Goal: Answer question/provide support: Share knowledge or assist other users

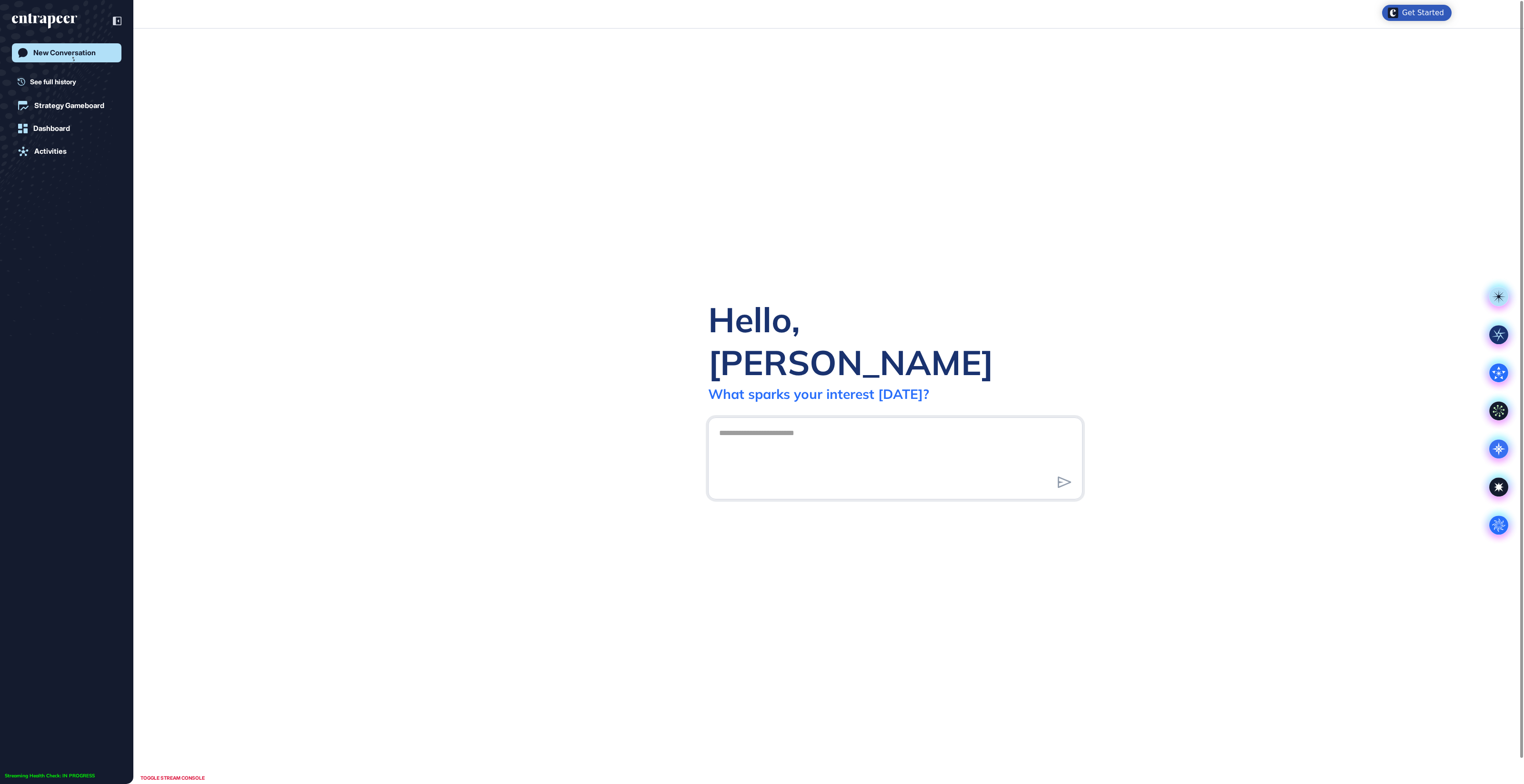
scroll to position [1, 1]
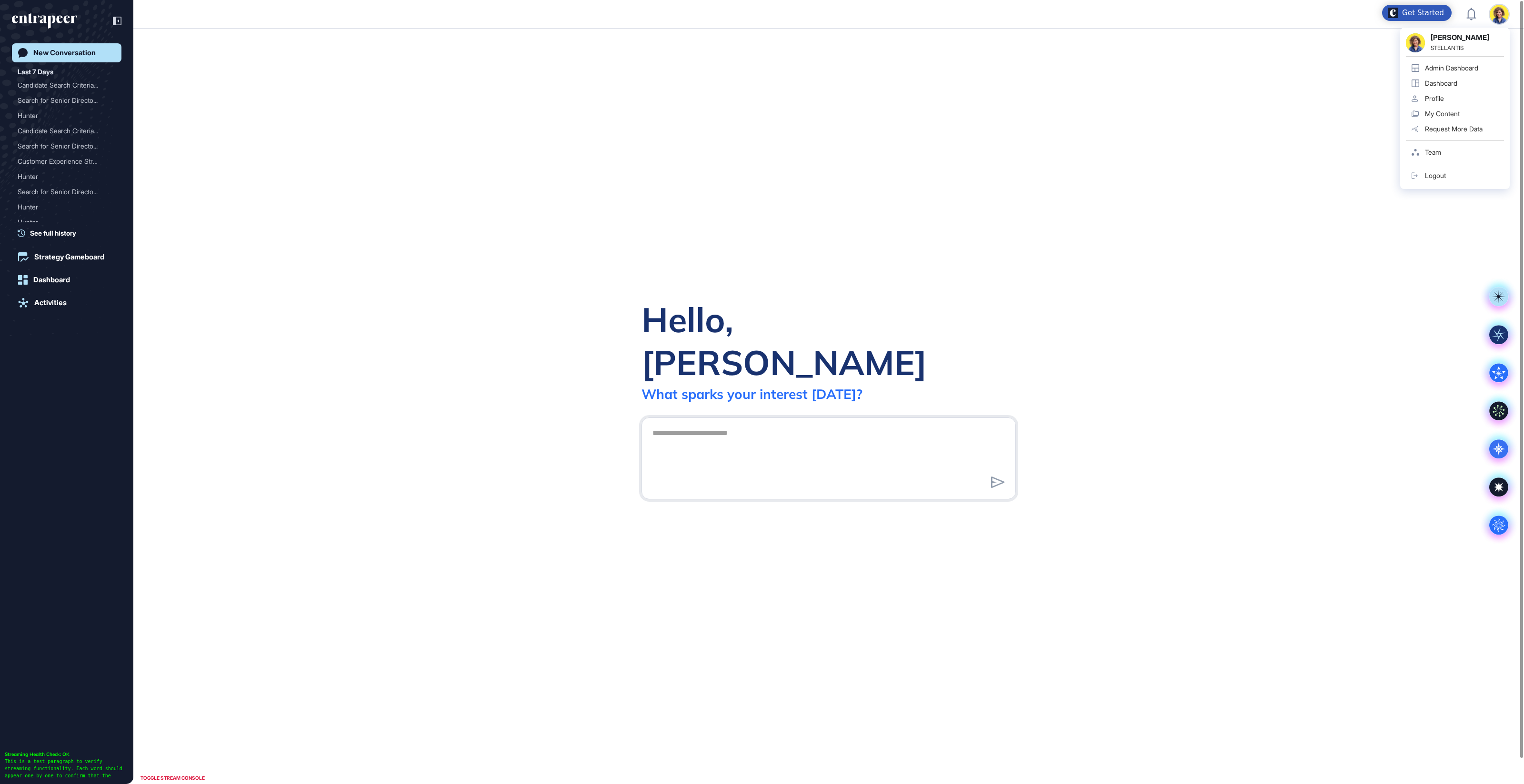
drag, startPoint x: 1052, startPoint y: 133, endPoint x: 1085, endPoint y: 135, distance: 33.1
click at [1052, 133] on div "Hello, Sara What sparks your interest today? .cls-2{fill:#fff}" at bounding box center [828, 406] width 1391 height 755
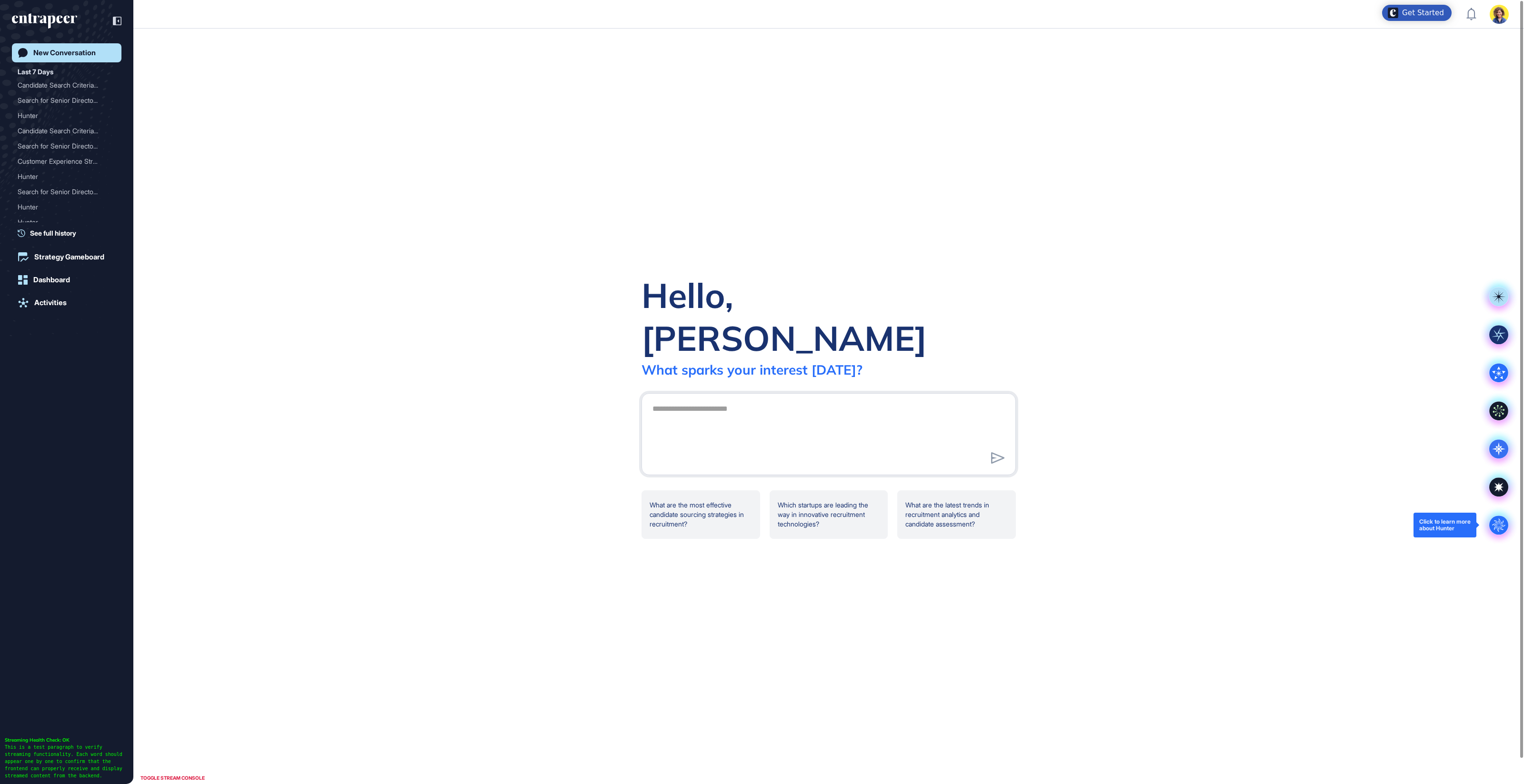
click at [1495, 527] on icon at bounding box center [1499, 525] width 13 height 13
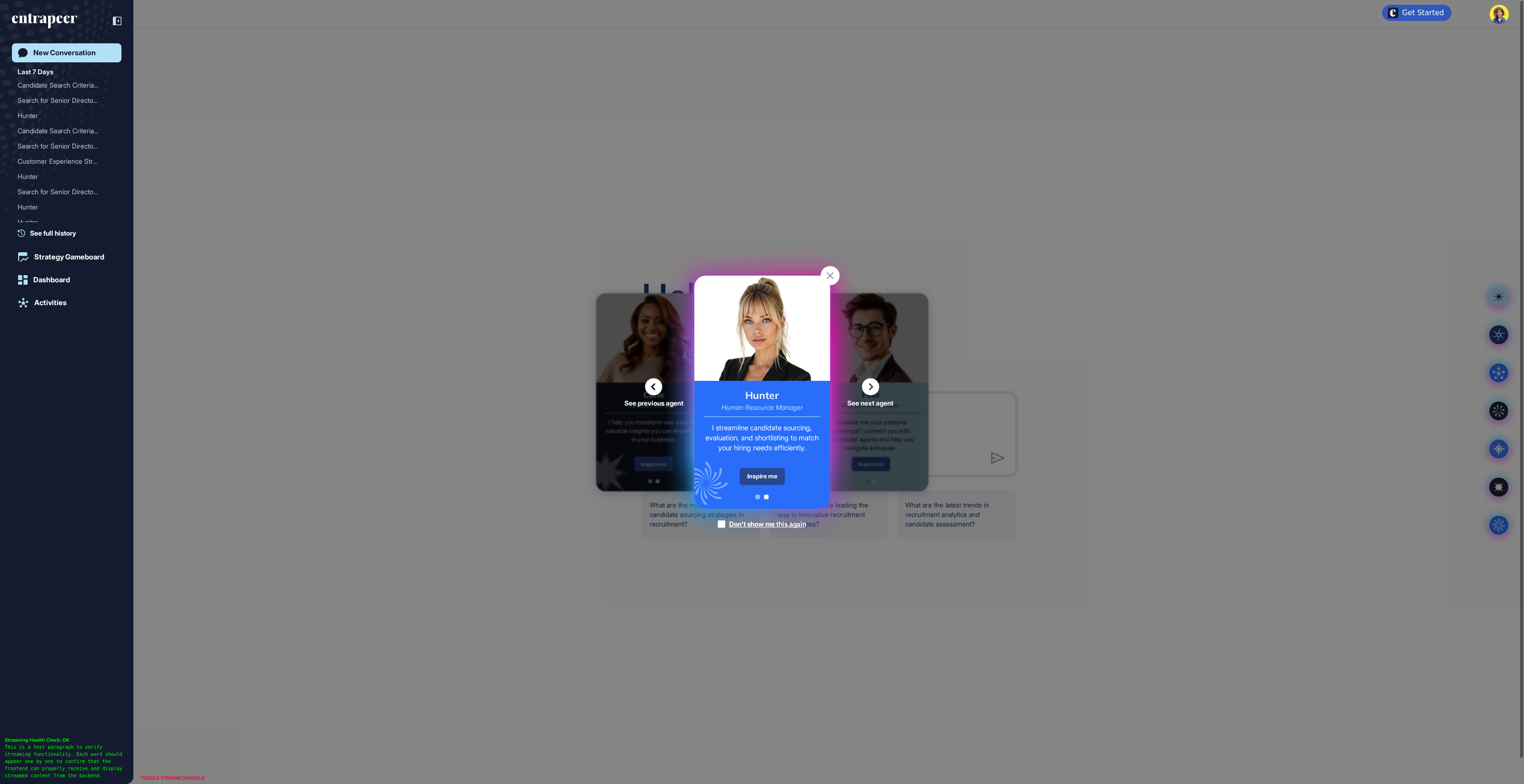
click at [761, 473] on div "Inspire me" at bounding box center [762, 476] width 45 height 17
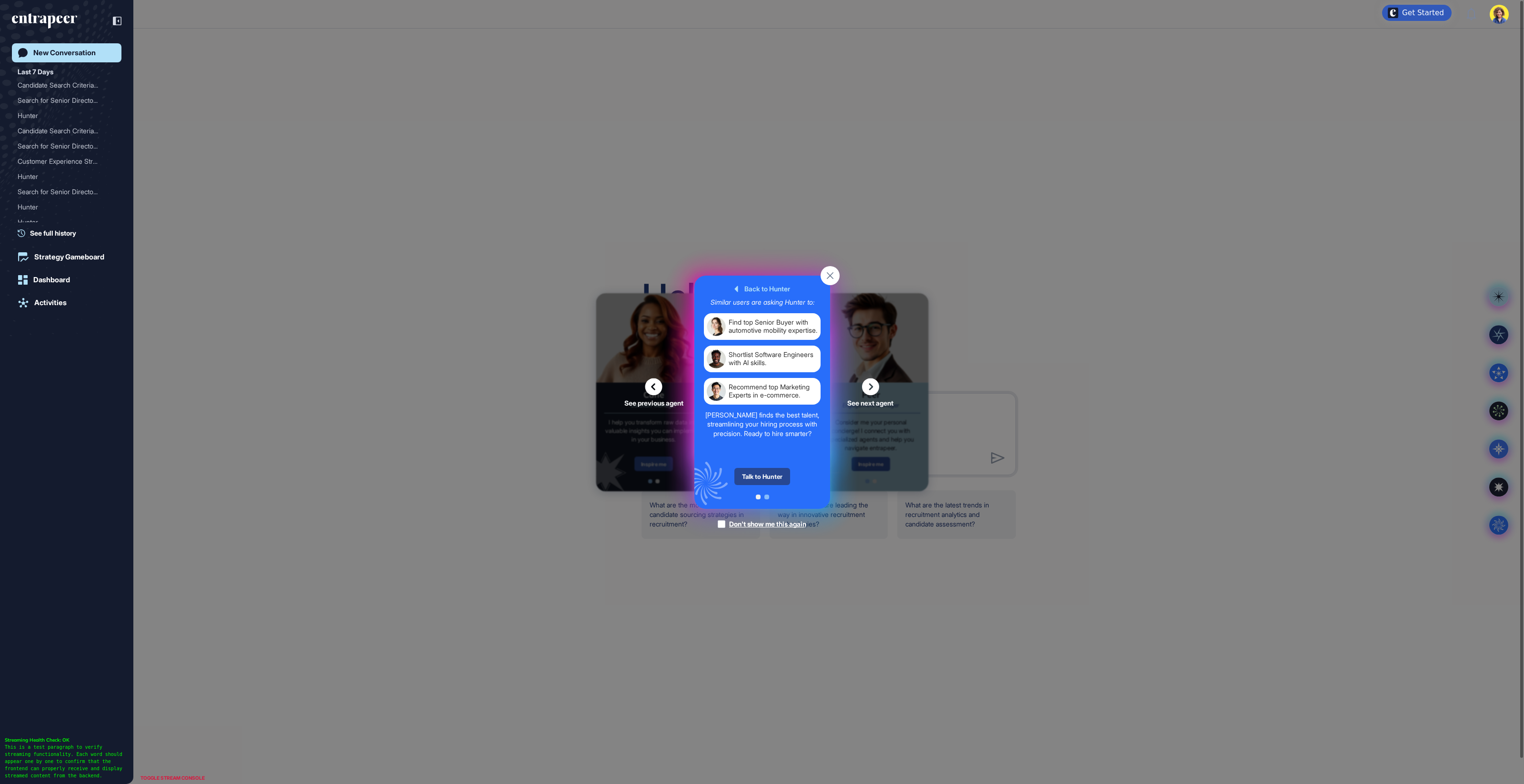
click at [779, 477] on div "Talk to Hunter" at bounding box center [763, 476] width 56 height 17
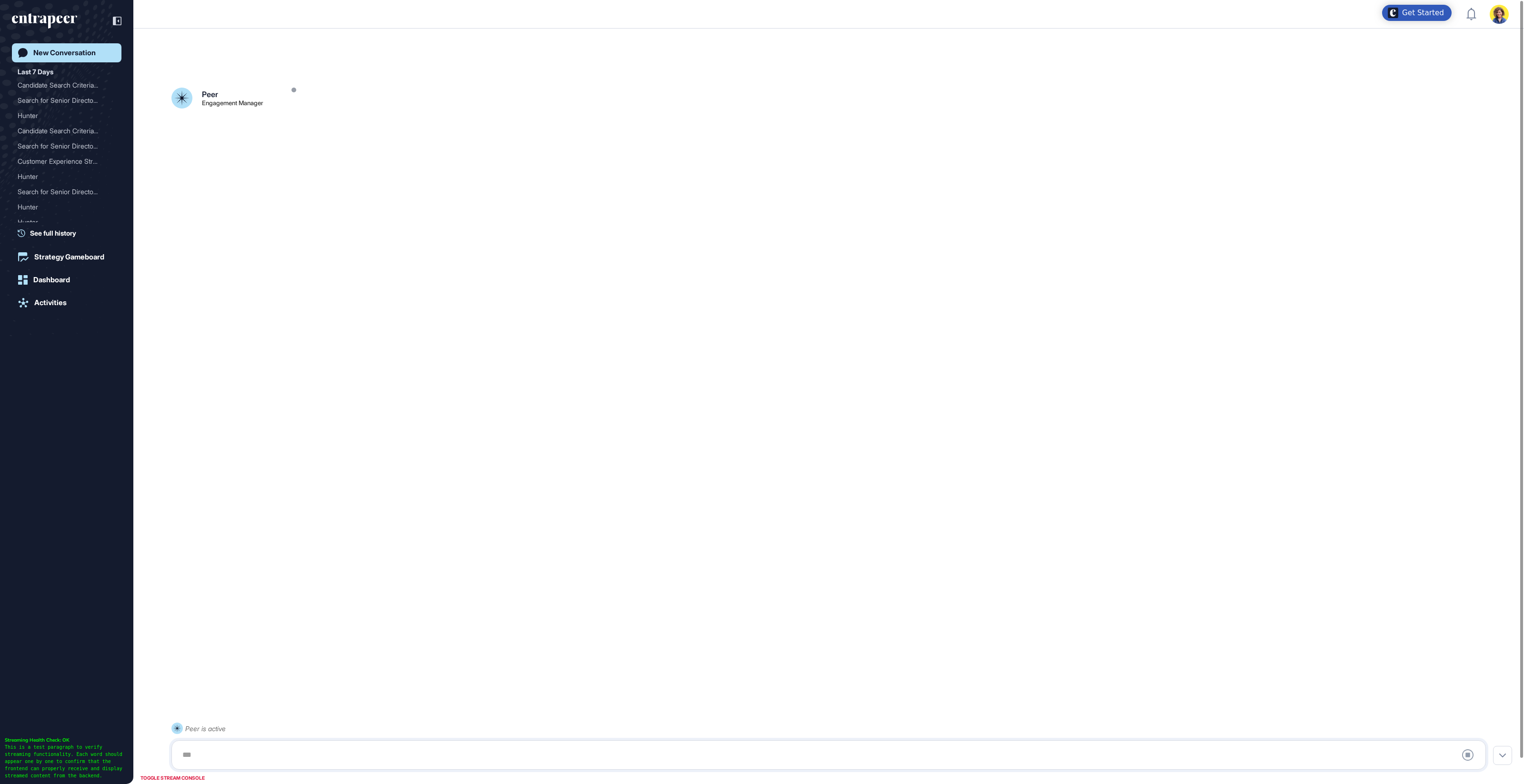
scroll to position [26, 0]
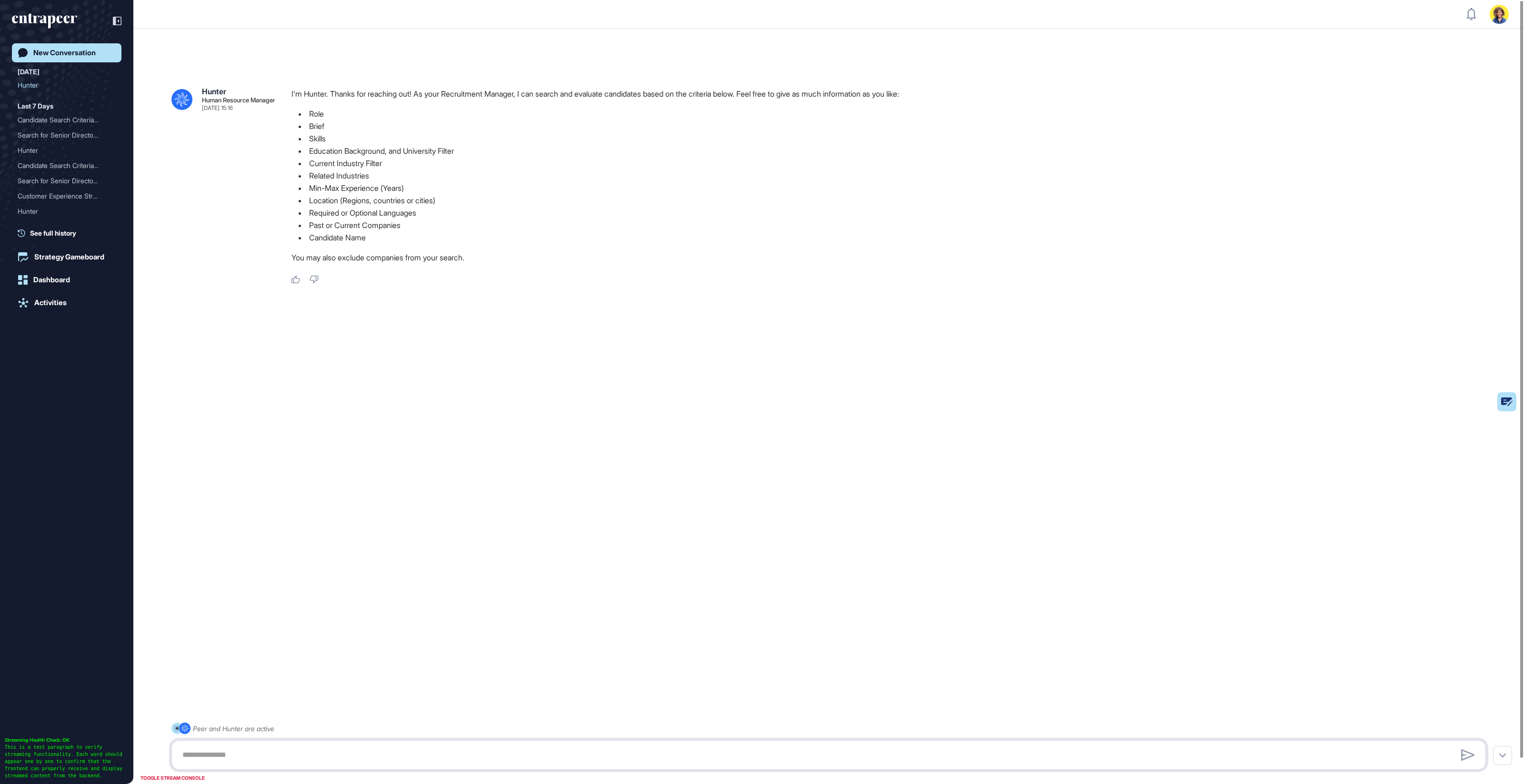
click at [305, 757] on textarea at bounding box center [829, 755] width 1304 height 19
paste textarea "**********"
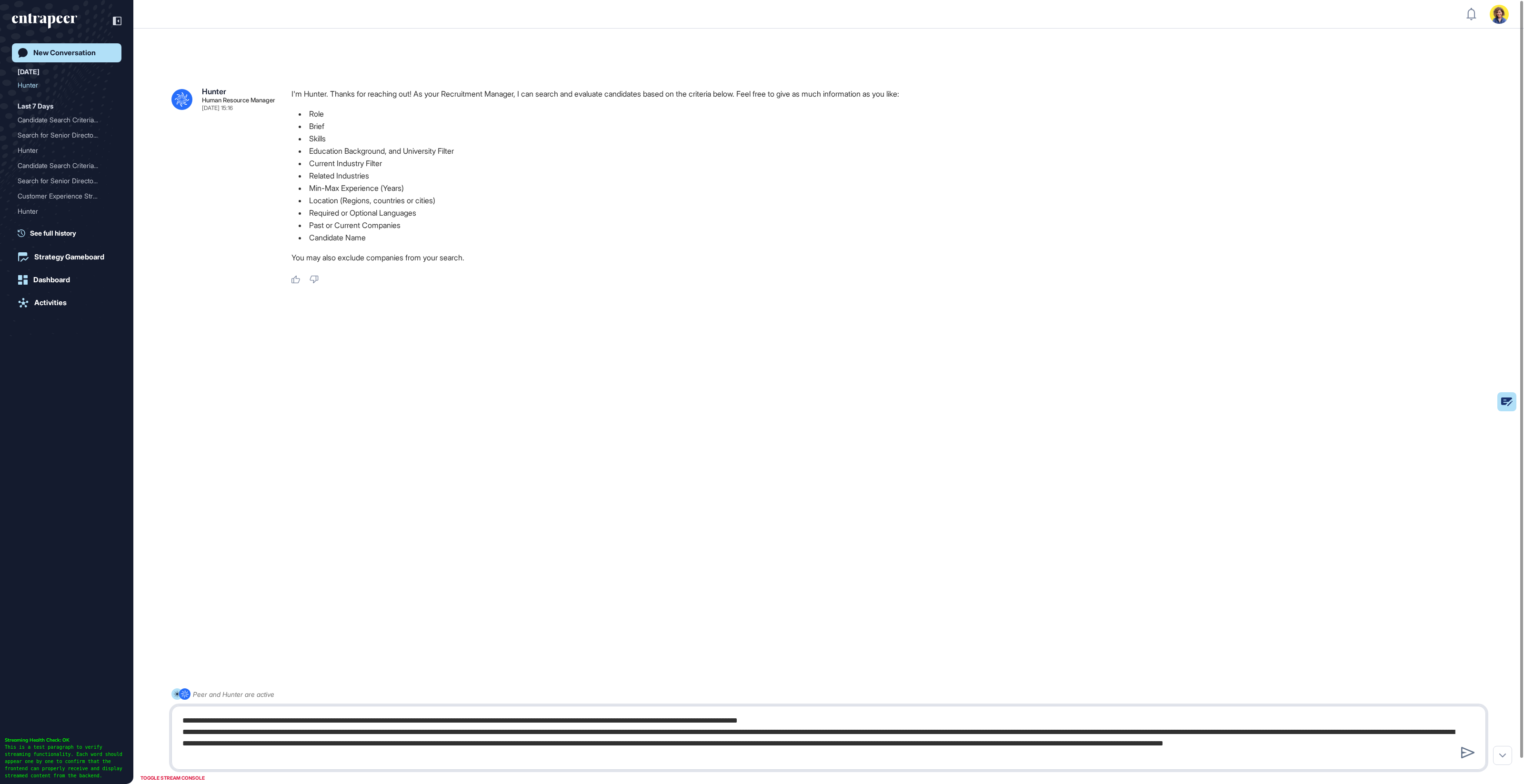
click at [430, 724] on textarea "**********" at bounding box center [829, 738] width 1304 height 53
click at [835, 712] on textarea "**********" at bounding box center [829, 738] width 1304 height 53
drag, startPoint x: 956, startPoint y: 721, endPoint x: 341, endPoint y: 717, distance: 615.0
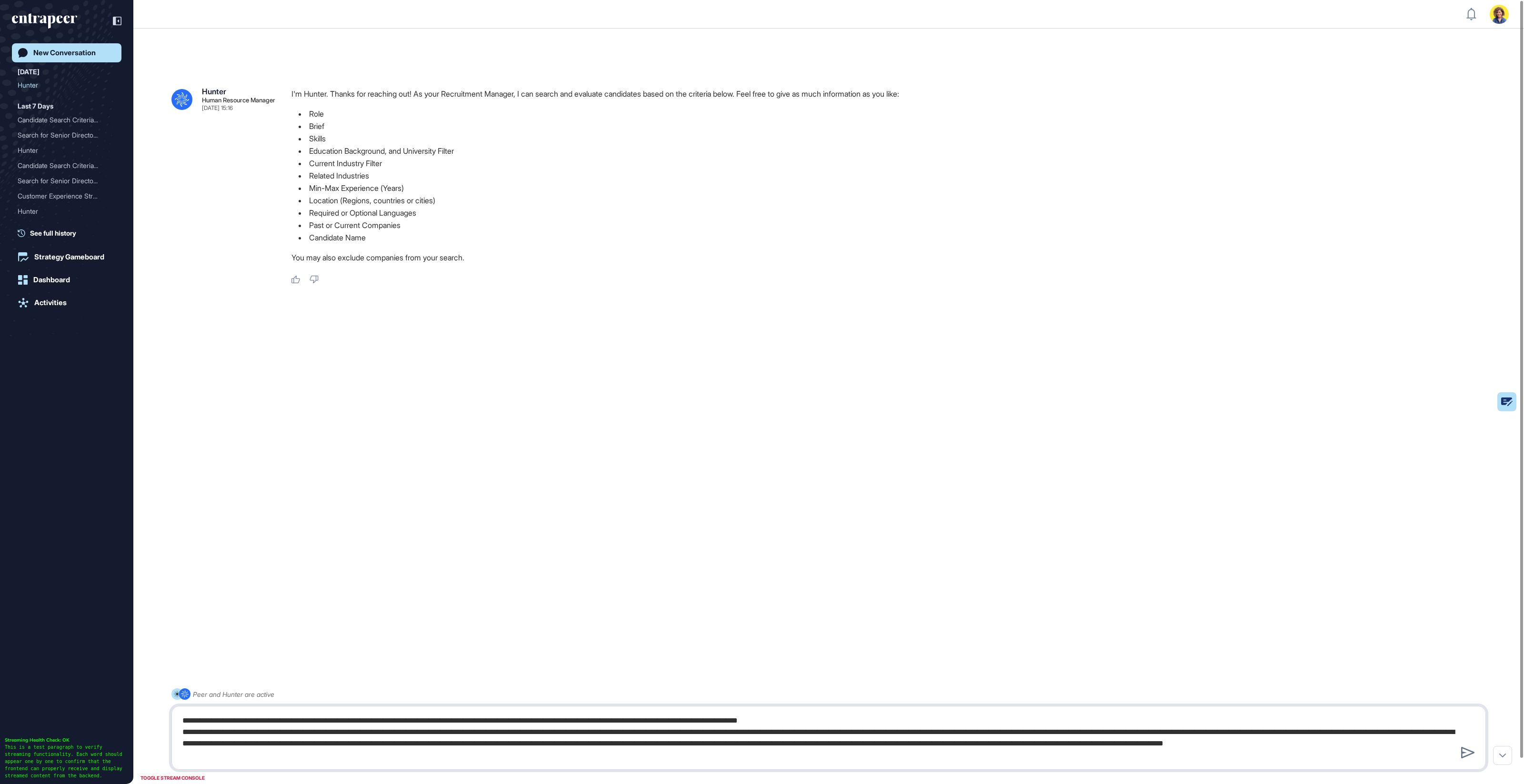
click at [220, 711] on div "**********" at bounding box center [828, 738] width 1315 height 64
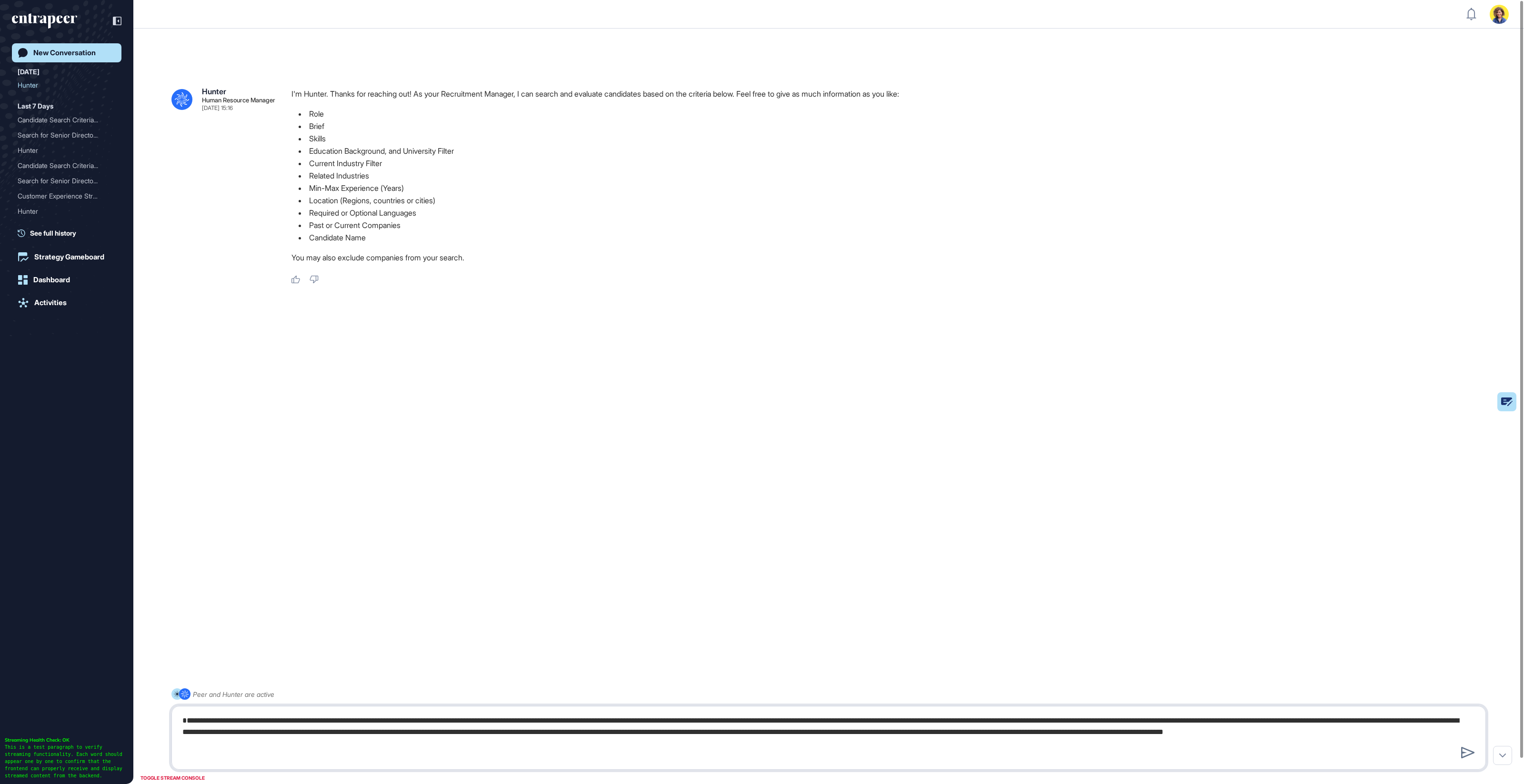
drag, startPoint x: 1113, startPoint y: 755, endPoint x: 1124, endPoint y: 751, distance: 11.7
click at [1113, 755] on textarea "**********" at bounding box center [829, 738] width 1304 height 53
drag, startPoint x: 1239, startPoint y: 744, endPoint x: 1278, endPoint y: 744, distance: 39.0
click at [1239, 744] on textarea "**********" at bounding box center [829, 738] width 1304 height 53
drag, startPoint x: 1291, startPoint y: 744, endPoint x: 1332, endPoint y: 742, distance: 41.0
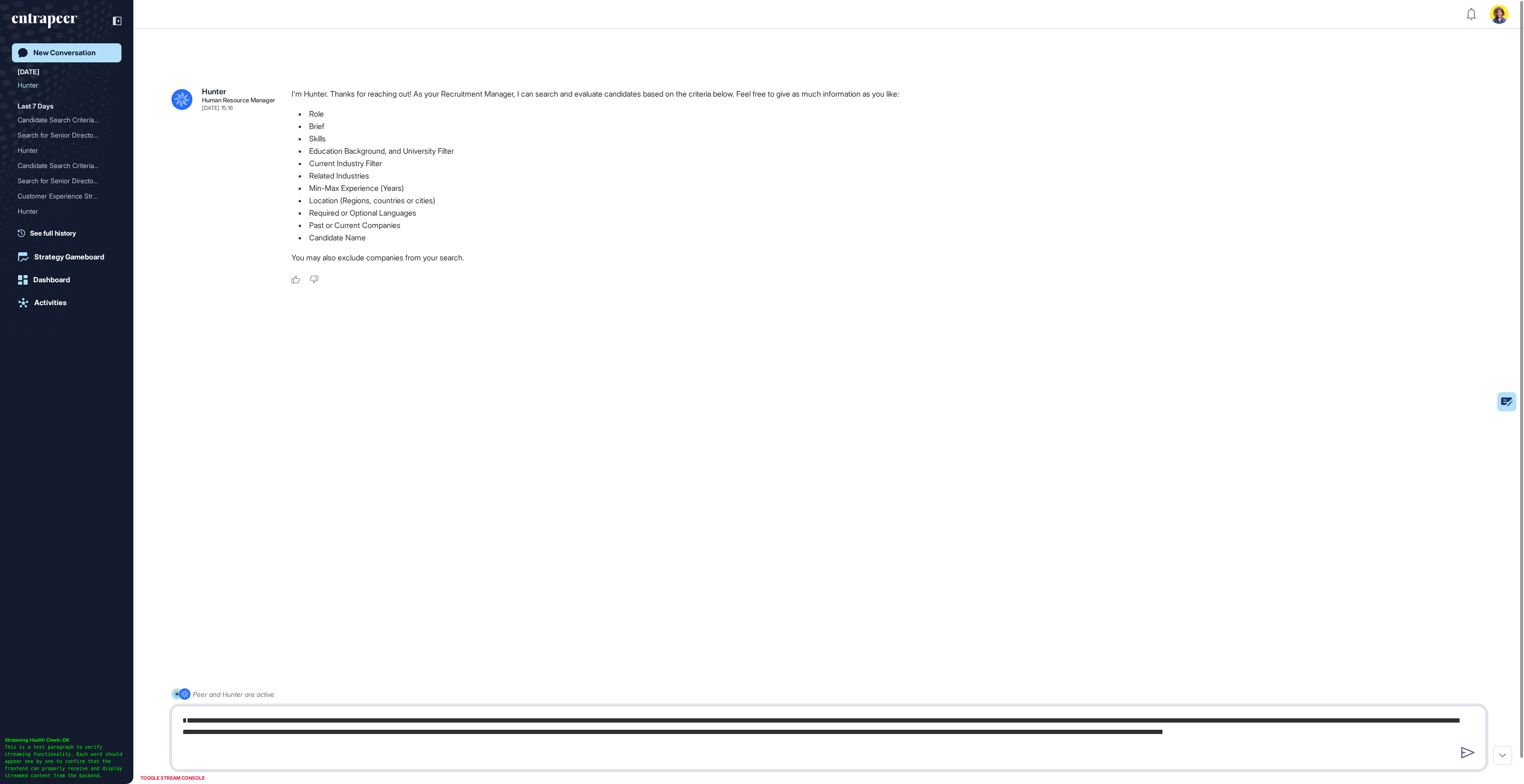
click at [1293, 744] on textarea "**********" at bounding box center [829, 738] width 1304 height 53
type textarea "**********"
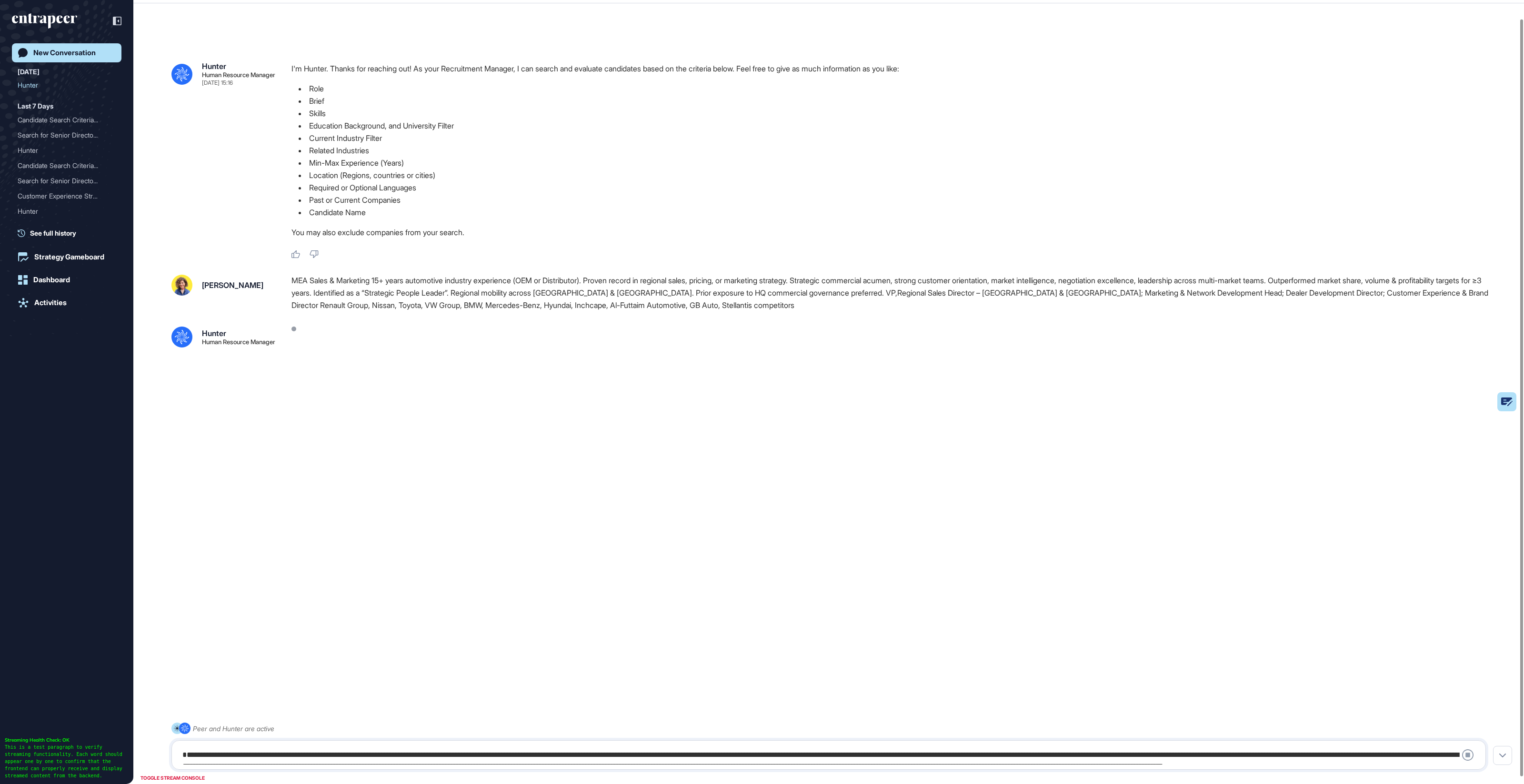
scroll to position [26, 0]
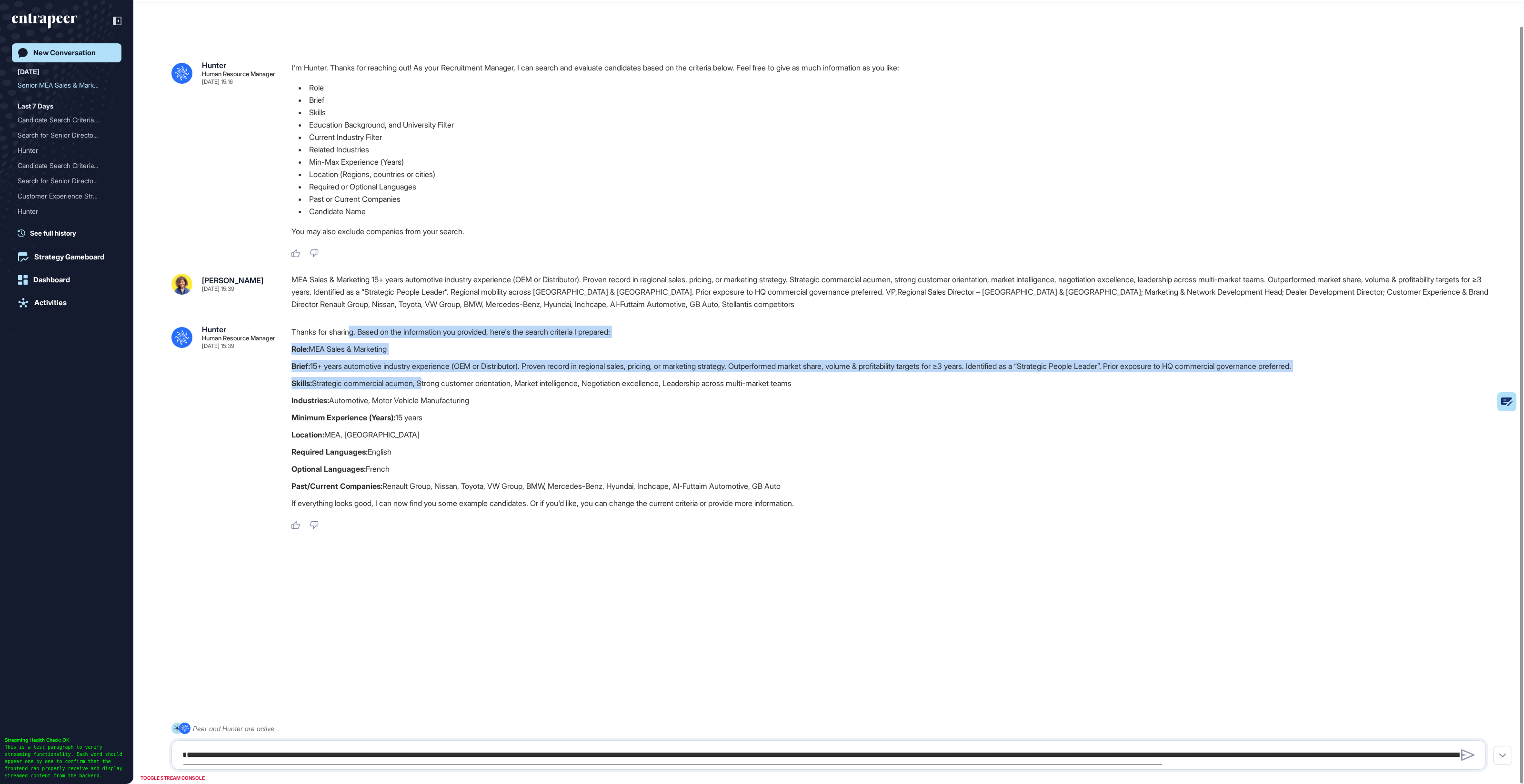
drag, startPoint x: 397, startPoint y: 351, endPoint x: 427, endPoint y: 383, distance: 43.9
click at [427, 383] on div "Thanks for sharing. Based on the information you provided, here's the search cr…" at bounding box center [893, 420] width 1202 height 188
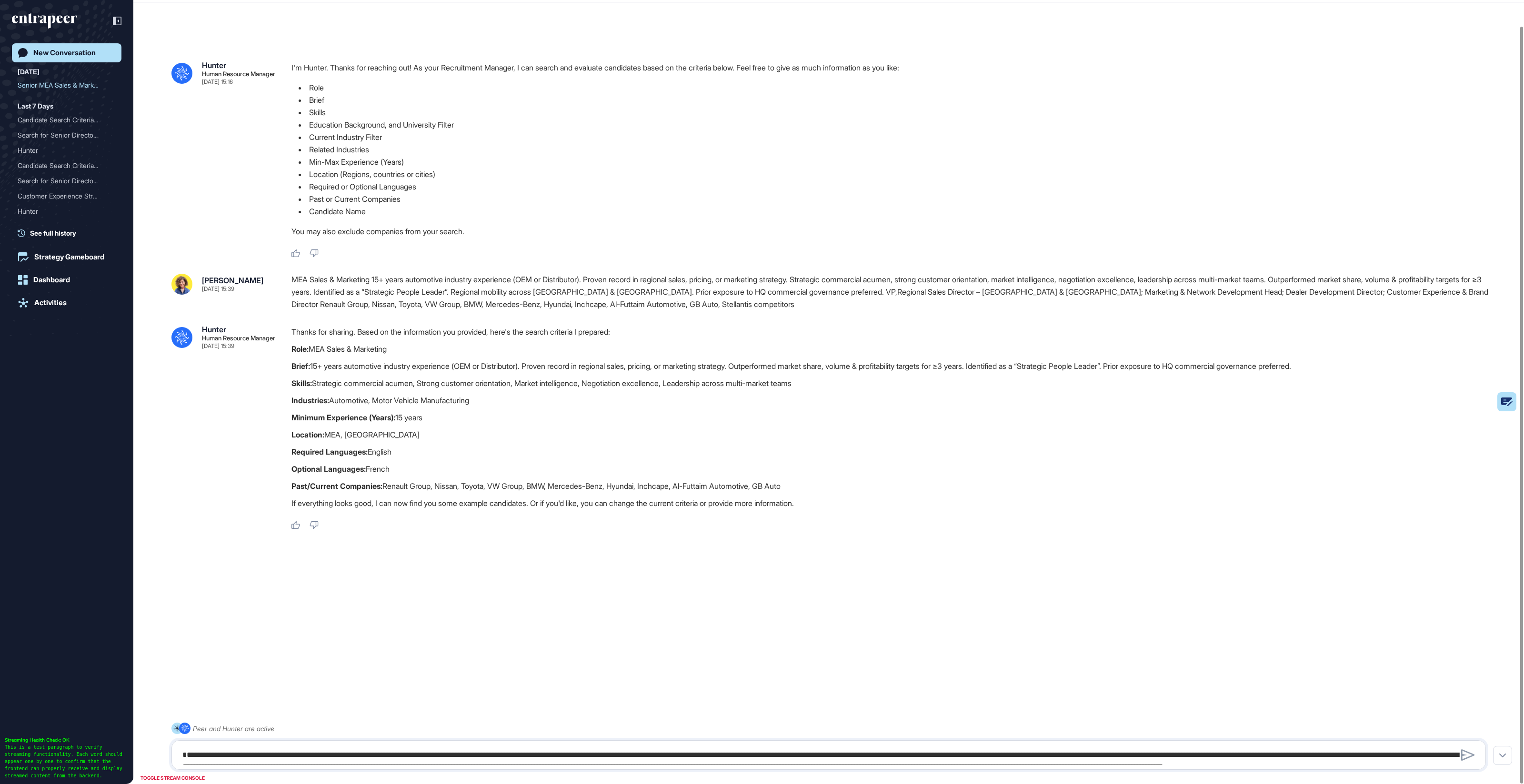
click at [502, 386] on p "Skills: Strategic commercial acumen, Strong customer orientation, Market intell…" at bounding box center [893, 383] width 1202 height 12
drag, startPoint x: 413, startPoint y: 377, endPoint x: 855, endPoint y: 381, distance: 442.0
click at [855, 381] on p "Skills: Strategic commercial acumen, Strong customer orientation, Market intell…" at bounding box center [893, 383] width 1202 height 12
drag, startPoint x: 314, startPoint y: 451, endPoint x: 516, endPoint y: 492, distance: 206.1
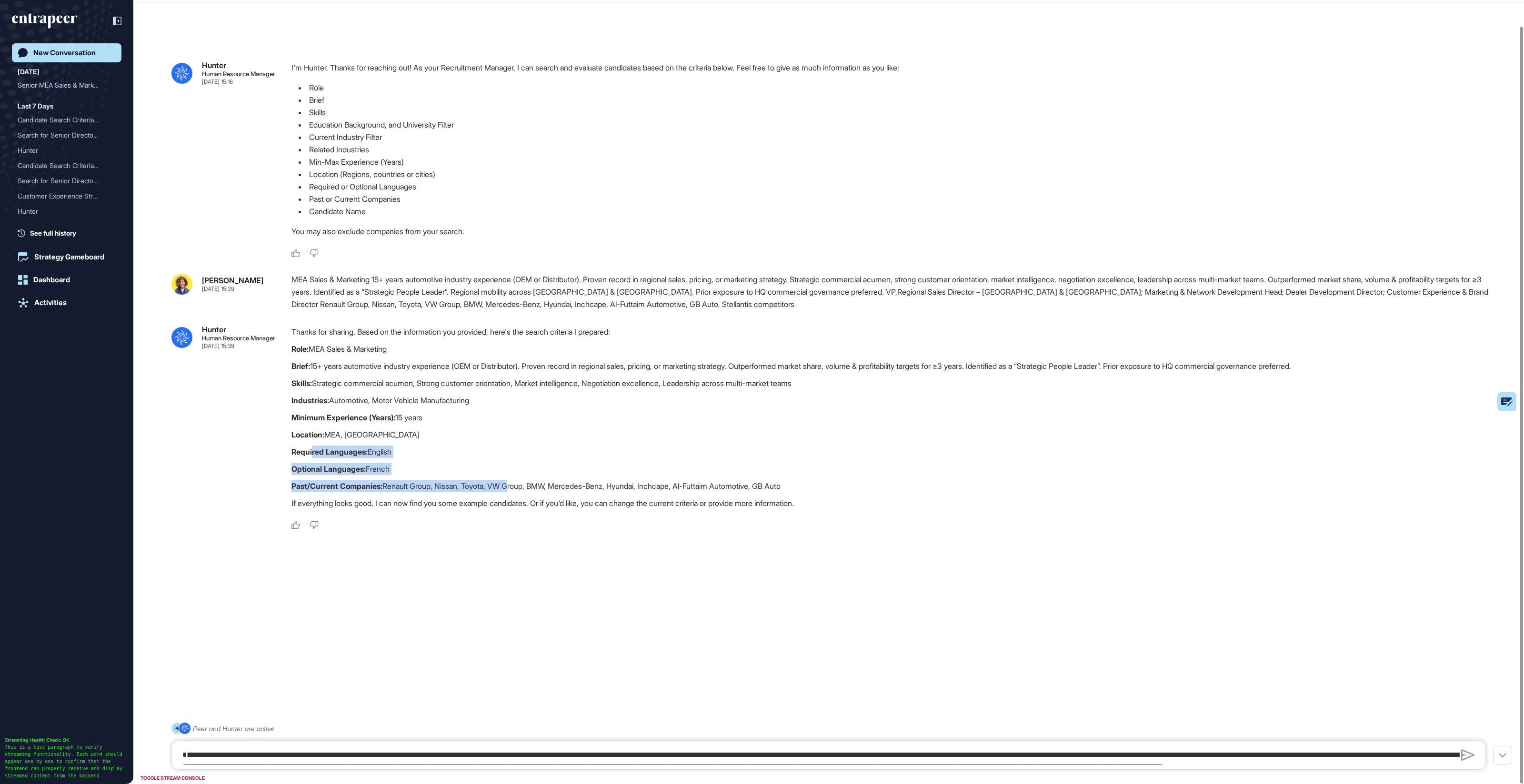
click at [516, 492] on div "Thanks for sharing. Based on the information you provided, here's the search cr…" at bounding box center [893, 420] width 1202 height 188
click at [517, 492] on p "Past/Current Companies: Renault Group, Nissan, Toyota, VW Group, BMW, Mercedes-…" at bounding box center [893, 486] width 1202 height 12
click at [259, 755] on textarea "**********" at bounding box center [829, 755] width 1304 height 19
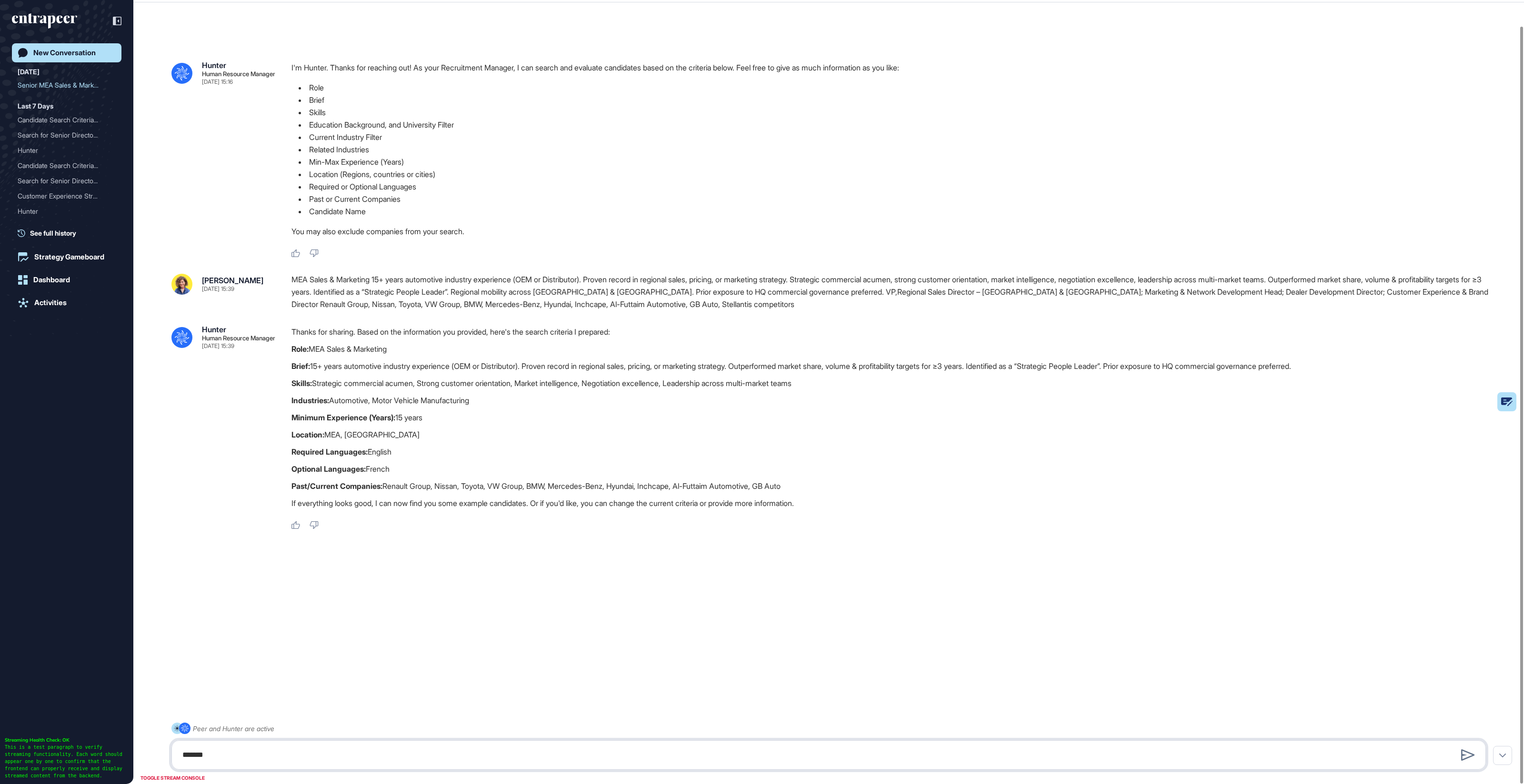
type textarea "******"
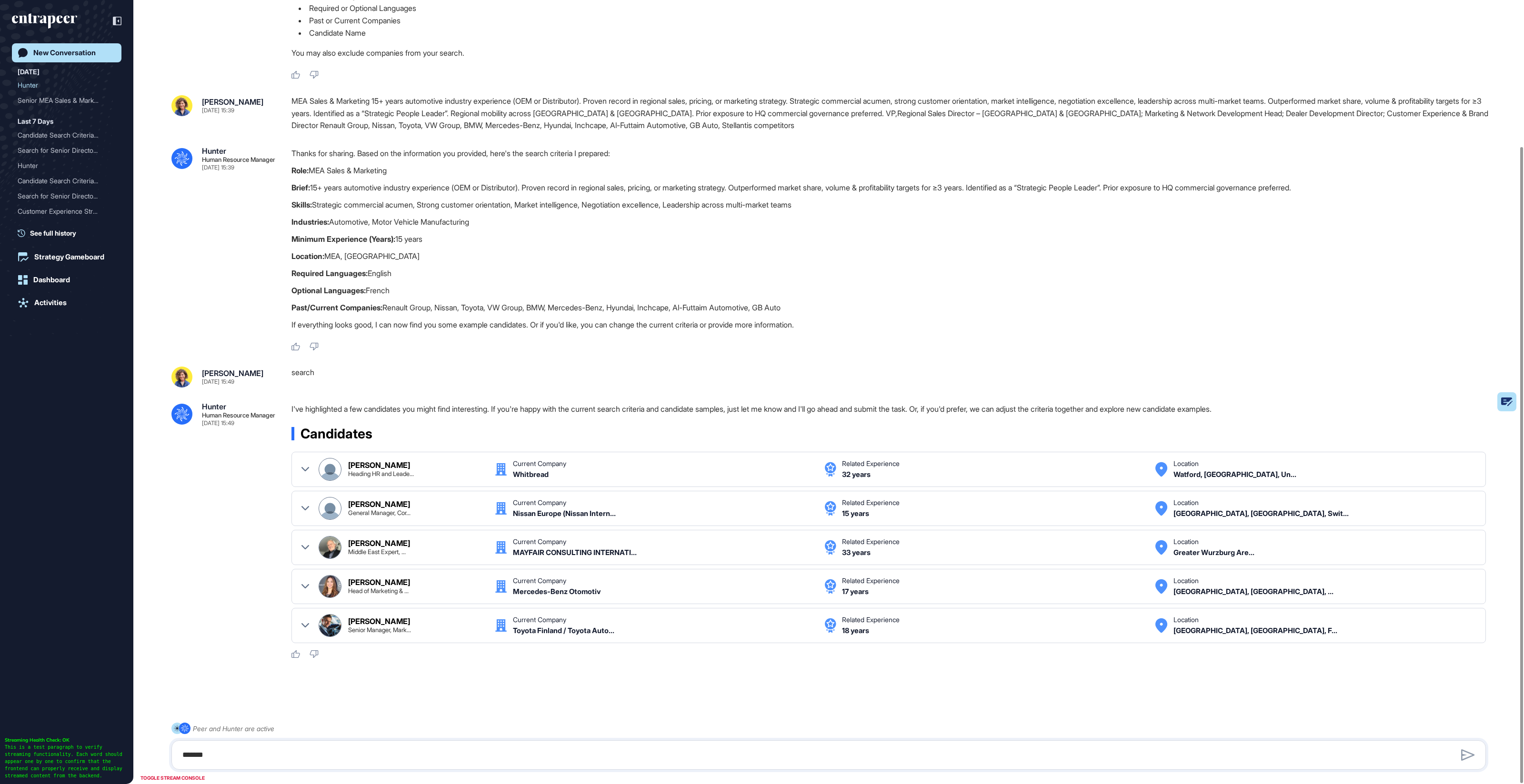
scroll to position [0, 0]
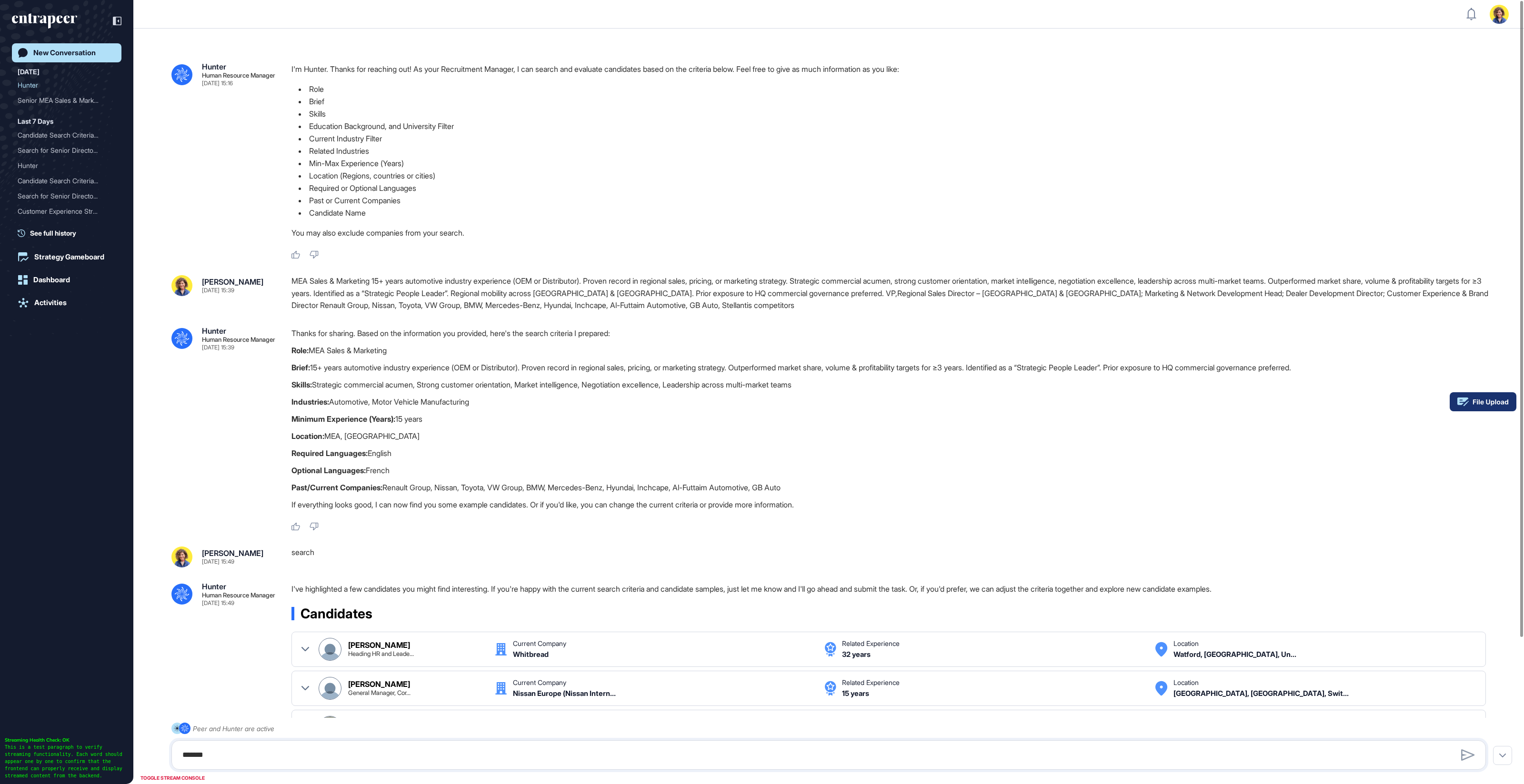
click at [1504, 405] on rect at bounding box center [1483, 402] width 67 height 19
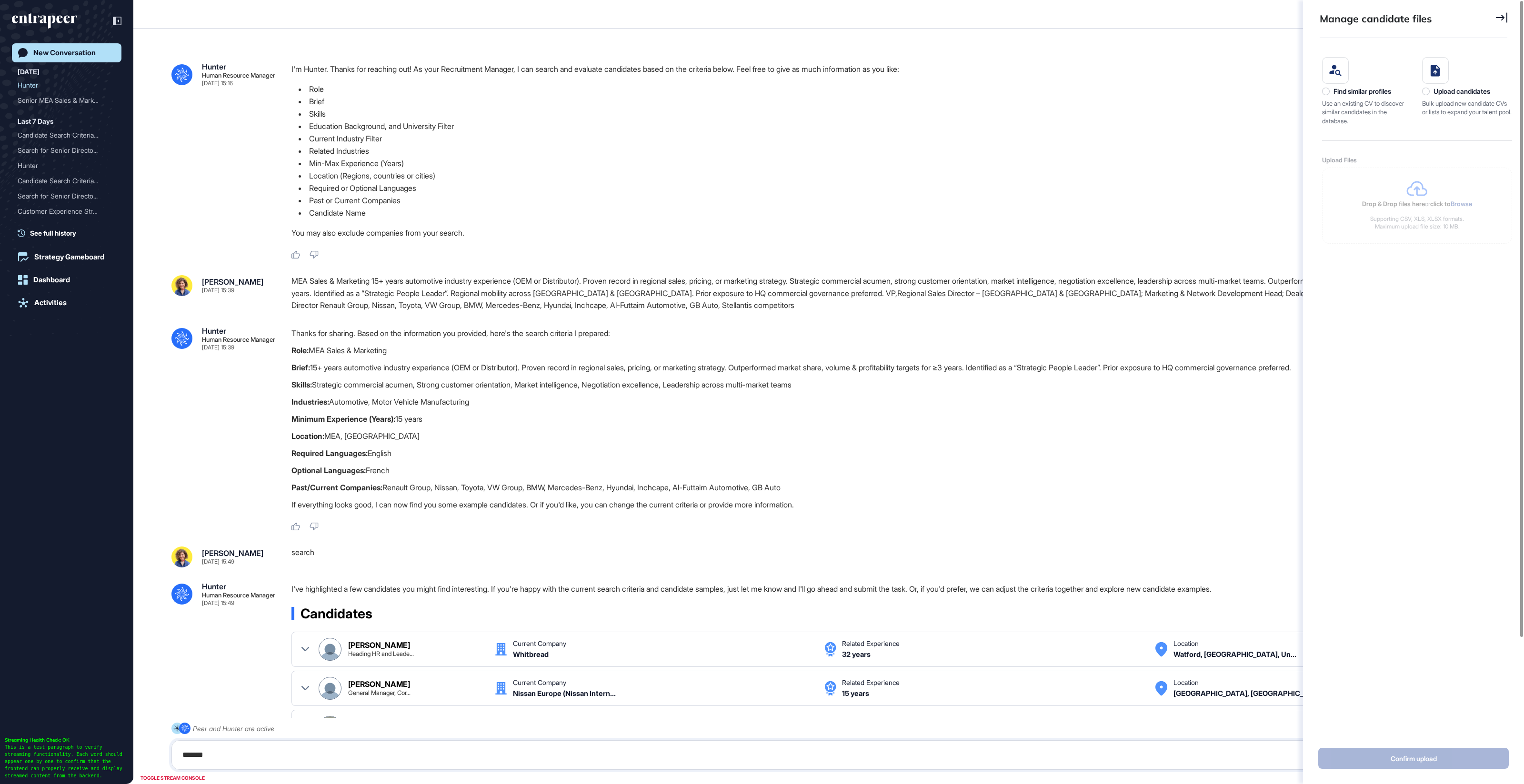
scroll to position [4, 1]
click at [1353, 103] on div "Use an existing CV to discover similar candidates in the database." at bounding box center [1367, 112] width 90 height 26
click at [1344, 96] on div "Find similar profiles Use an existing CV to discover similar candidates in the …" at bounding box center [1367, 91] width 90 height 68
drag, startPoint x: 1339, startPoint y: 88, endPoint x: 1334, endPoint y: 90, distance: 5.4
click at [1338, 88] on div "Find similar profiles" at bounding box center [1362, 92] width 58 height 8
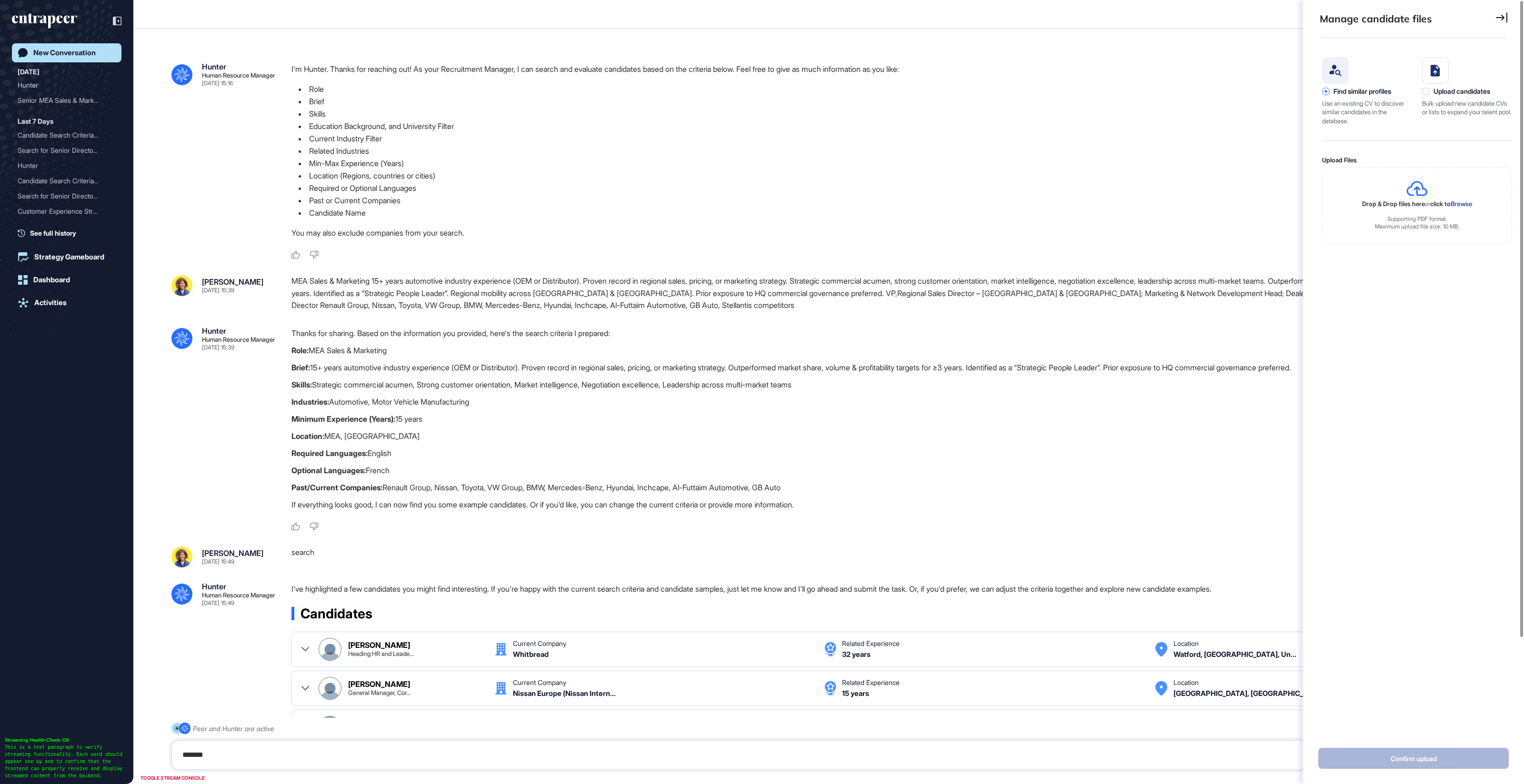
click at [1451, 106] on div "Bulk upload new candidate CVs or lists to expand your talent pool." at bounding box center [1467, 108] width 90 height 17
click at [1449, 96] on div "Upload candidates Bulk upload new candidate CVs or lists to expand your talent …" at bounding box center [1467, 91] width 90 height 68
click at [1448, 95] on div "Upload candidates Bulk upload new candidate CVs or lists to expand your talent …" at bounding box center [1467, 91] width 90 height 68
click at [1446, 92] on div "Upload candidates" at bounding box center [1462, 92] width 57 height 8
click at [1316, 105] on div "Find similar profiles Use an existing CV to discover similar candidates in the …" at bounding box center [1413, 386] width 221 height 676
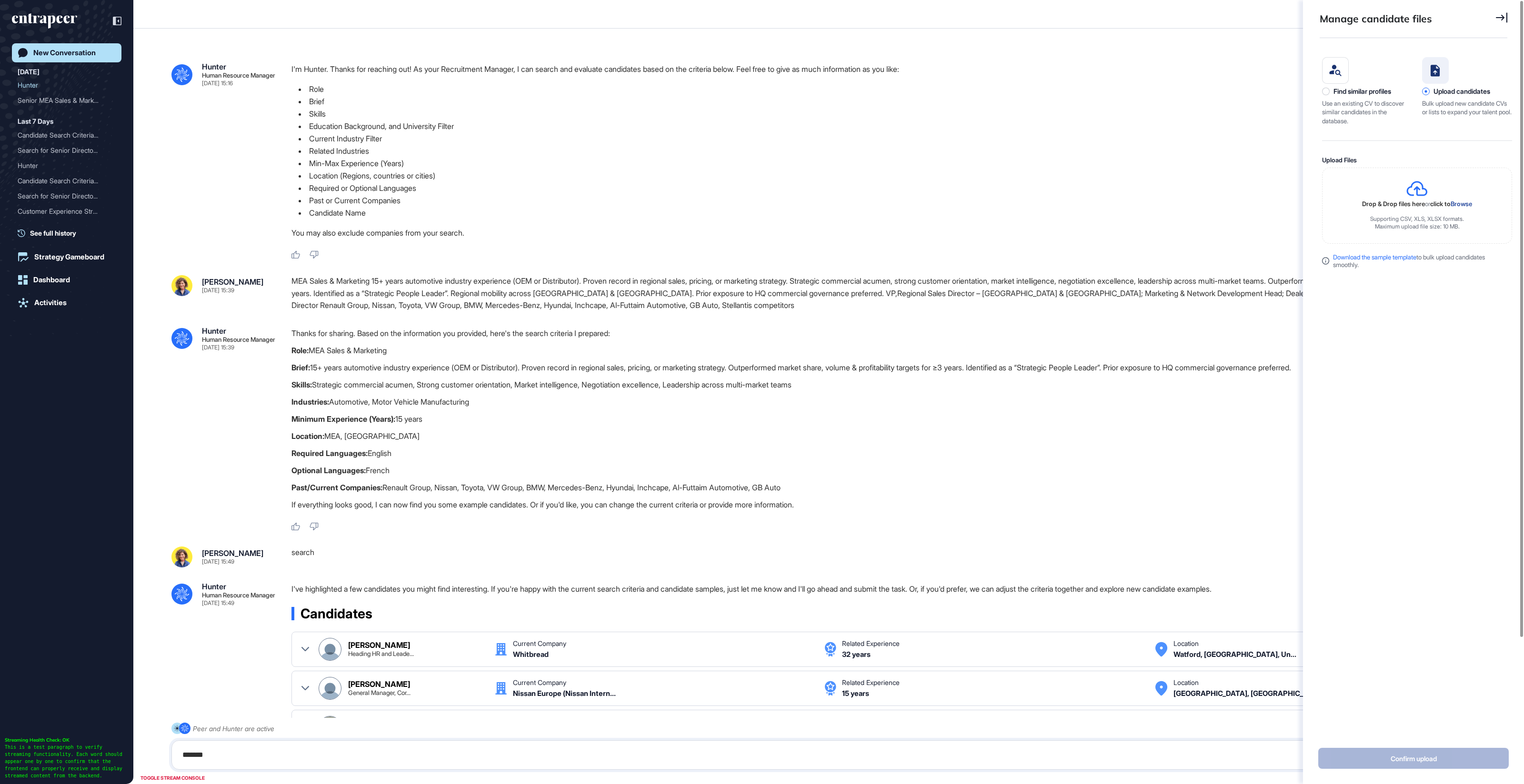
drag, startPoint x: 1337, startPoint y: 99, endPoint x: 1340, endPoint y: 94, distance: 5.8
click at [1337, 99] on div "Use an existing CV to discover similar candidates in the database." at bounding box center [1367, 112] width 90 height 26
click at [1339, 90] on div "Find similar profiles" at bounding box center [1362, 92] width 58 height 8
click at [1428, 95] on div "Upload candidates Bulk upload new candidate CVs or lists to expand your talent …" at bounding box center [1467, 91] width 90 height 68
click at [1428, 92] on div at bounding box center [1426, 92] width 8 height 8
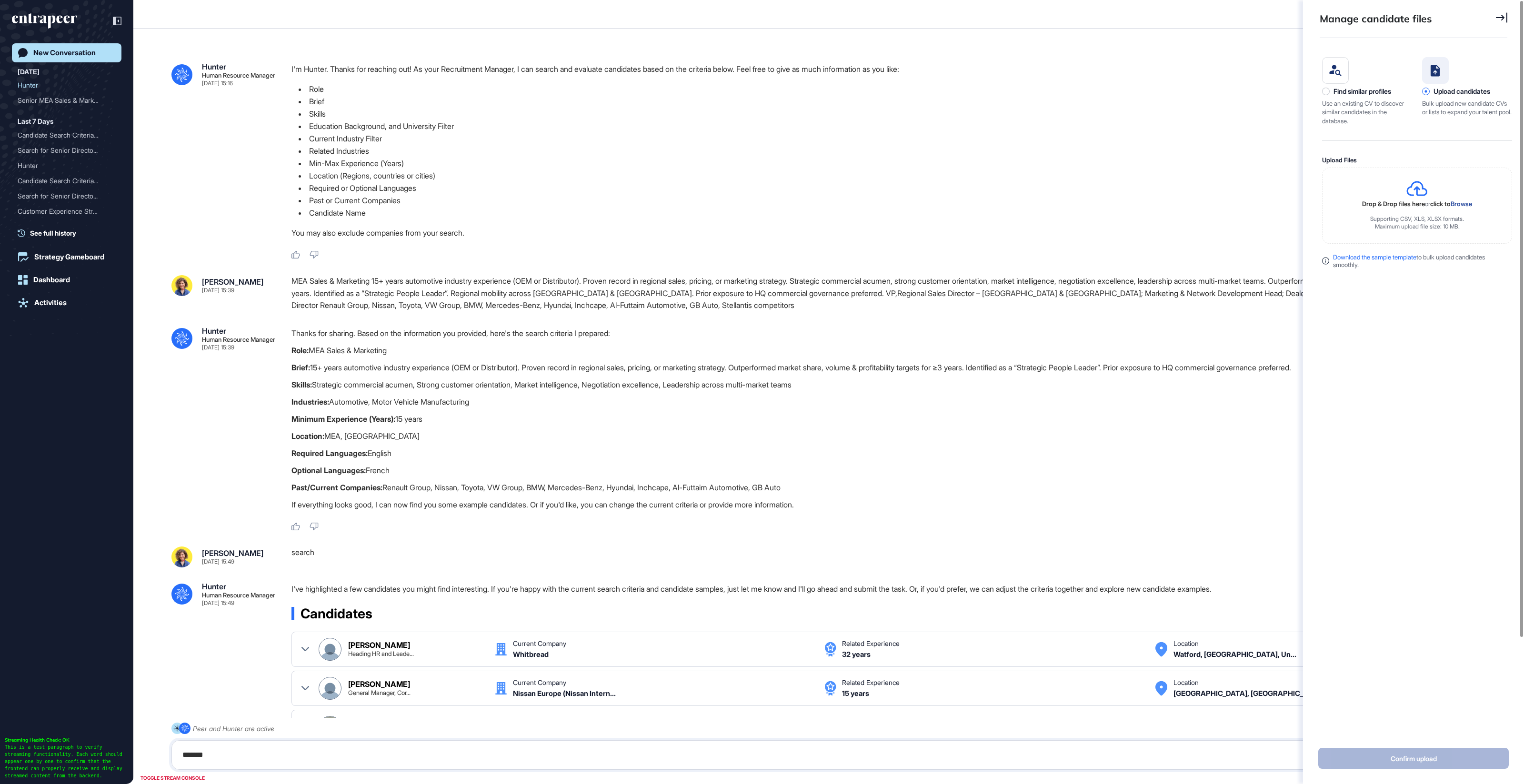
click at [1349, 88] on div "Find similar profiles" at bounding box center [1362, 92] width 58 height 8
click at [1124, 163] on li "Min-Max Experience (Years)" at bounding box center [893, 163] width 1202 height 12
click at [1504, 17] on icon at bounding box center [1502, 17] width 11 height 10
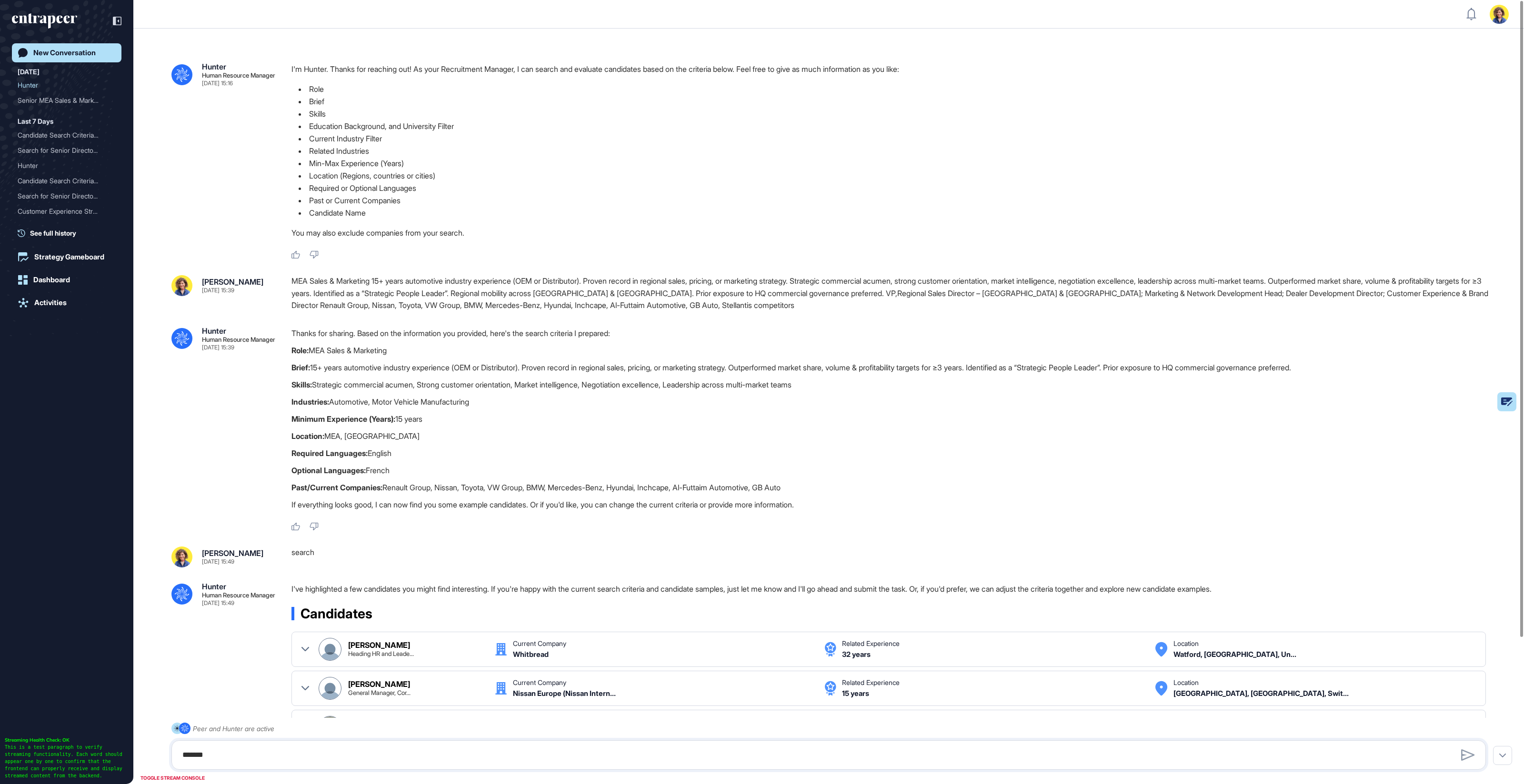
scroll to position [180, 0]
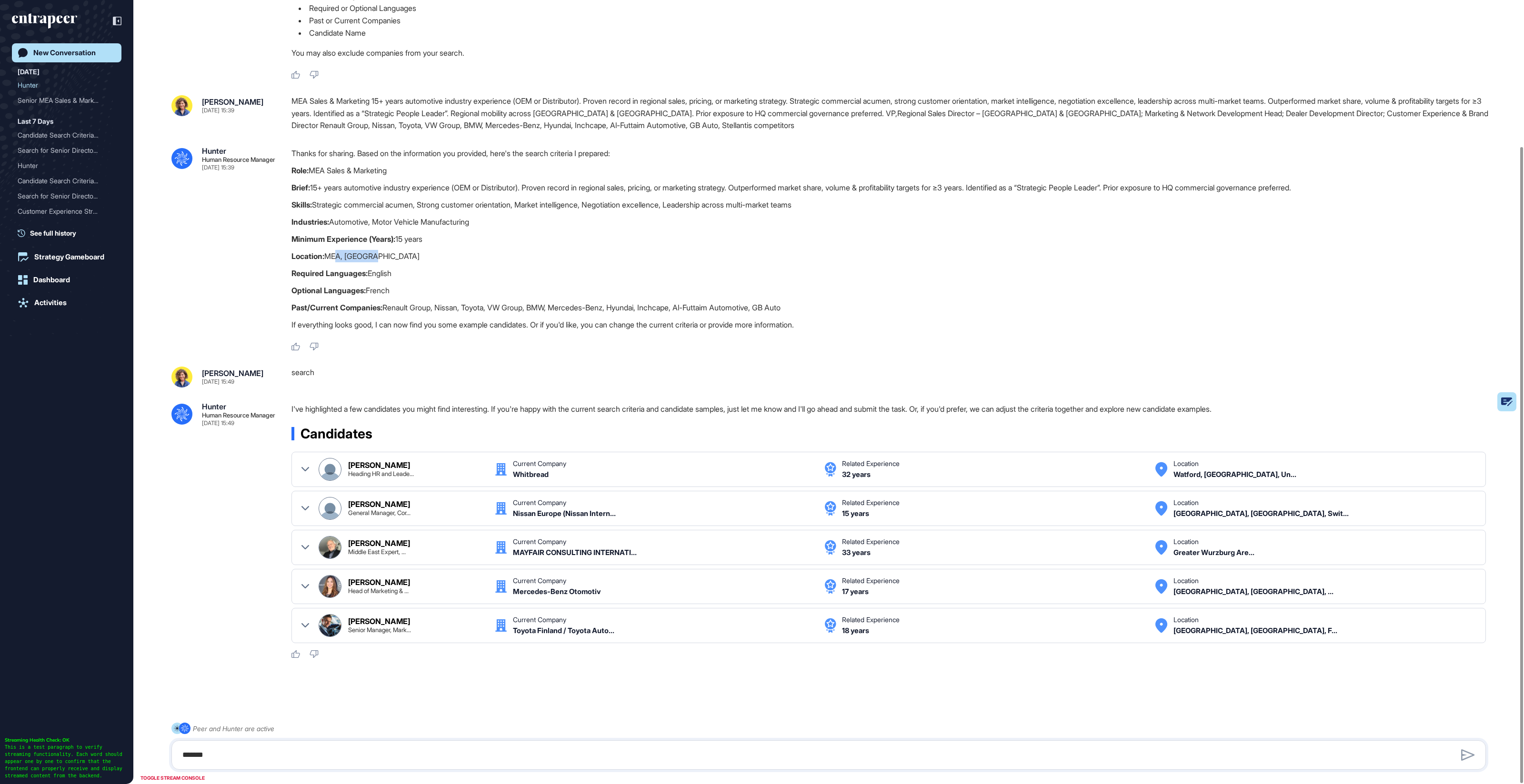
drag, startPoint x: 346, startPoint y: 260, endPoint x: 402, endPoint y: 260, distance: 56.0
click at [401, 260] on p "Location: MEA, Europe" at bounding box center [893, 256] width 1202 height 12
click at [402, 260] on p "Location: MEA, Europe" at bounding box center [893, 256] width 1202 height 12
click at [360, 258] on p "Location: MEA, Europe" at bounding box center [893, 256] width 1202 height 12
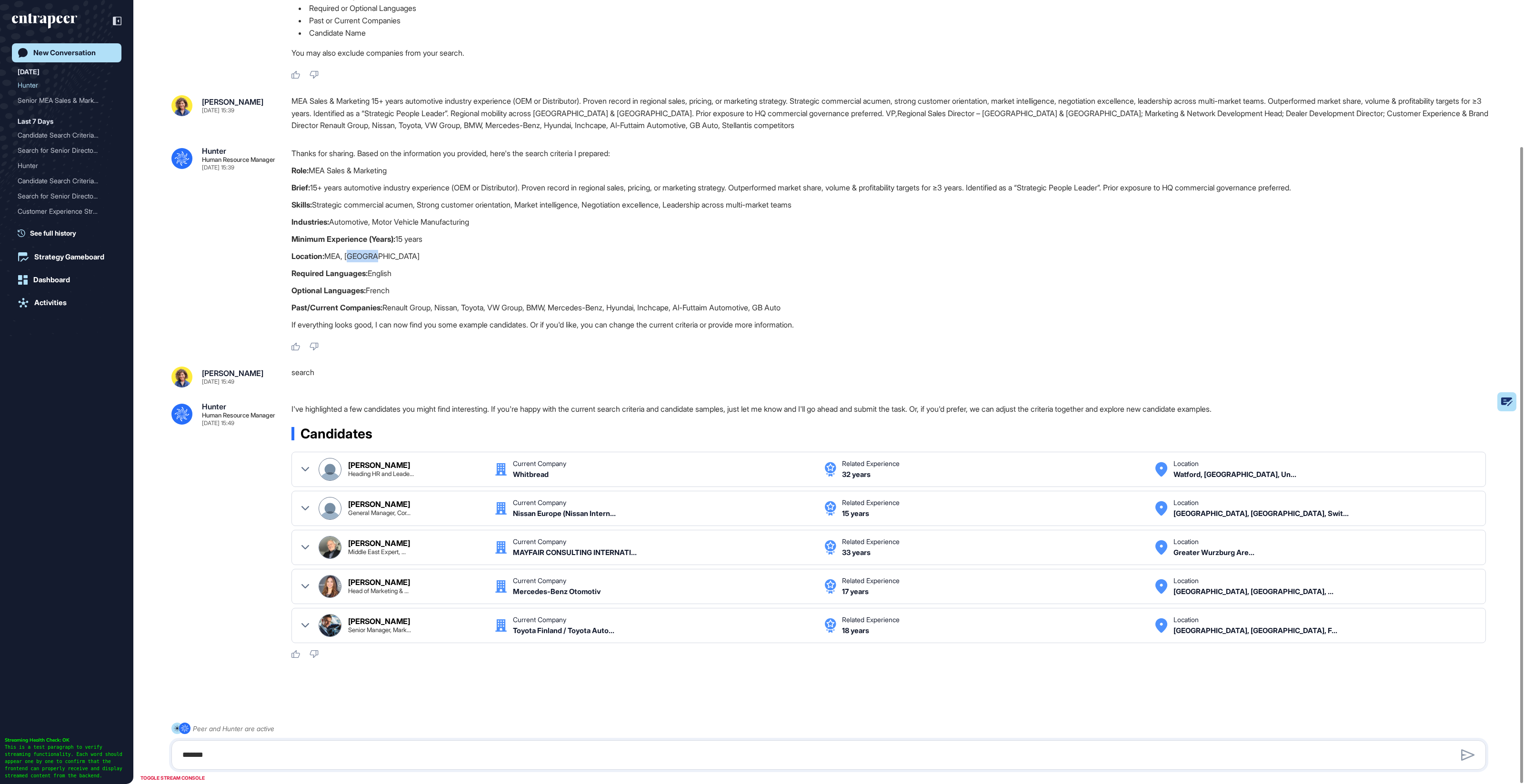
copy p "Europe"
click at [312, 753] on textarea "******" at bounding box center [829, 755] width 1304 height 19
paste textarea "*******"
type textarea "**********"
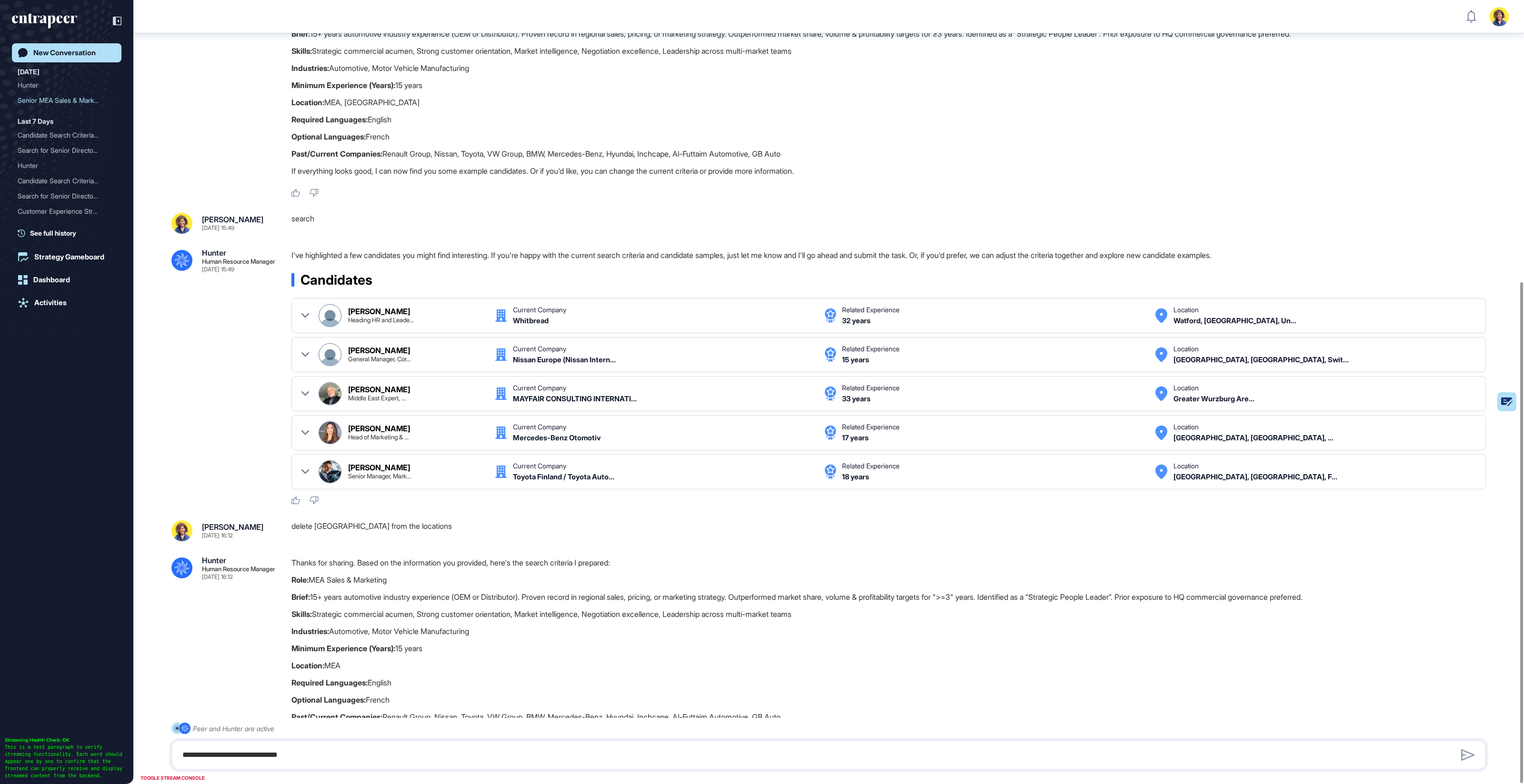
scroll to position [440, 0]
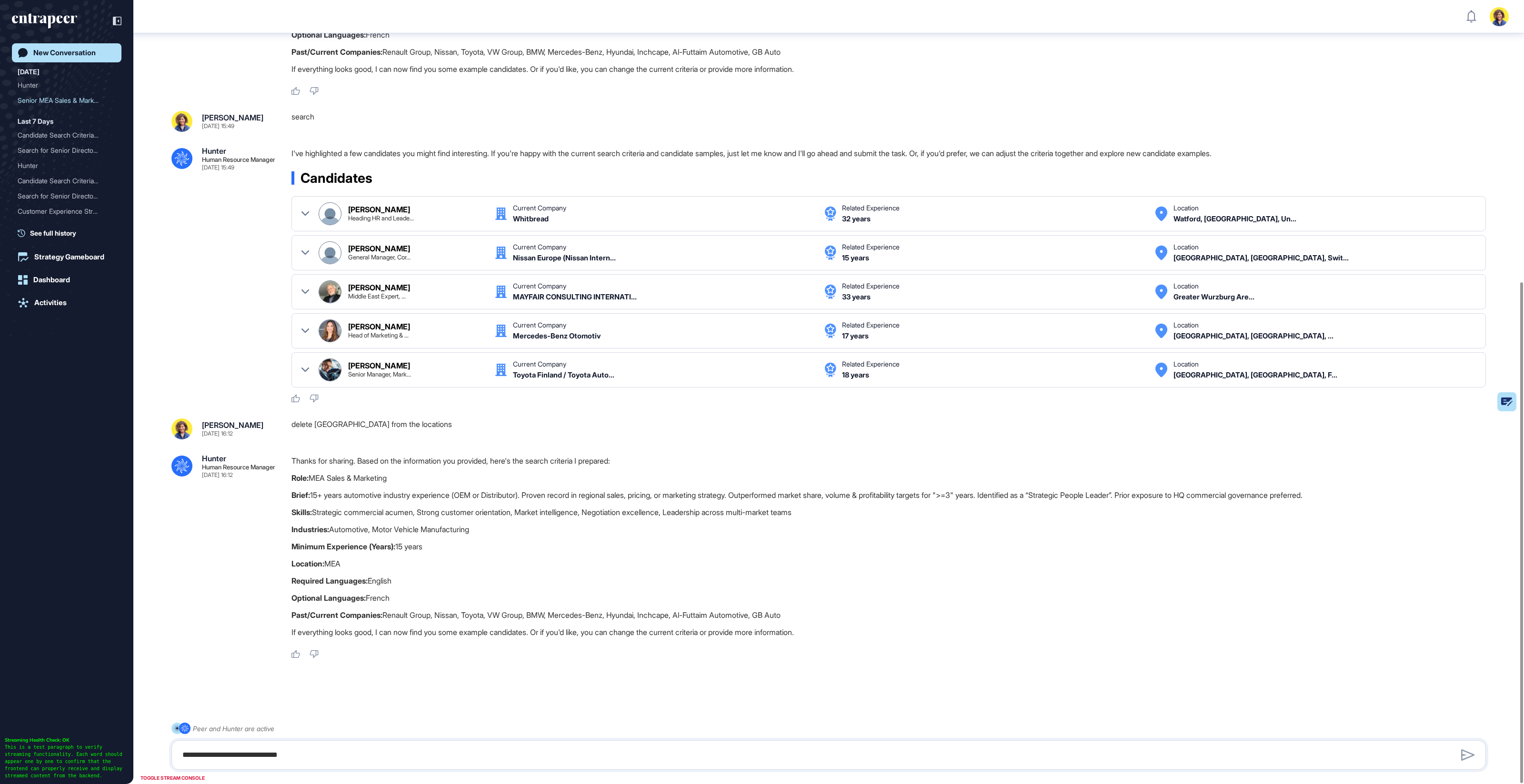
click at [358, 745] on div "**********" at bounding box center [828, 755] width 1315 height 29
click at [337, 758] on textarea "**********" at bounding box center [829, 755] width 1304 height 19
type textarea "******"
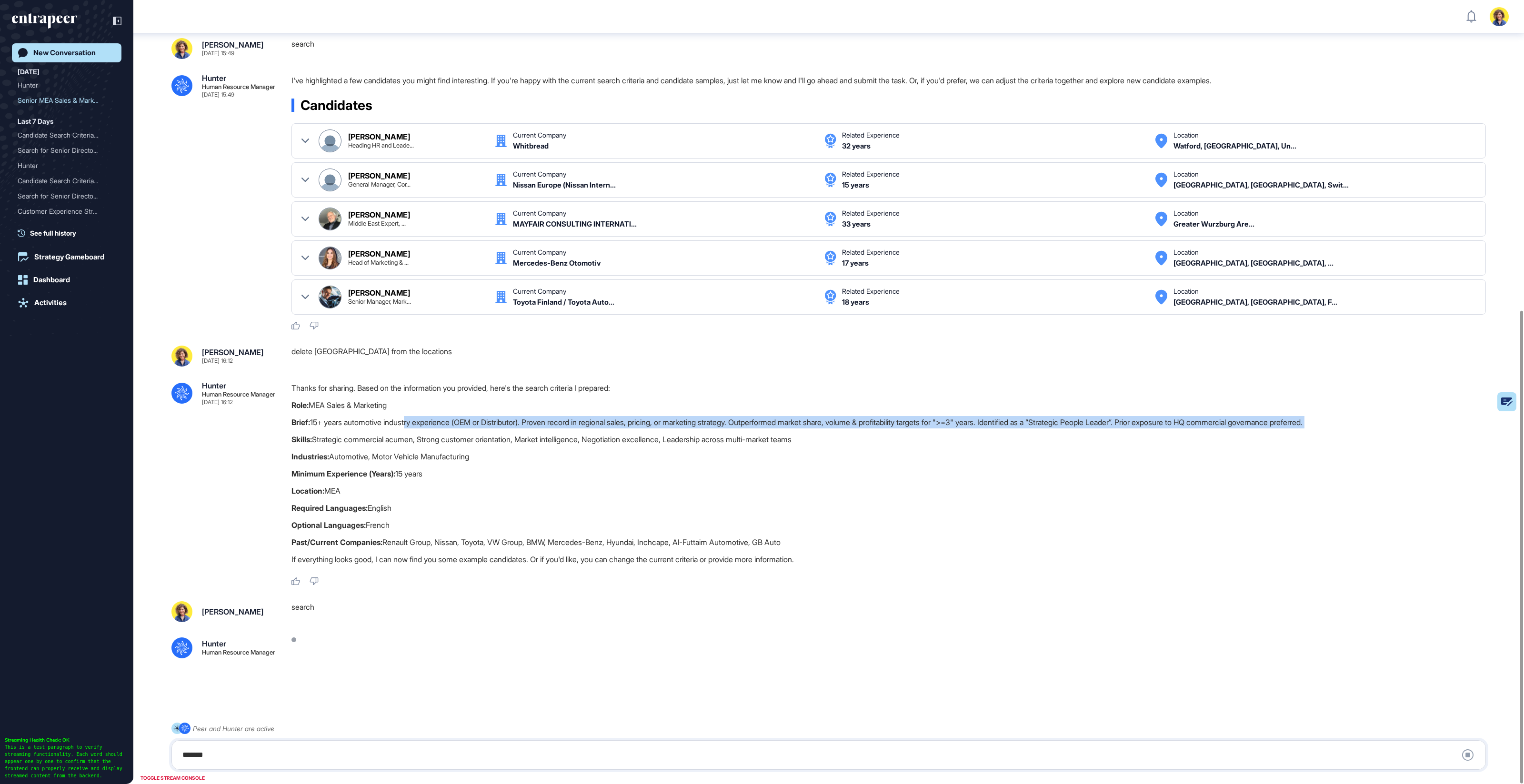
drag, startPoint x: 497, startPoint y: 417, endPoint x: 939, endPoint y: 430, distance: 442.2
click at [939, 430] on div "Thanks for sharing. Based on the information you provided, here's the search cr…" at bounding box center [893, 476] width 1202 height 188
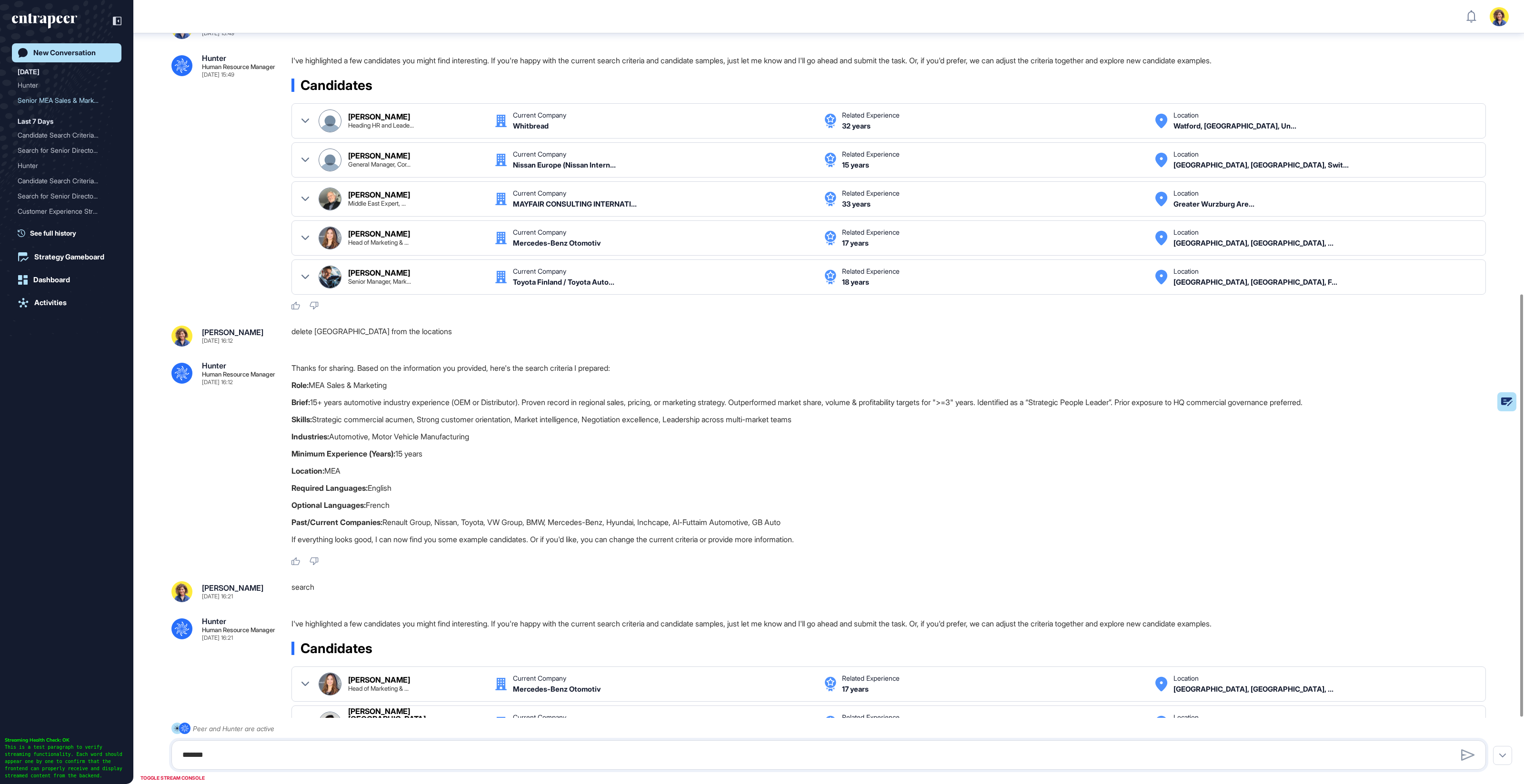
click at [684, 447] on div "Thanks for sharing. Based on the information you provided, here's the search cr…" at bounding box center [893, 456] width 1202 height 188
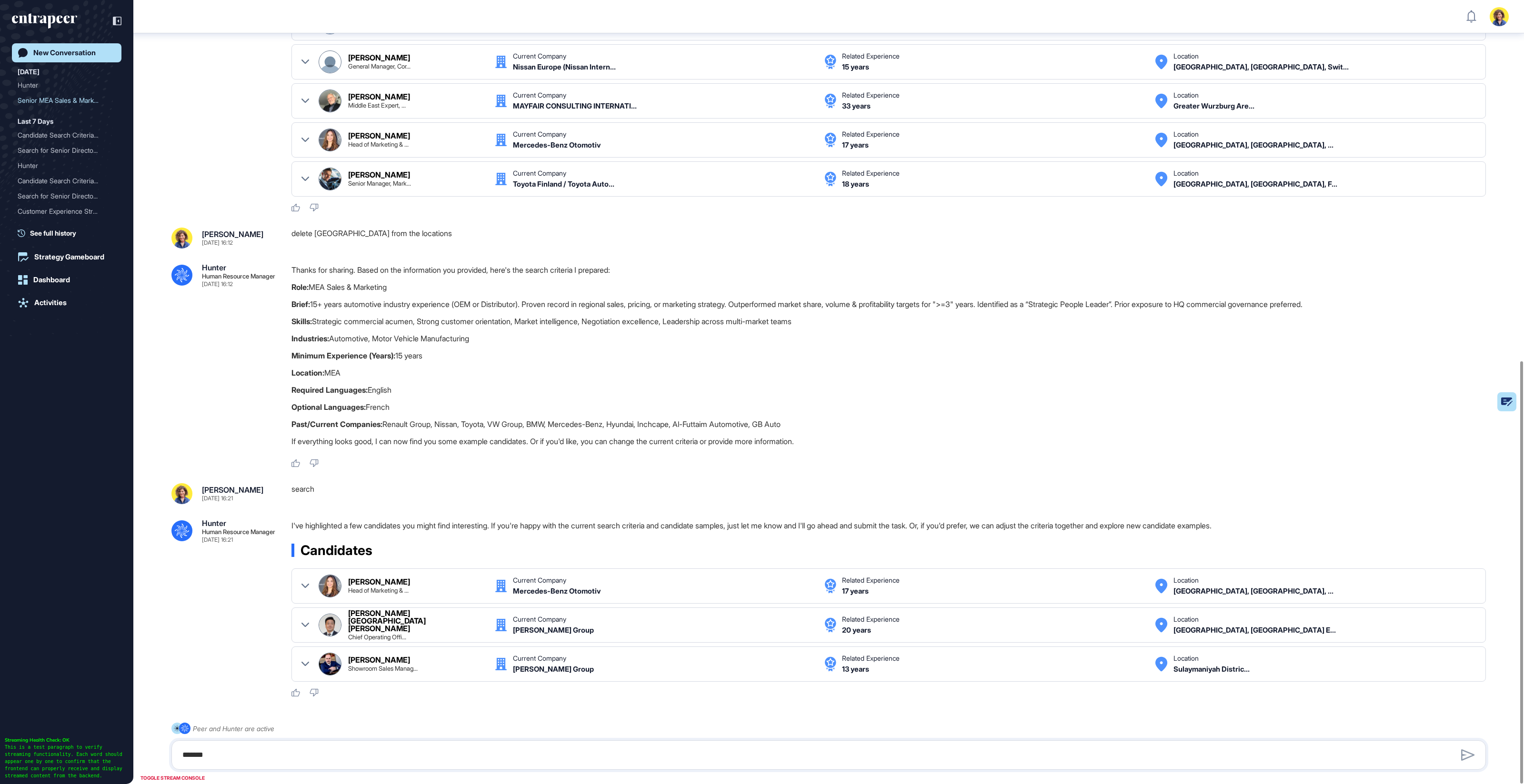
scroll to position [669, 0]
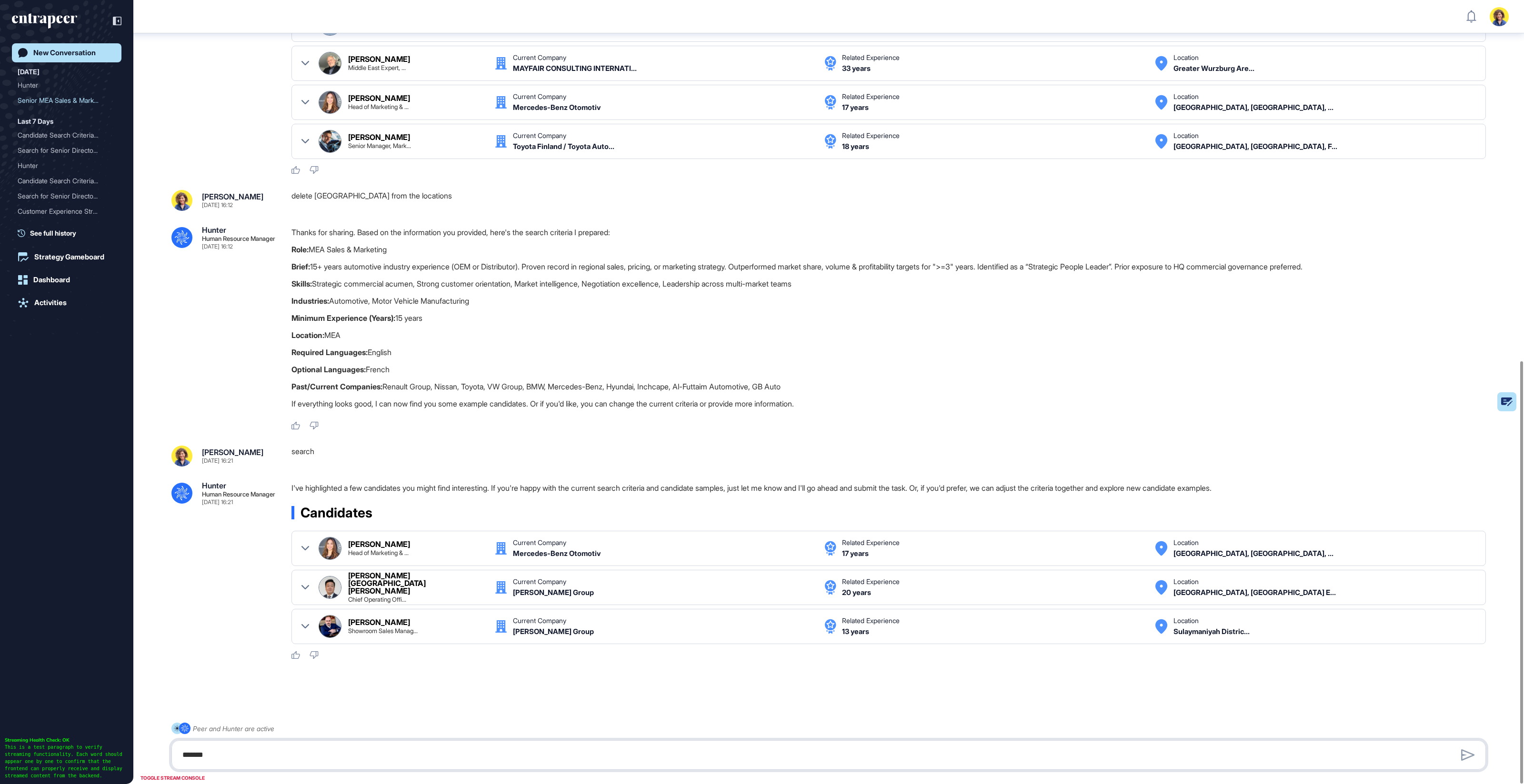
click at [325, 762] on textarea "******" at bounding box center [829, 755] width 1304 height 19
type textarea "**********"
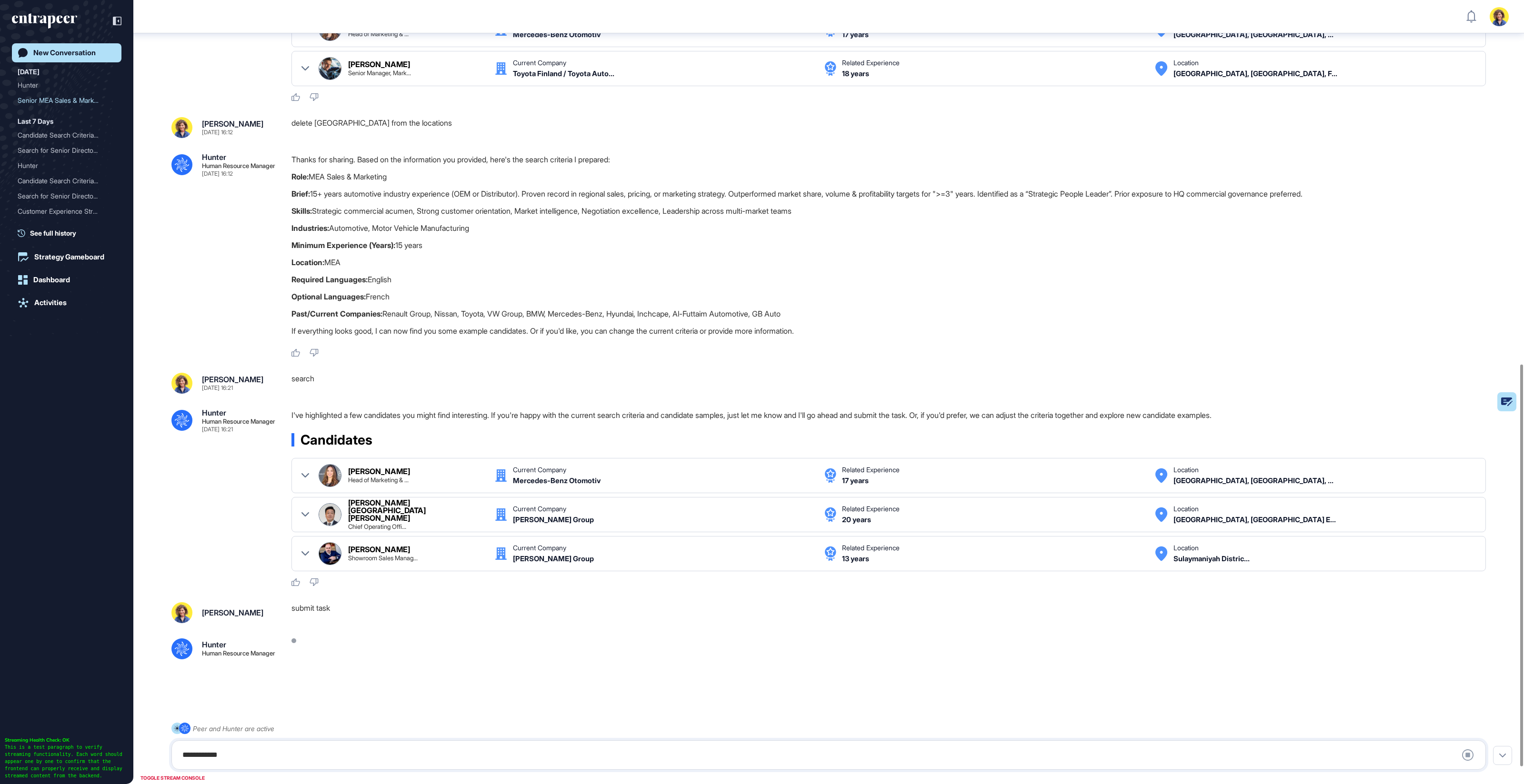
scroll to position [742, 0]
click at [307, 511] on icon at bounding box center [306, 515] width 8 height 8
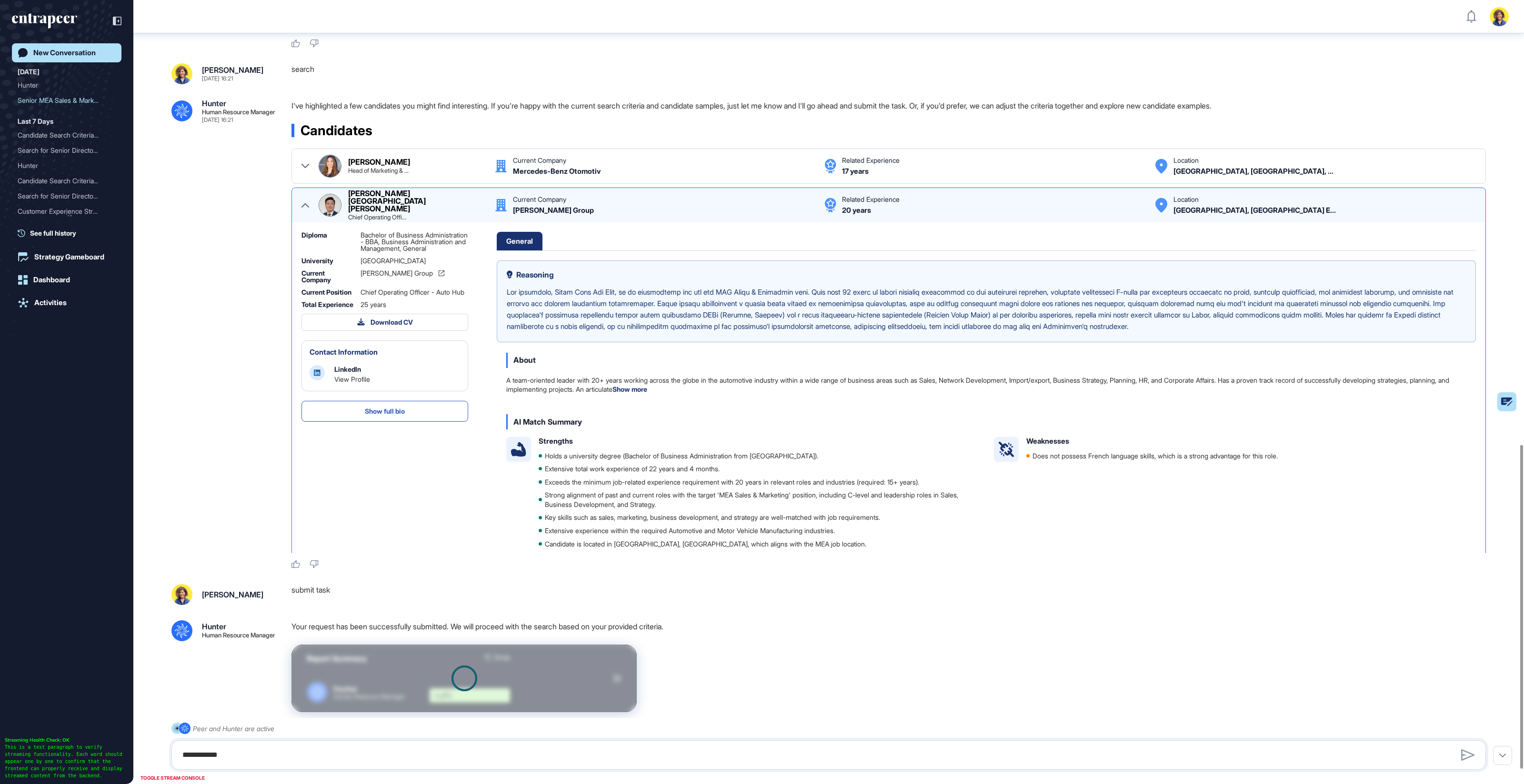
scroll to position [1112, 0]
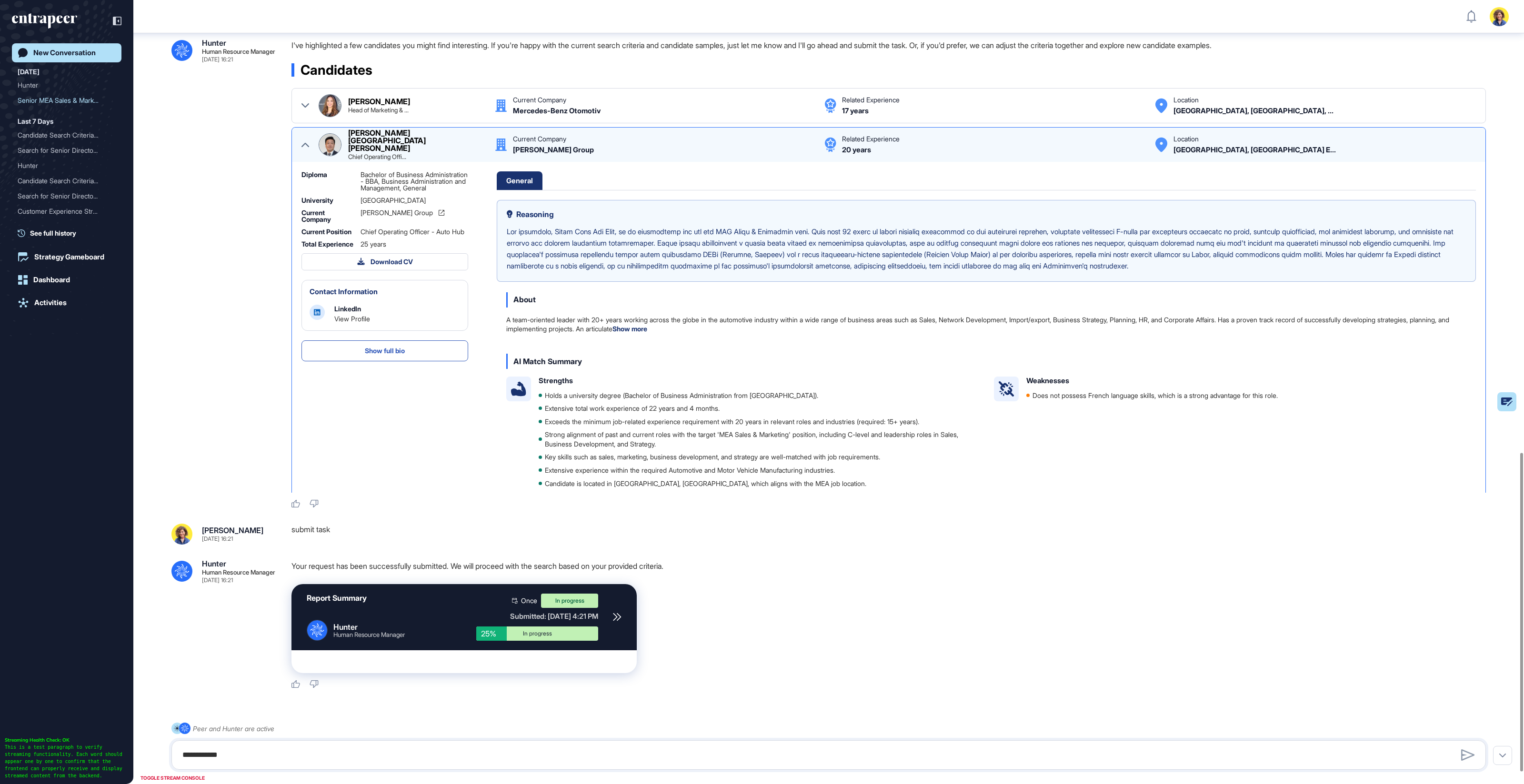
click at [304, 143] on icon at bounding box center [306, 144] width 8 height 4
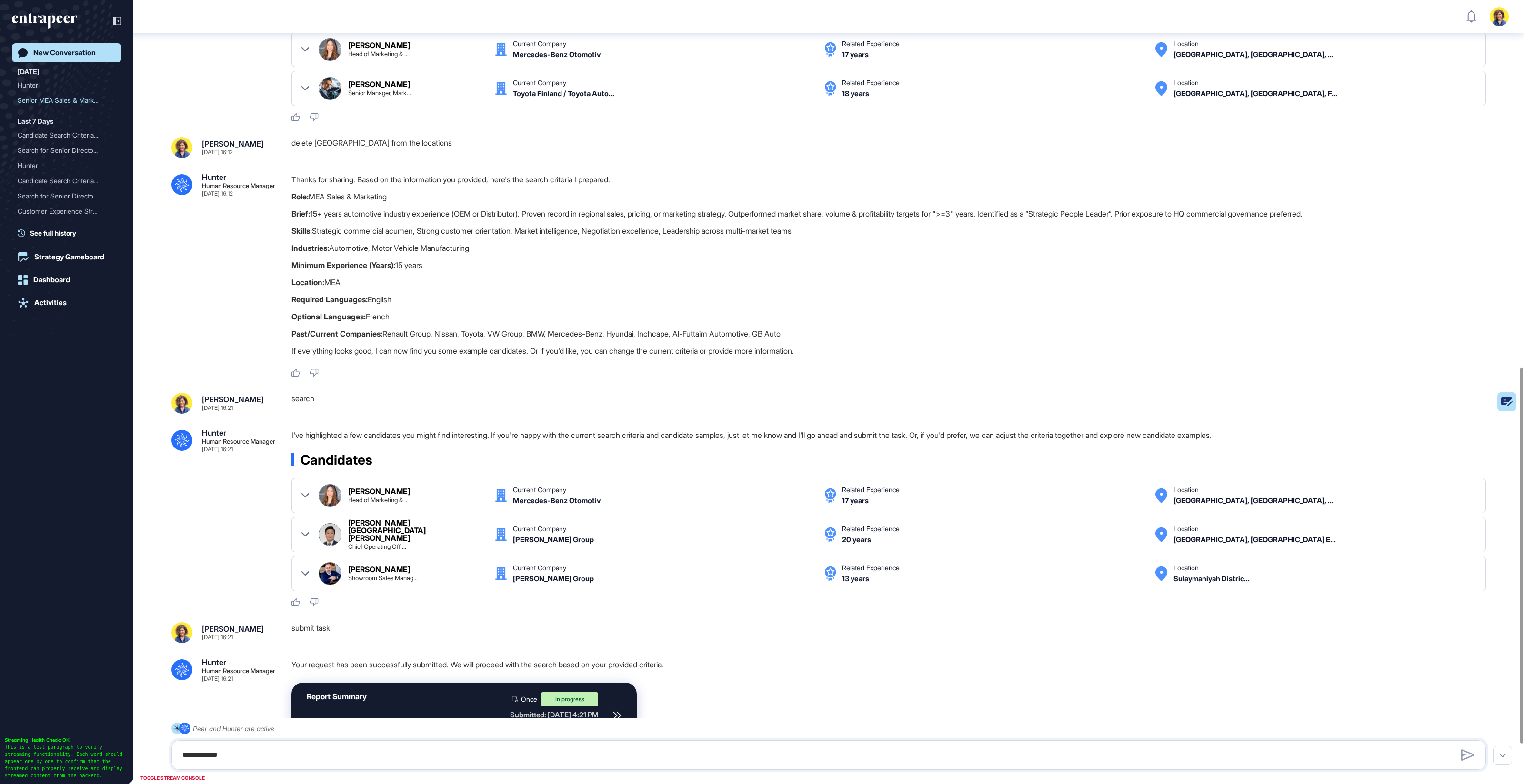
scroll to position [849, 0]
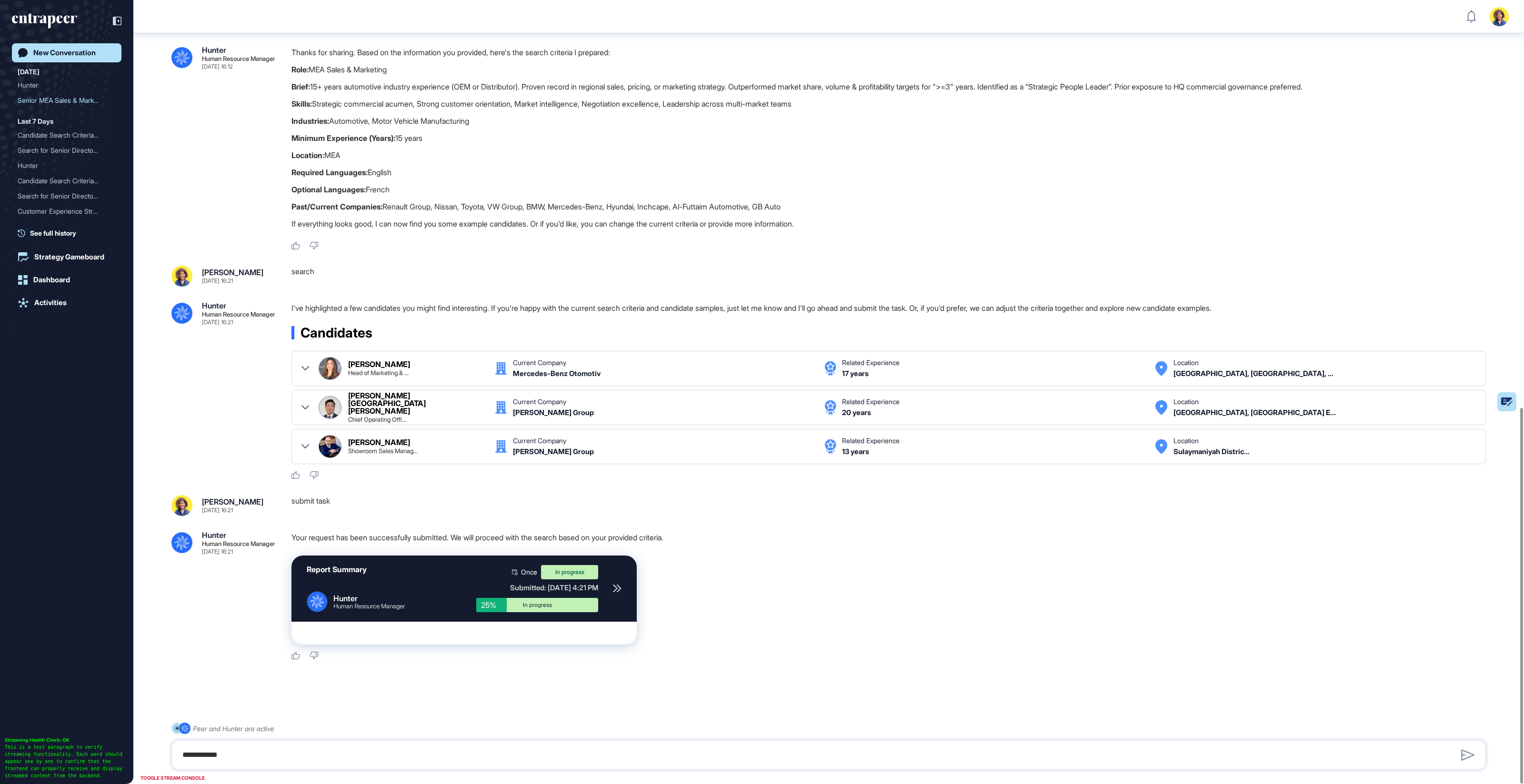
click at [614, 587] on icon at bounding box center [617, 588] width 8 height 8
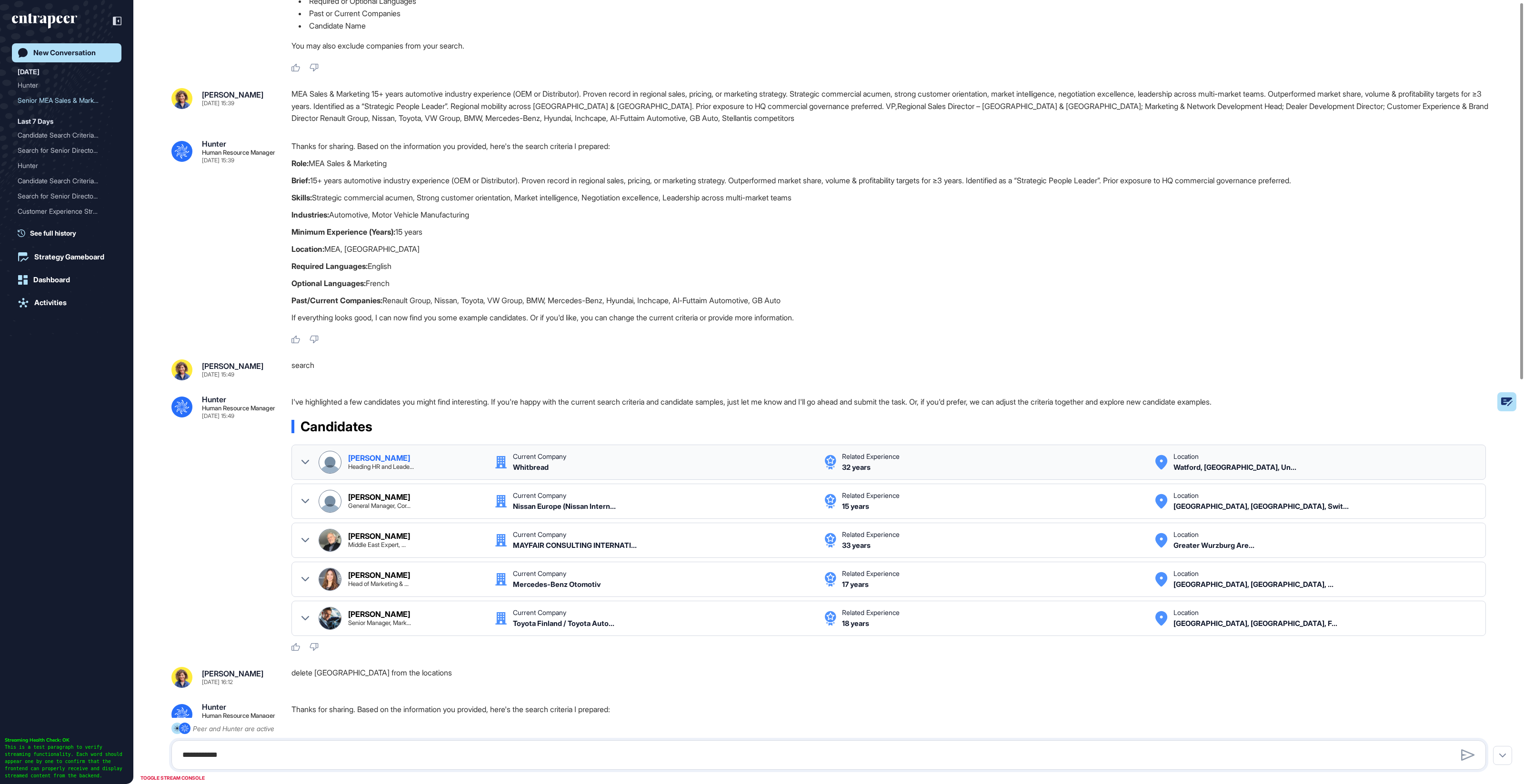
scroll to position [0, 0]
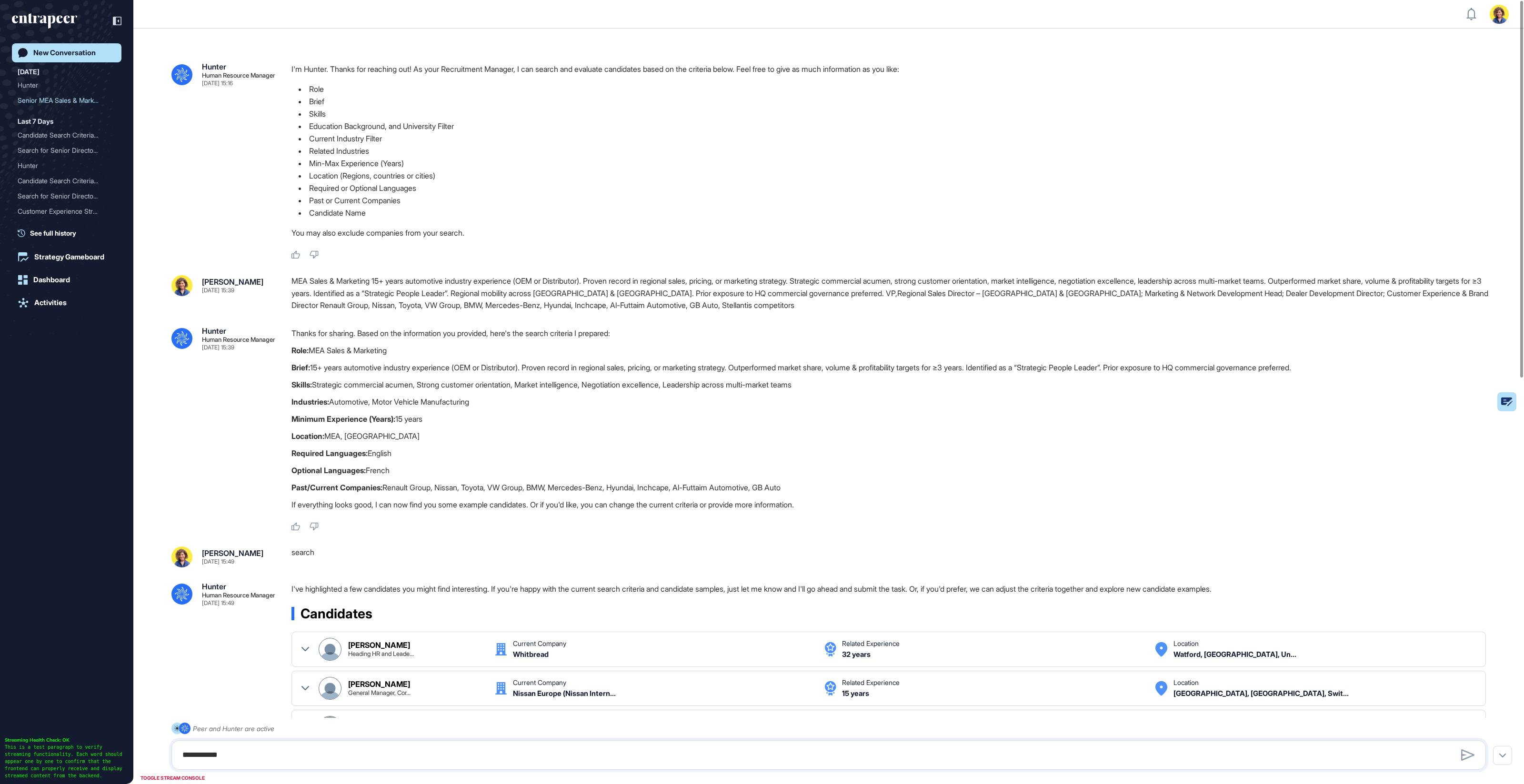
click at [613, 297] on div "MEA Sales & Marketing 15+ years automotive industry experience (OEM or Distribu…" at bounding box center [893, 293] width 1202 height 37
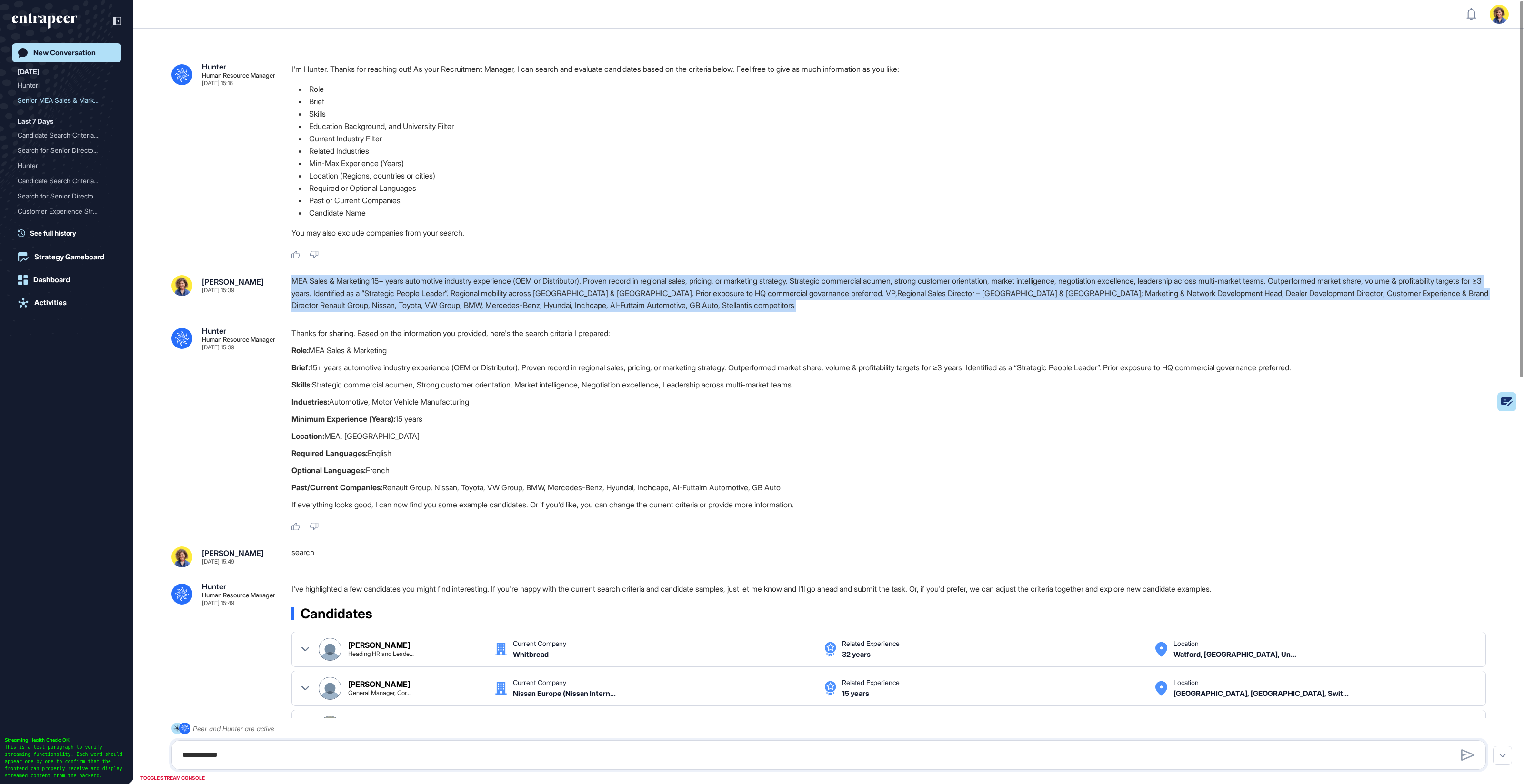
click at [613, 297] on div "MEA Sales & Marketing 15+ years automotive industry experience (OEM or Distribu…" at bounding box center [893, 293] width 1202 height 37
copy div "MEA Sales & Marketing 15+ years automotive industry experience (OEM or Distribu…"
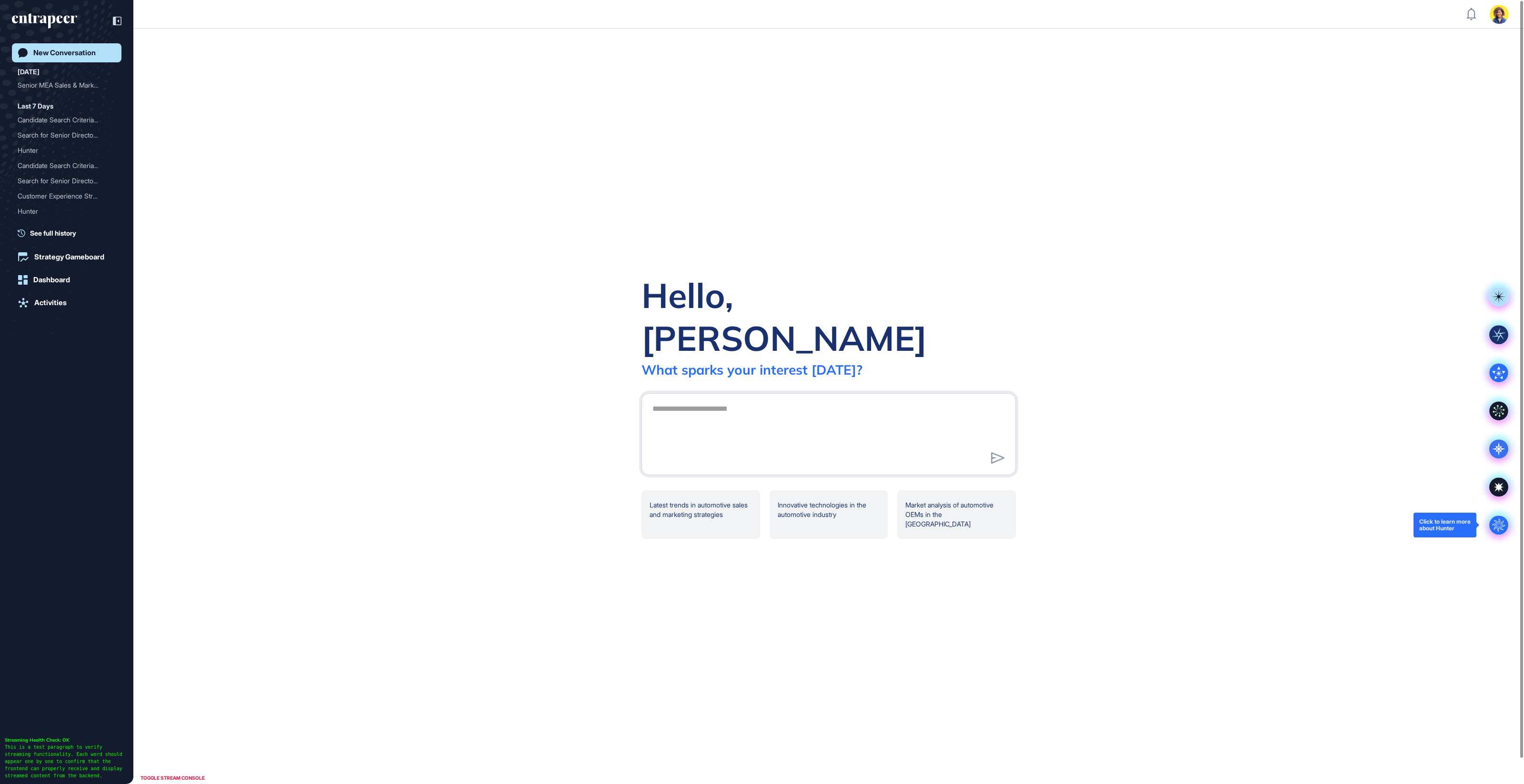
click at [1497, 523] on circle at bounding box center [1499, 525] width 19 height 19
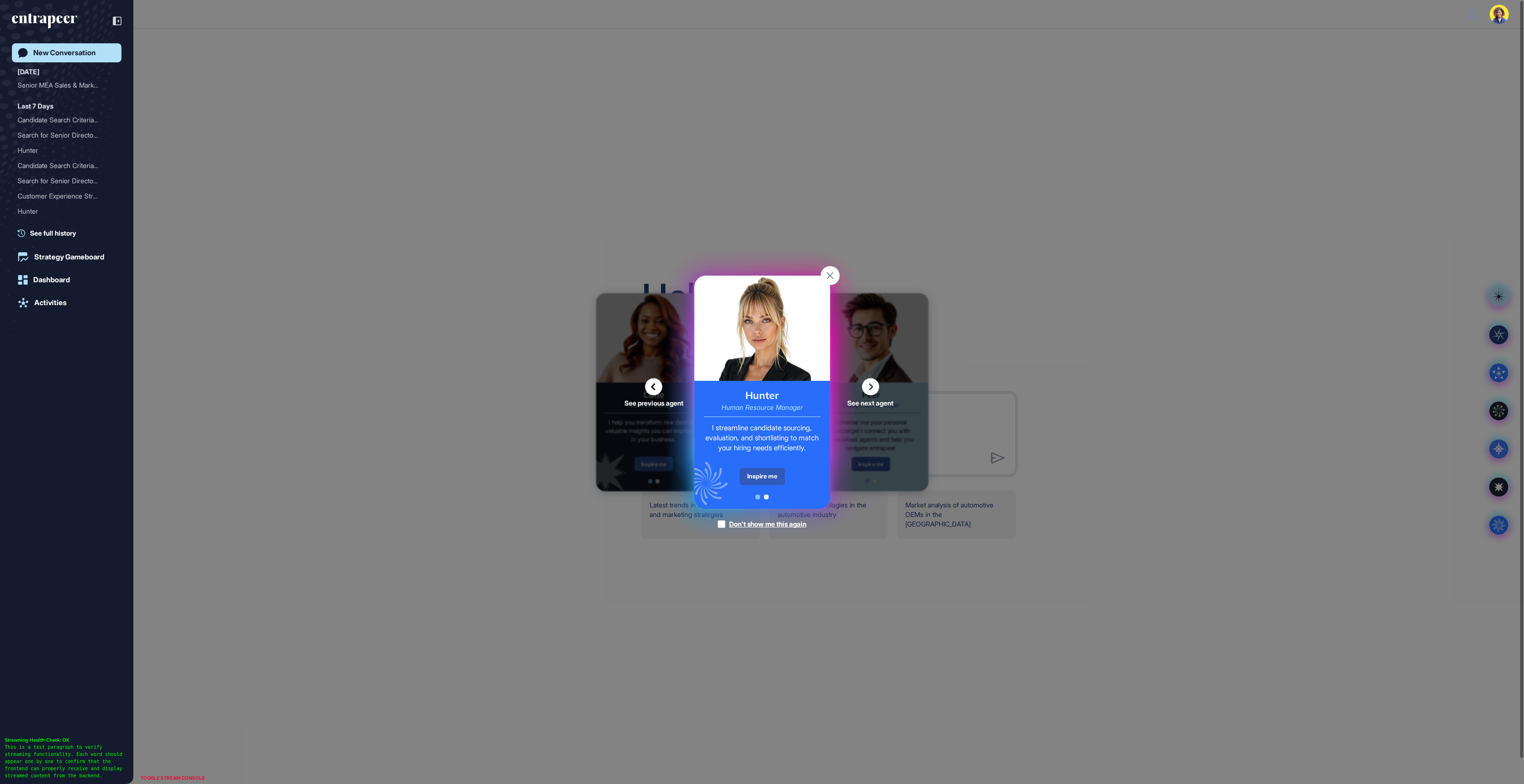
click at [777, 477] on div "Inspire me" at bounding box center [762, 476] width 45 height 17
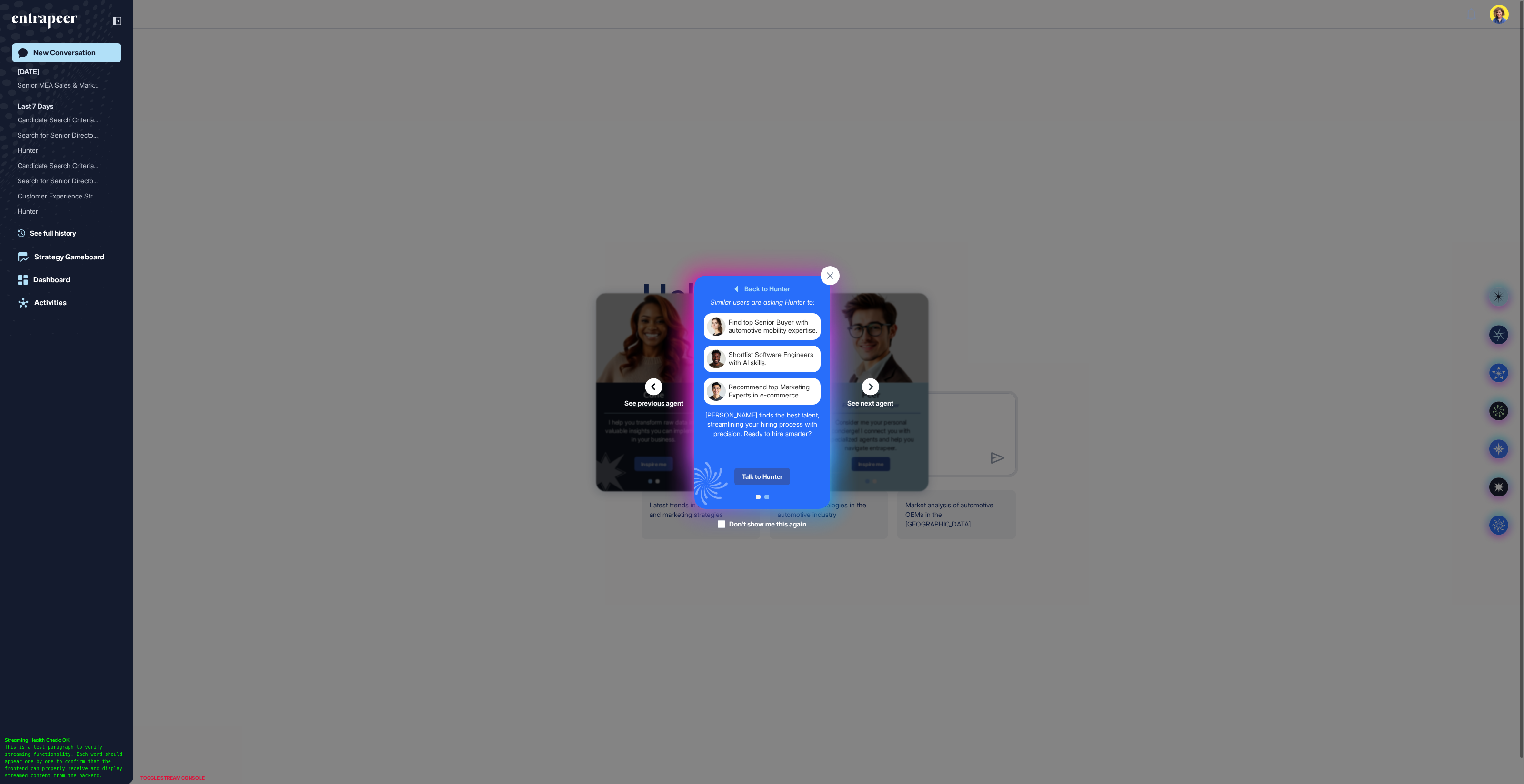
click at [775, 477] on div "Talk to Hunter" at bounding box center [763, 476] width 56 height 17
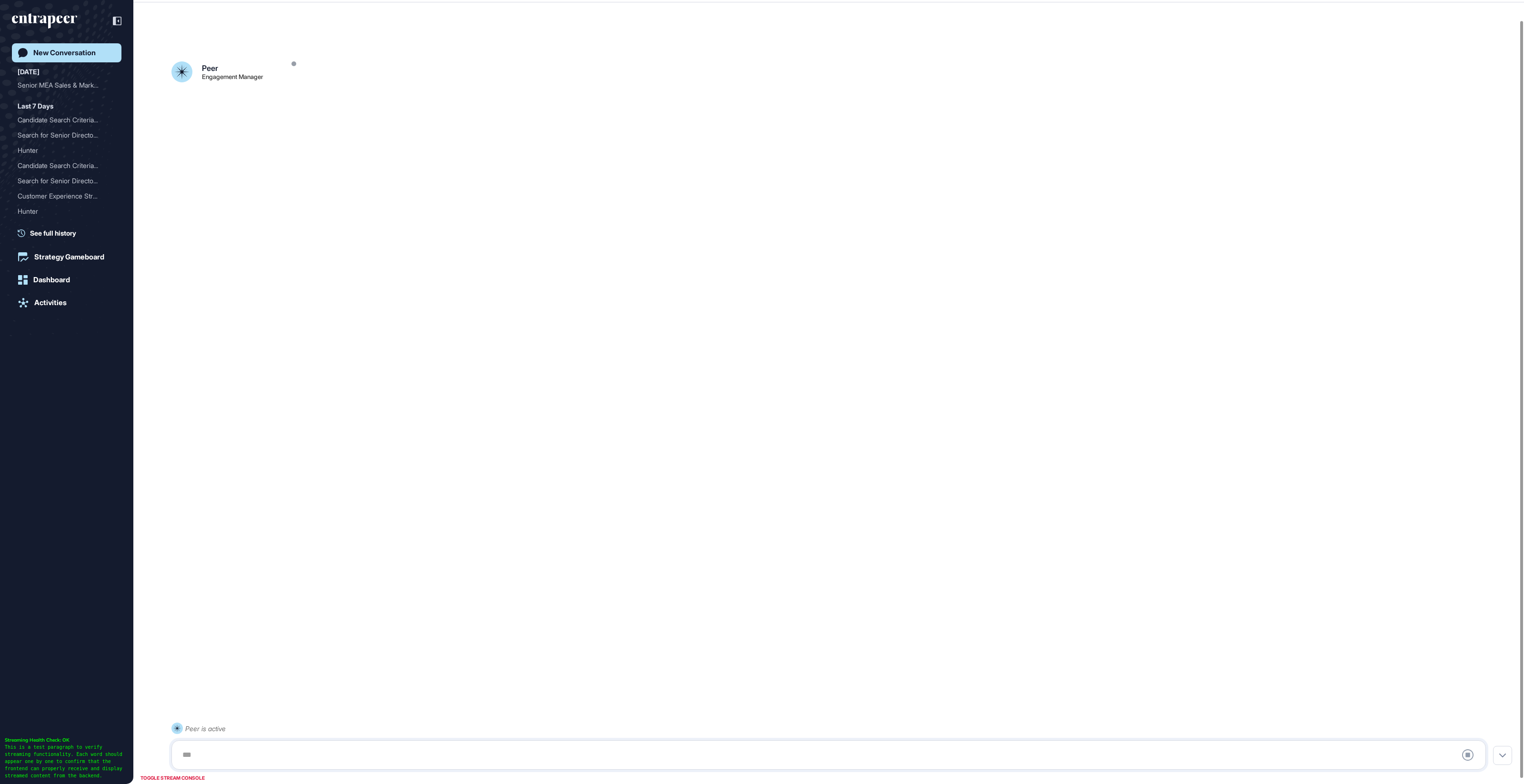
scroll to position [26, 0]
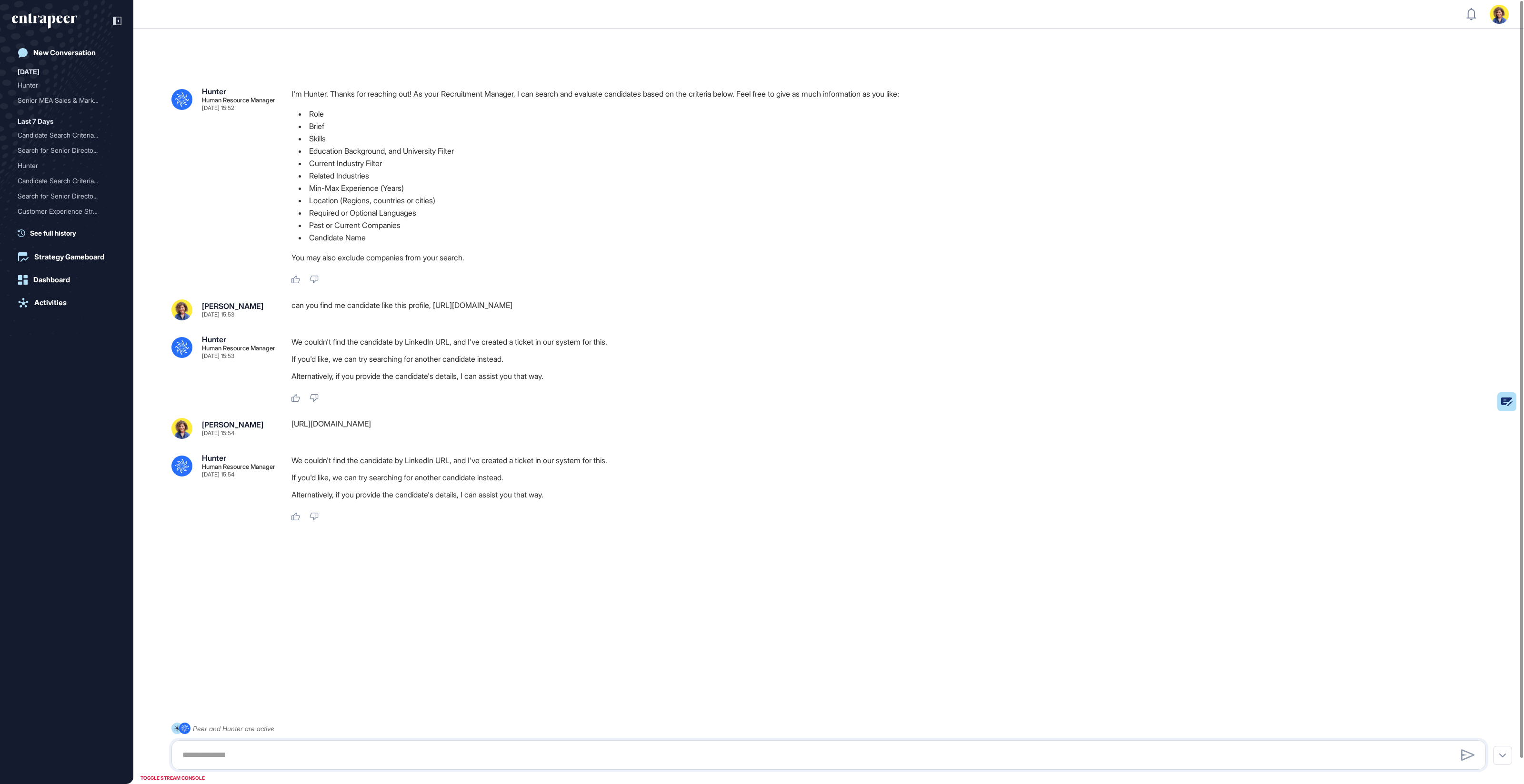
drag, startPoint x: 393, startPoint y: 307, endPoint x: 1087, endPoint y: 309, distance: 694.0
click at [1087, 309] on div "can you find me candidate like this profile, https://www.linkedin.com/talent/pr…" at bounding box center [893, 310] width 1202 height 21
drag, startPoint x: 1078, startPoint y: 314, endPoint x: 972, endPoint y: 326, distance: 106.7
click at [1077, 314] on div "can you find me candidate like this profile, https://www.linkedin.com/talent/pr…" at bounding box center [893, 310] width 1202 height 21
drag, startPoint x: 449, startPoint y: 307, endPoint x: 992, endPoint y: 313, distance: 543.0
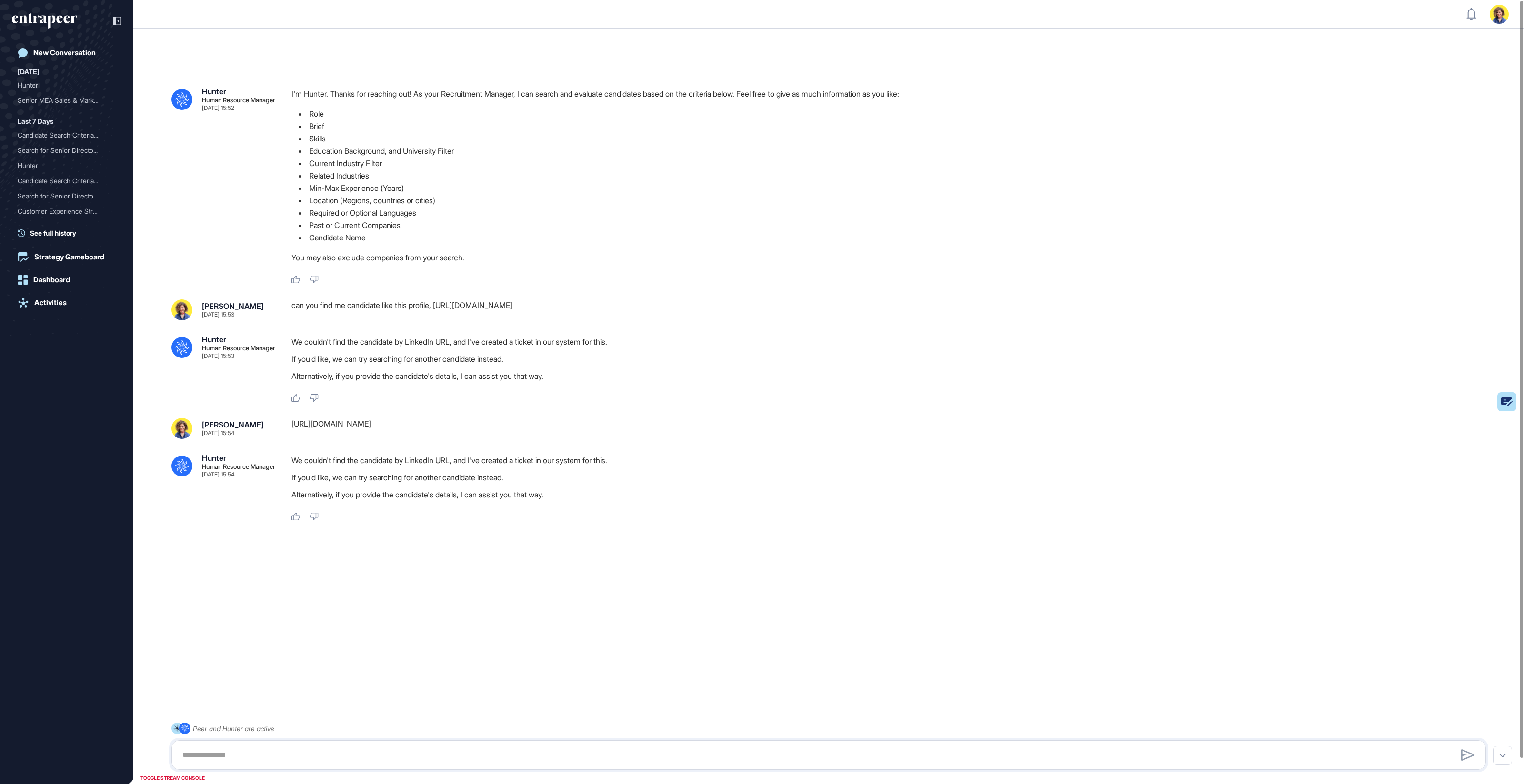
click at [992, 313] on div "can you find me candidate like this profile, https://www.linkedin.com/talent/pr…" at bounding box center [893, 310] width 1202 height 21
copy div "https://www.linkedin.com/talent/profile/AEMAAC2LAEUB8KbRVyoQcrsMP6XCB-NDKYVZwNU…"
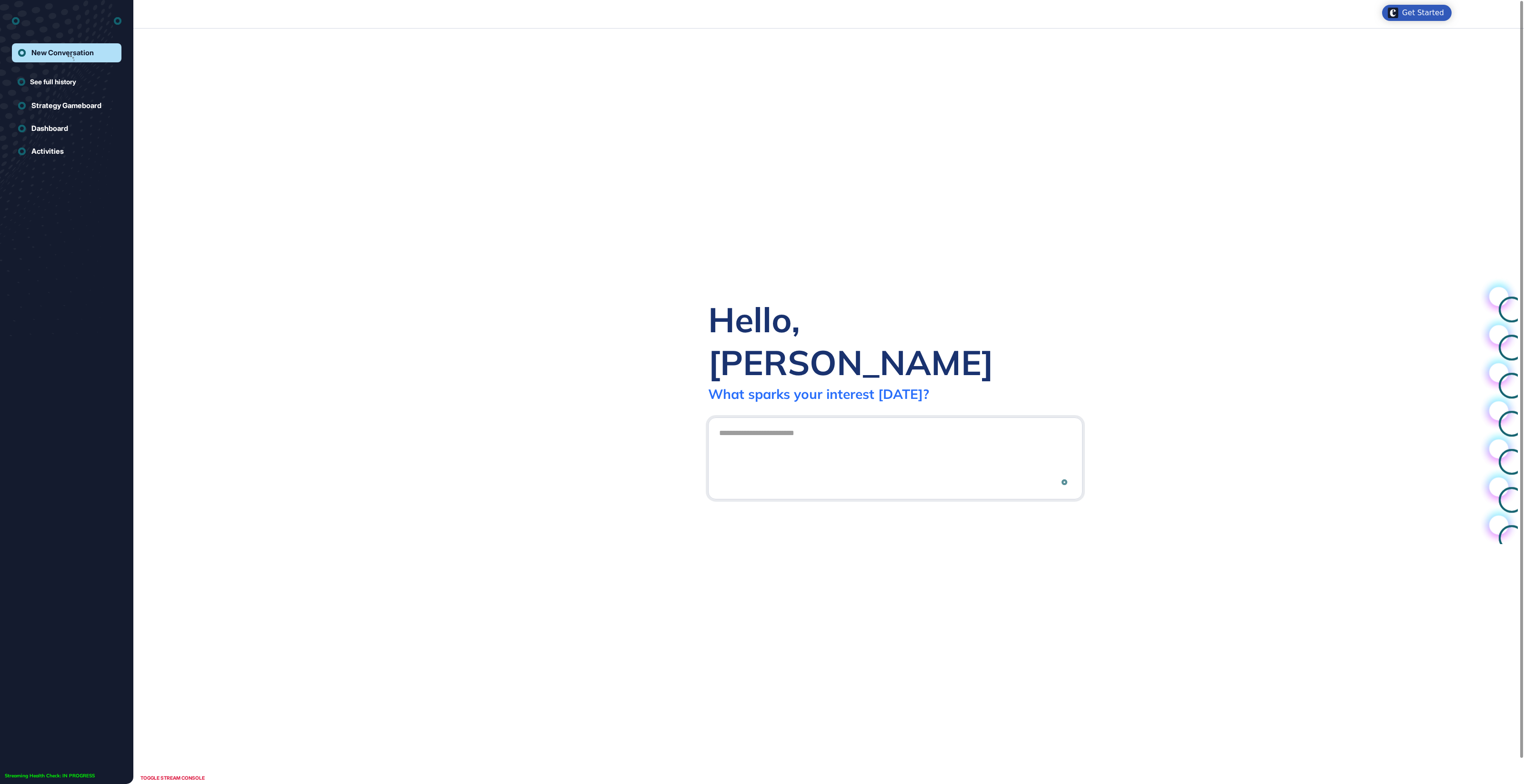
scroll to position [1, 1]
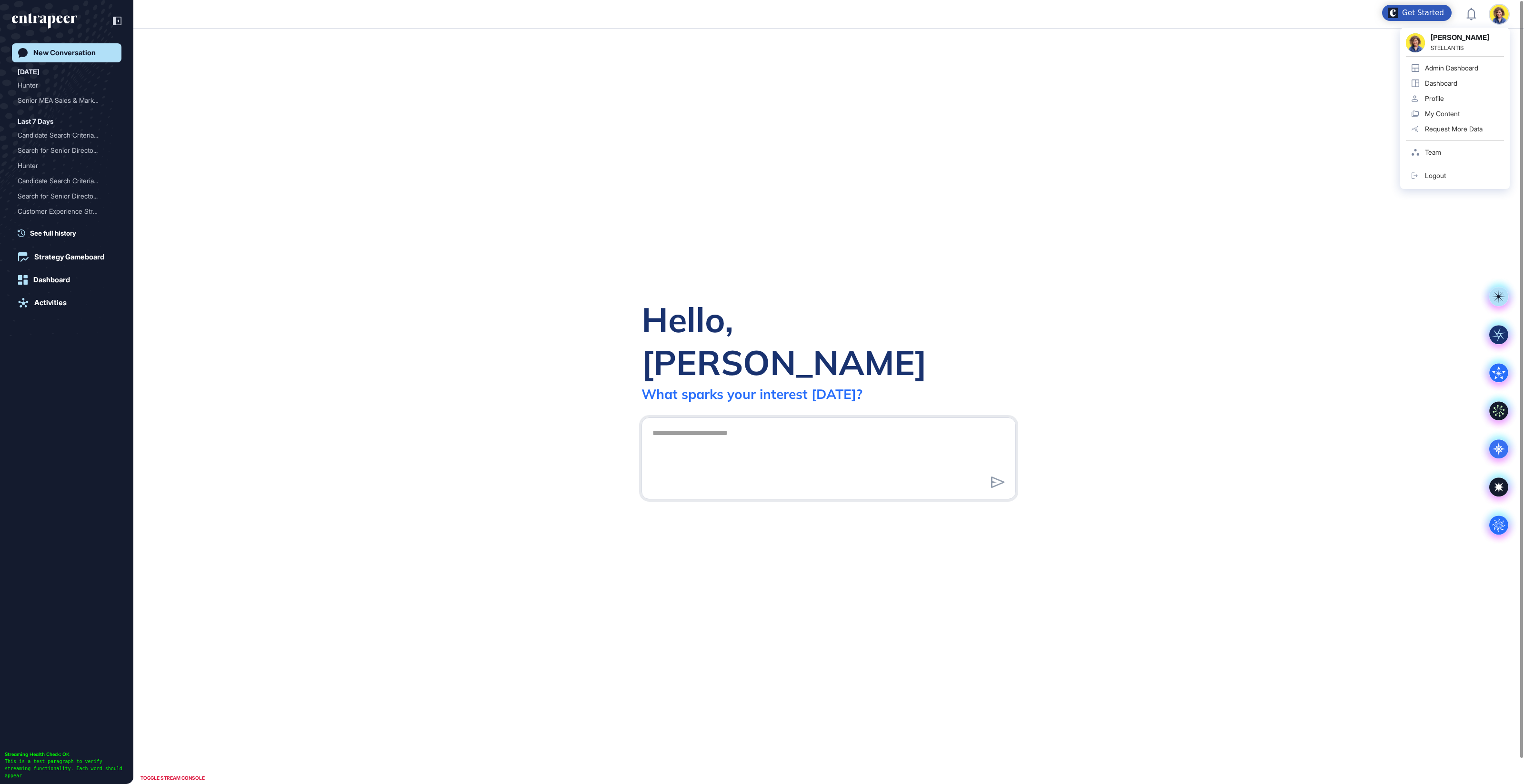
click at [1499, 18] on div "[PERSON_NAME] STELLANTIS Admin Dashboard Dashboard Profile My Content Request M…" at bounding box center [1499, 14] width 19 height 19
click at [1453, 65] on div "Admin Dashboard" at bounding box center [1452, 68] width 53 height 8
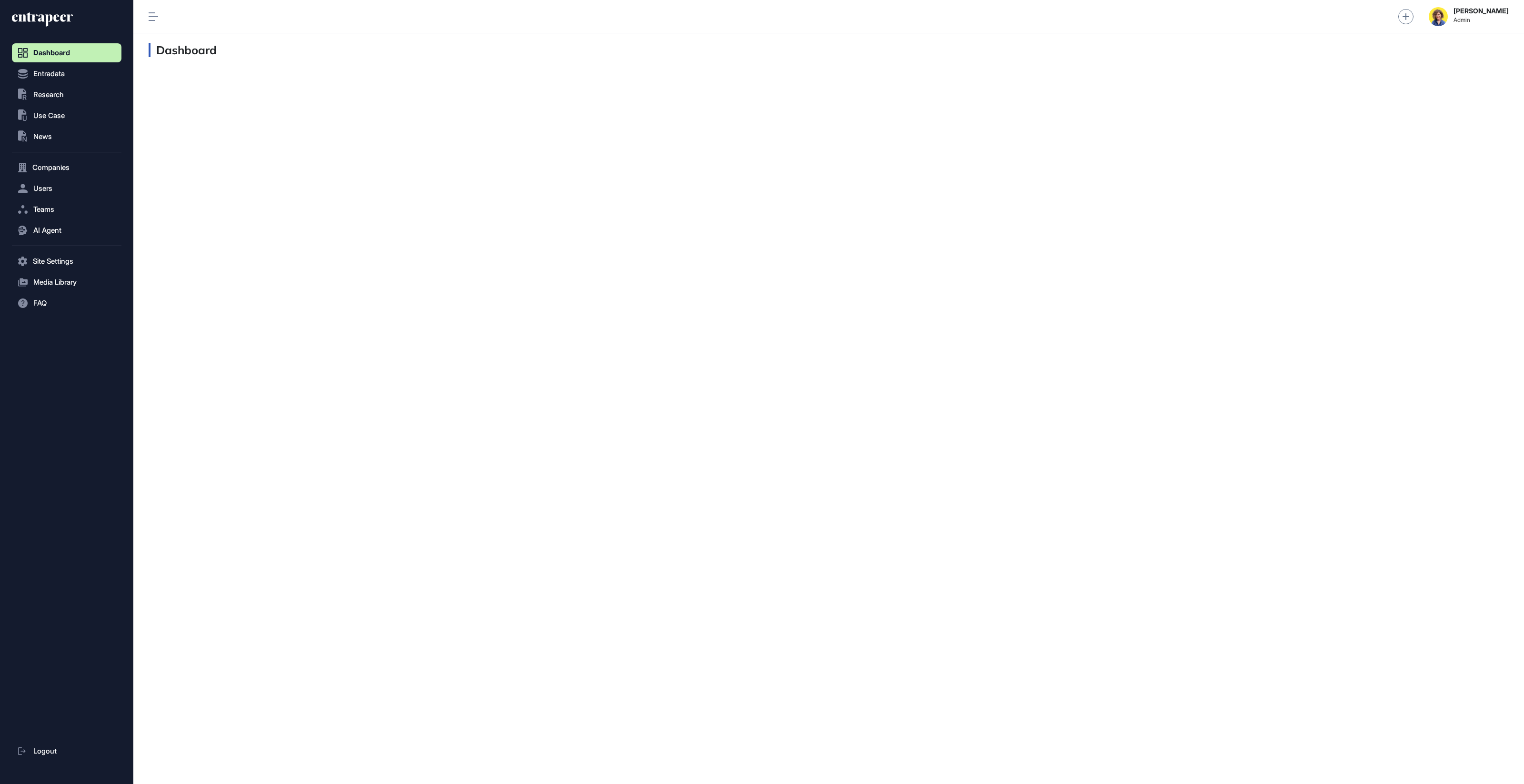
scroll to position [1, 1]
click at [237, 176] on div "Dashboard" at bounding box center [828, 409] width 1391 height 751
click at [60, 17] on icon at bounding box center [39, 17] width 54 height 7
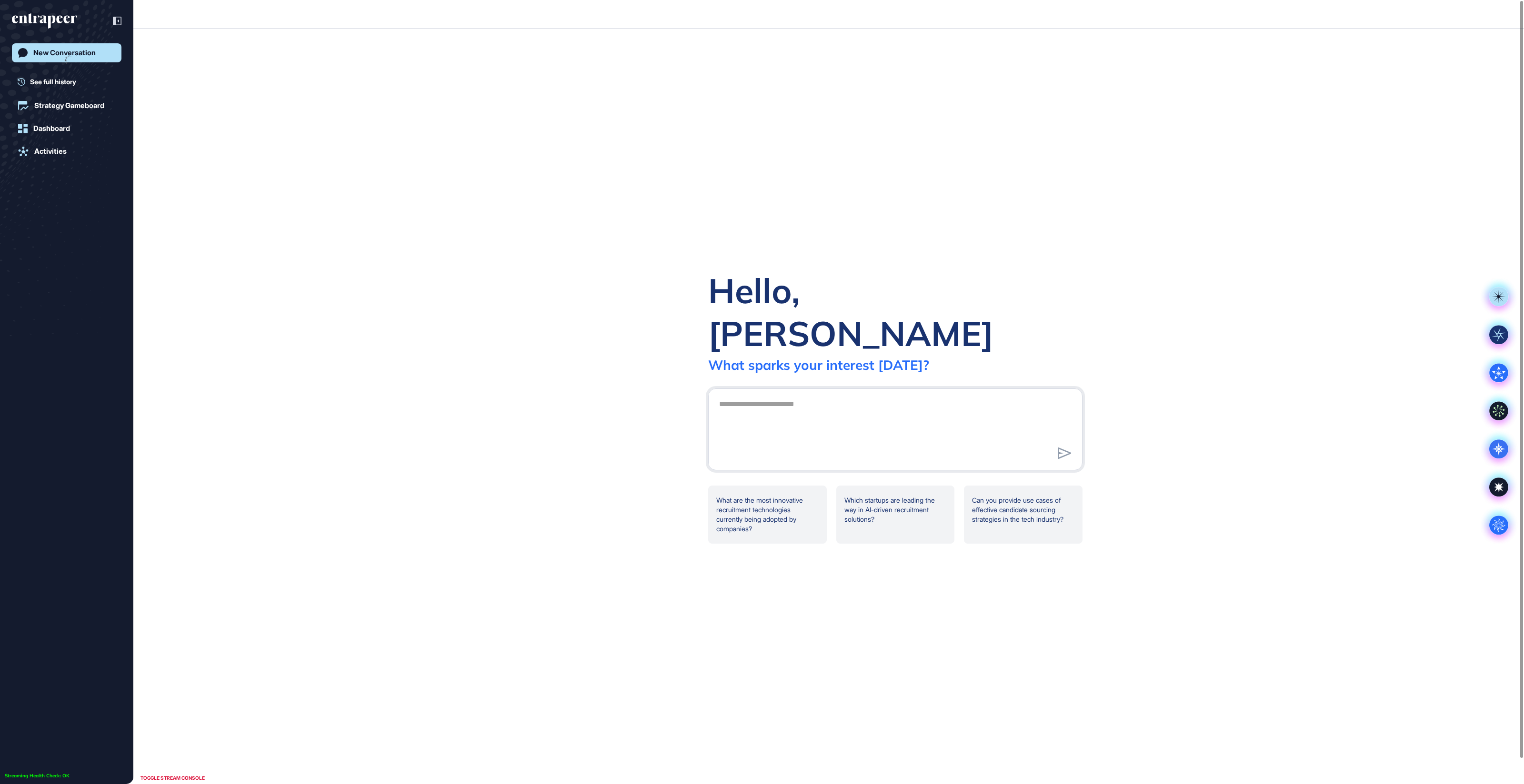
scroll to position [1, 1]
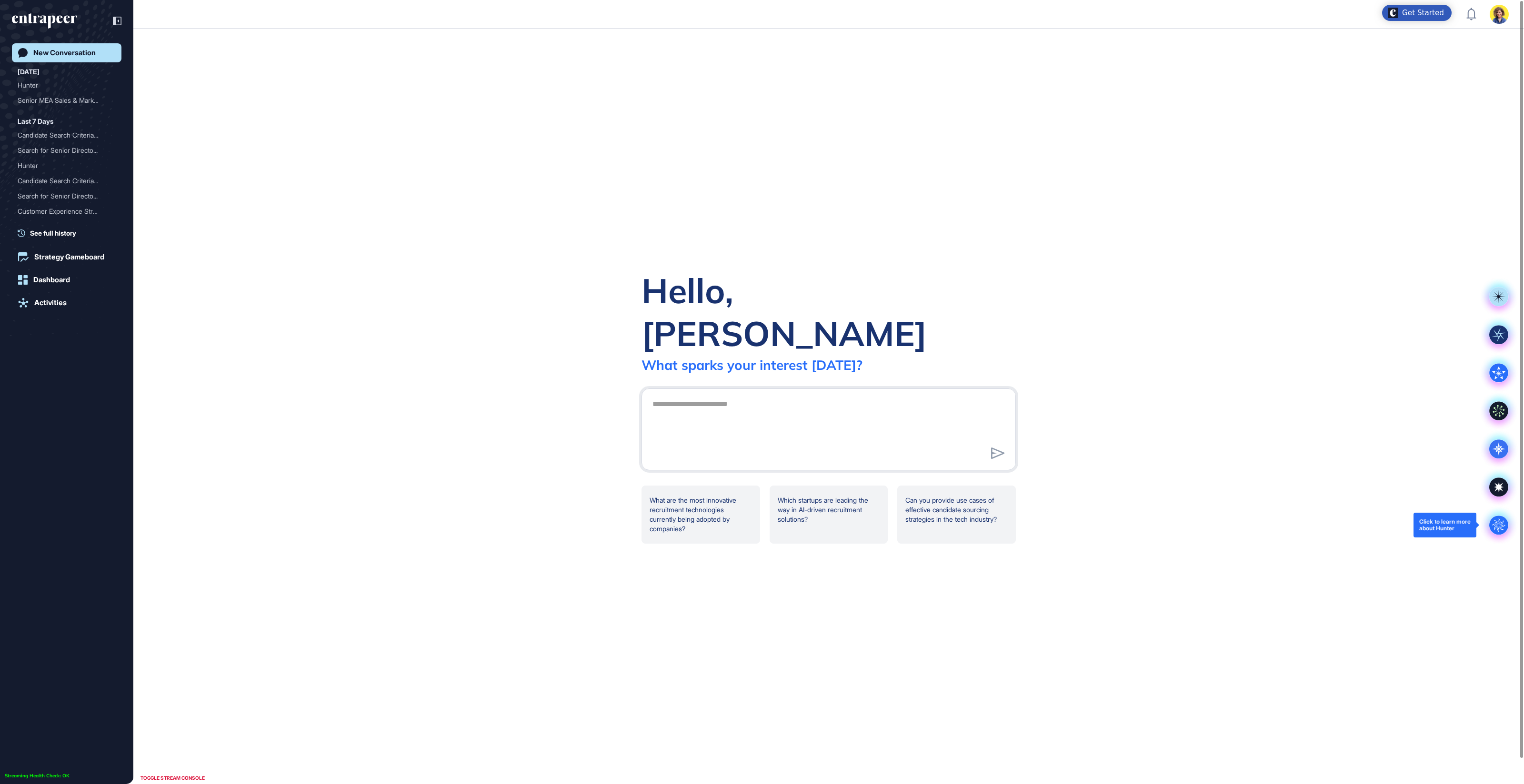
click at [1507, 523] on circle at bounding box center [1499, 525] width 19 height 19
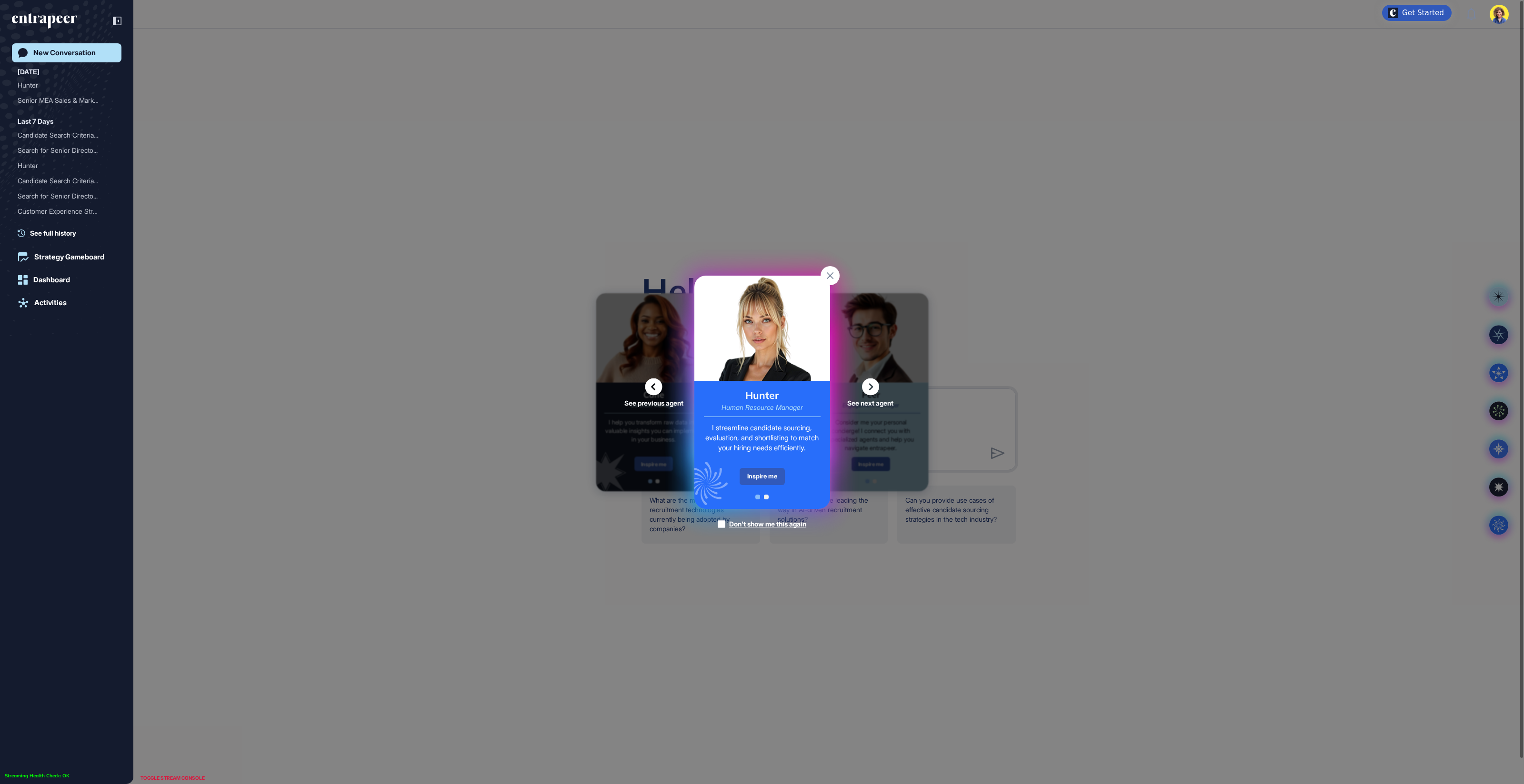
click at [885, 237] on div "See previous agent See next agent Peer Engagement Manager Consider me your pers…" at bounding box center [762, 392] width 1524 height 784
drag, startPoint x: 1435, startPoint y: 41, endPoint x: 1474, endPoint y: 24, distance: 42.5
click at [1439, 38] on div "See previous agent See next agent Peer Engagement Manager Consider me your pers…" at bounding box center [762, 392] width 1524 height 784
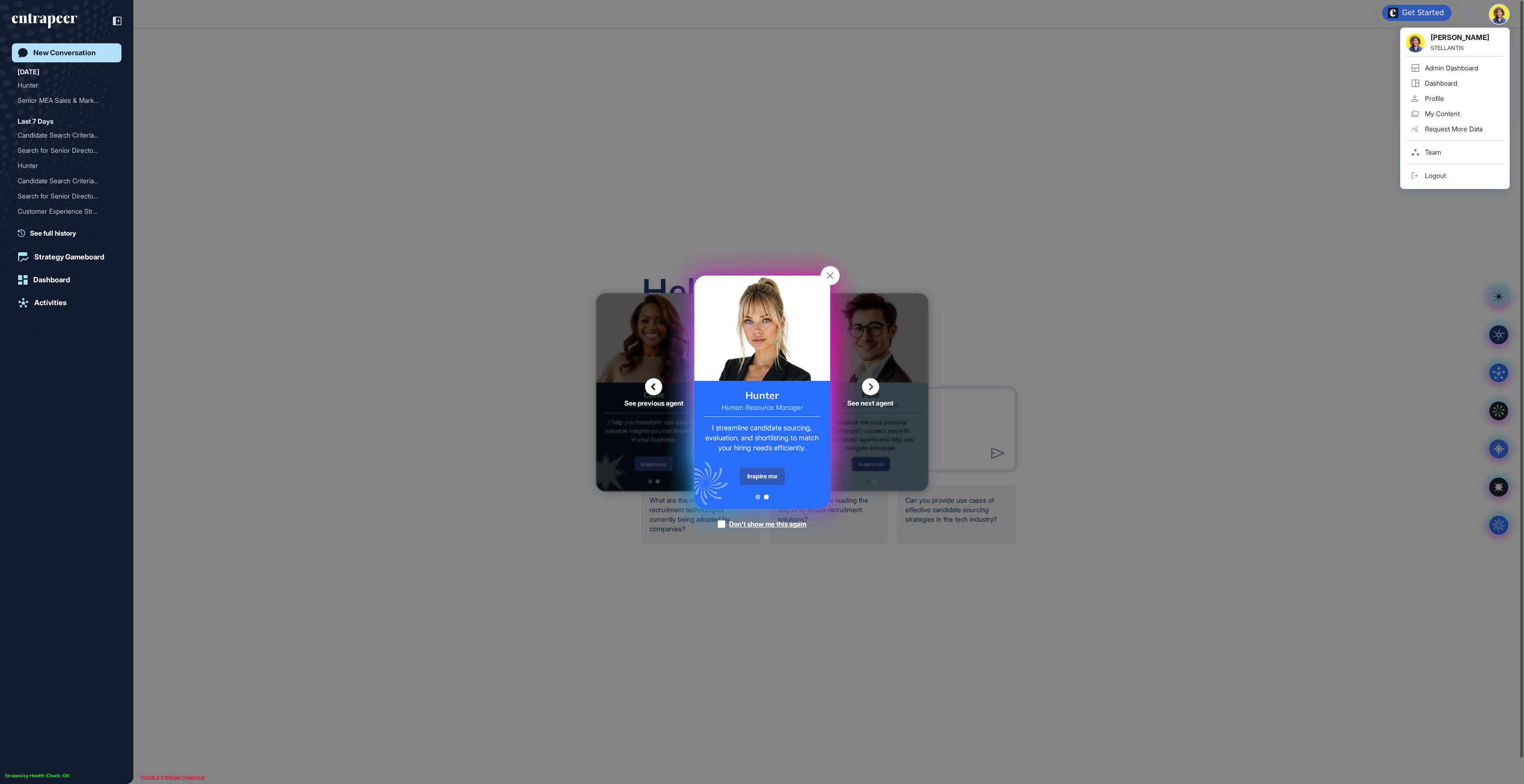
click at [1472, 58] on div "Sara Holyavkin STELLANTIS Admin Dashboard Dashboard Profile My Content Request …" at bounding box center [1455, 108] width 109 height 162
click at [1471, 64] on div "Admin Dashboard" at bounding box center [1452, 68] width 53 height 8
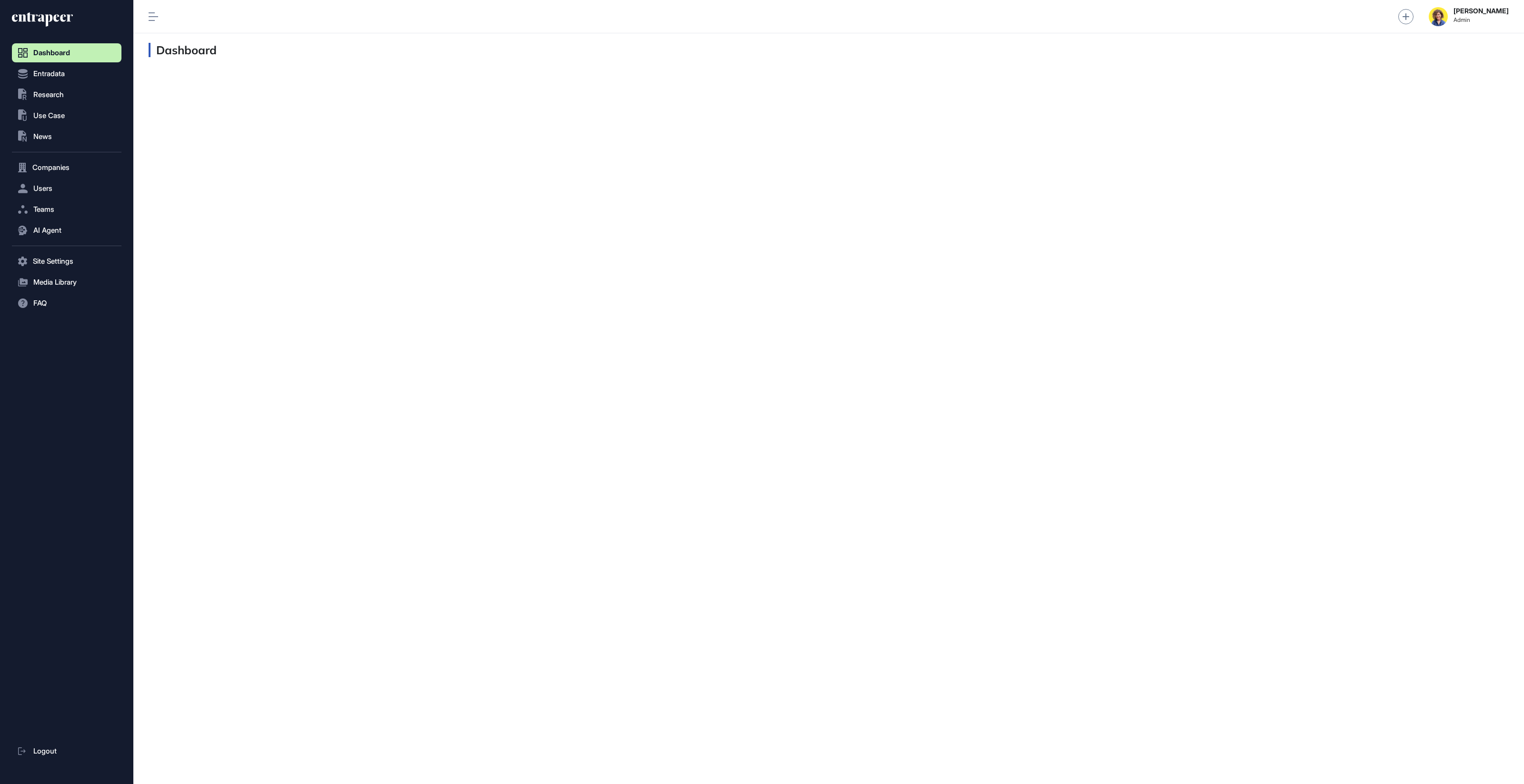
scroll to position [1, 1]
click at [48, 189] on span "Users" at bounding box center [43, 188] width 19 height 8
click at [48, 92] on span "Research" at bounding box center [48, 95] width 31 height 8
click at [54, 130] on span "AI Agent Reports" at bounding box center [56, 132] width 50 height 8
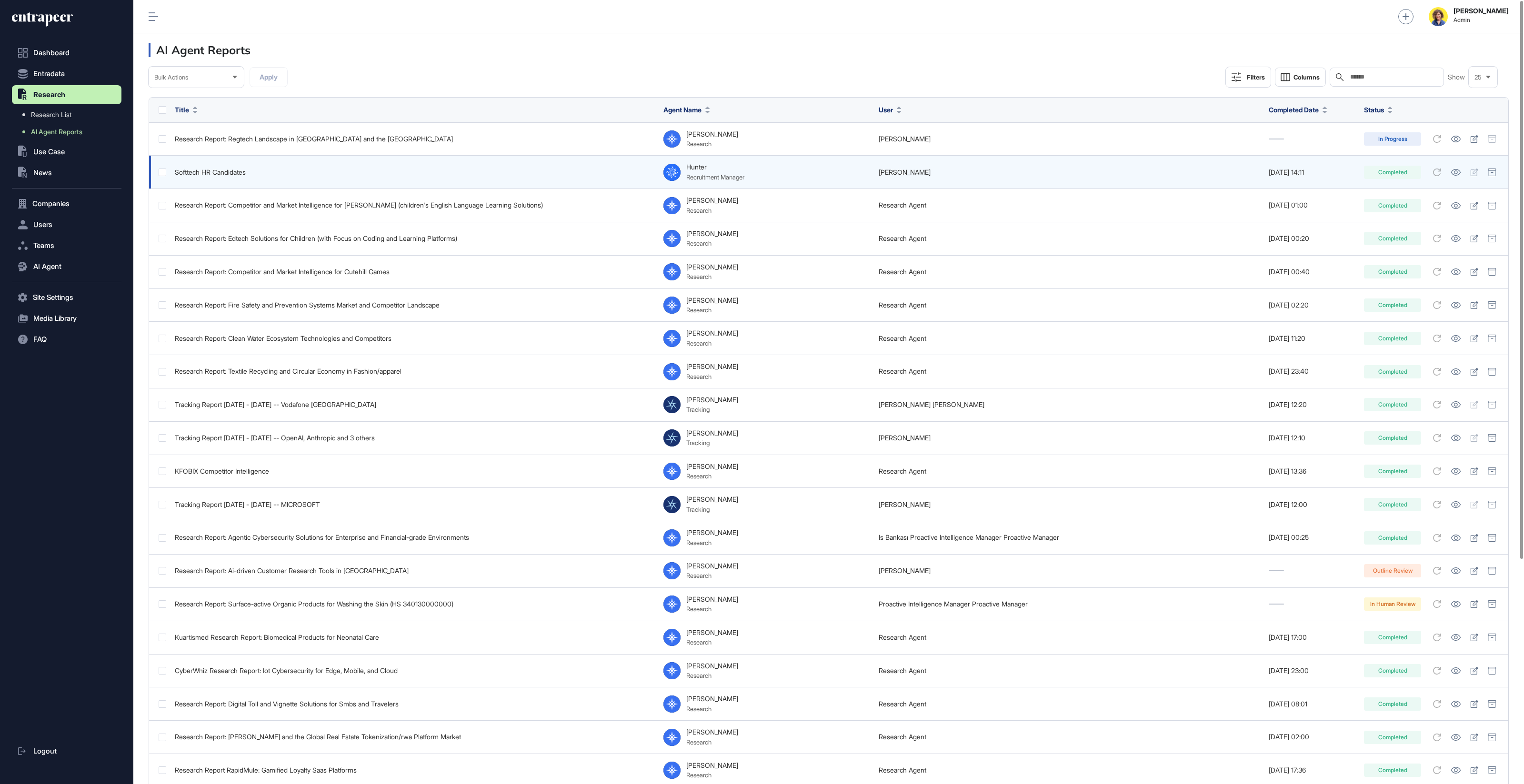
click at [224, 170] on div "Softtech HR Candidates" at bounding box center [414, 172] width 479 height 8
click at [1455, 174] on icon at bounding box center [1456, 172] width 10 height 6
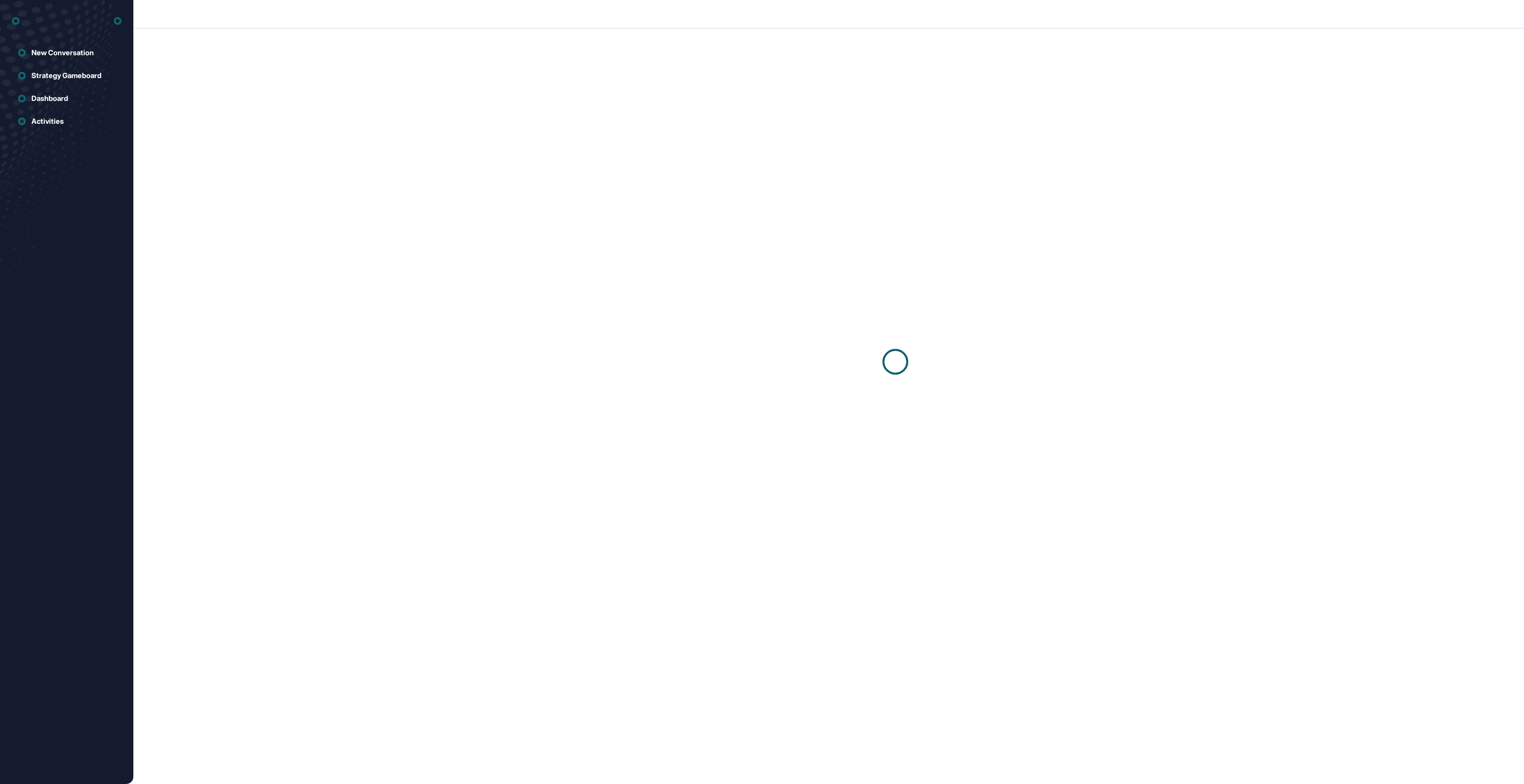
scroll to position [1, 1]
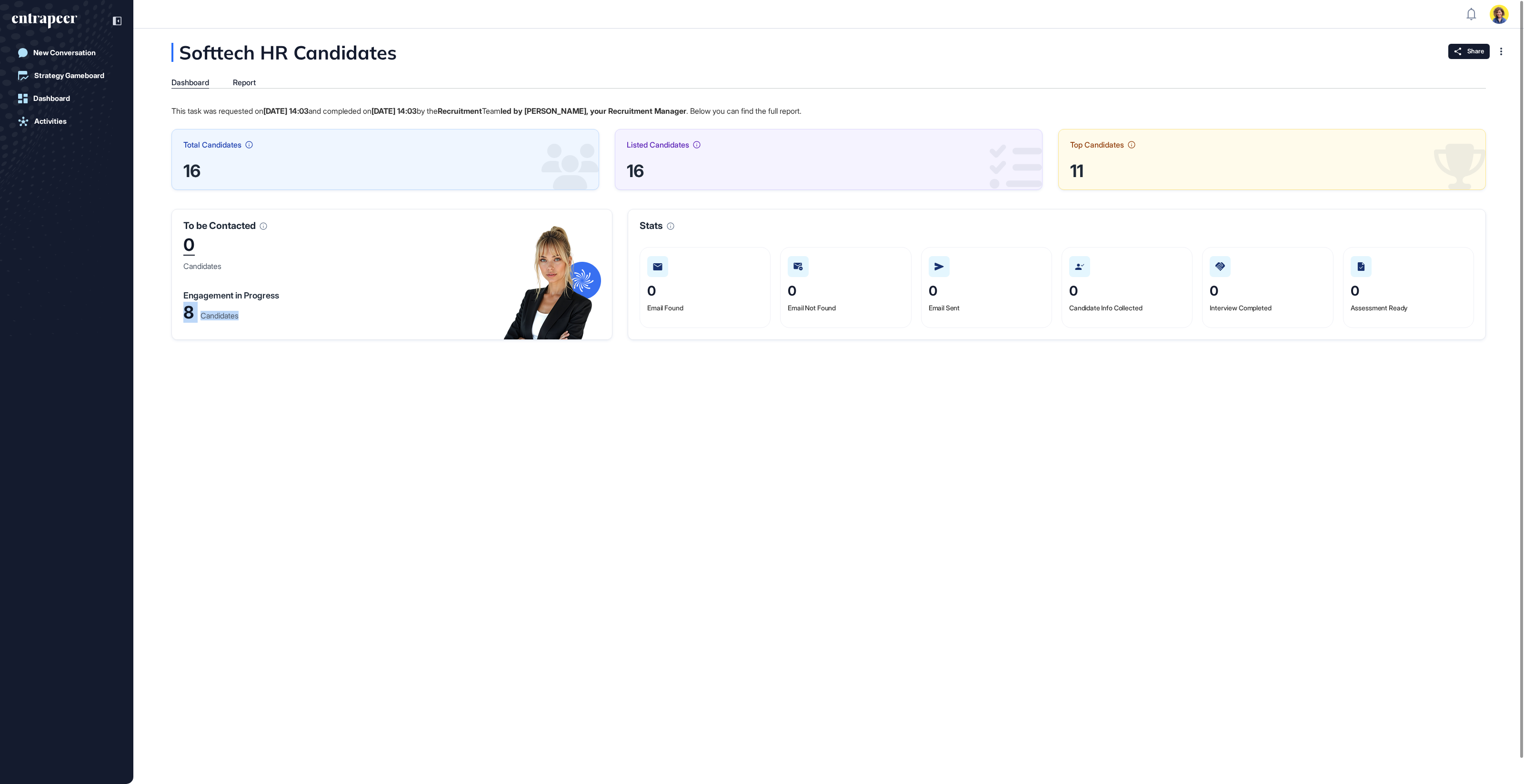
drag, startPoint x: 206, startPoint y: 317, endPoint x: 265, endPoint y: 323, distance: 59.3
click at [157, 314] on div "Softtech HR Candidates Dashboard Report This task was requested on [DATE] 14:03…" at bounding box center [828, 191] width 1391 height 297
click at [270, 323] on div "To be Contacted 0 Candidates Engagement in Progress 8 Candidates" at bounding box center [392, 274] width 441 height 131
click at [243, 77] on div "Softtech HR Candidates Dashboard Report This task was requested on [DATE] 14:03…" at bounding box center [828, 191] width 1391 height 297
click at [251, 82] on div "Report" at bounding box center [244, 83] width 23 height 9
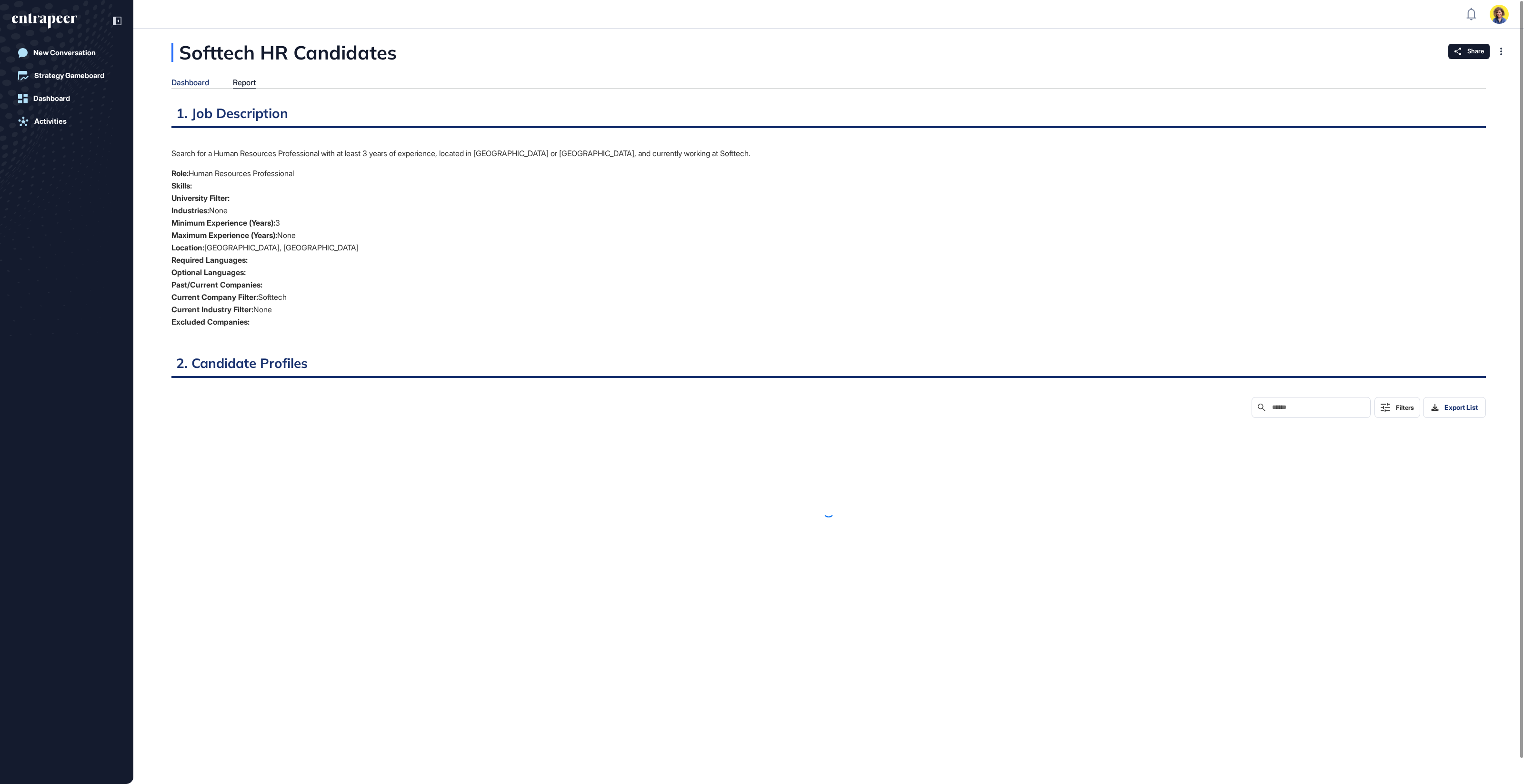
scroll to position [4, 1]
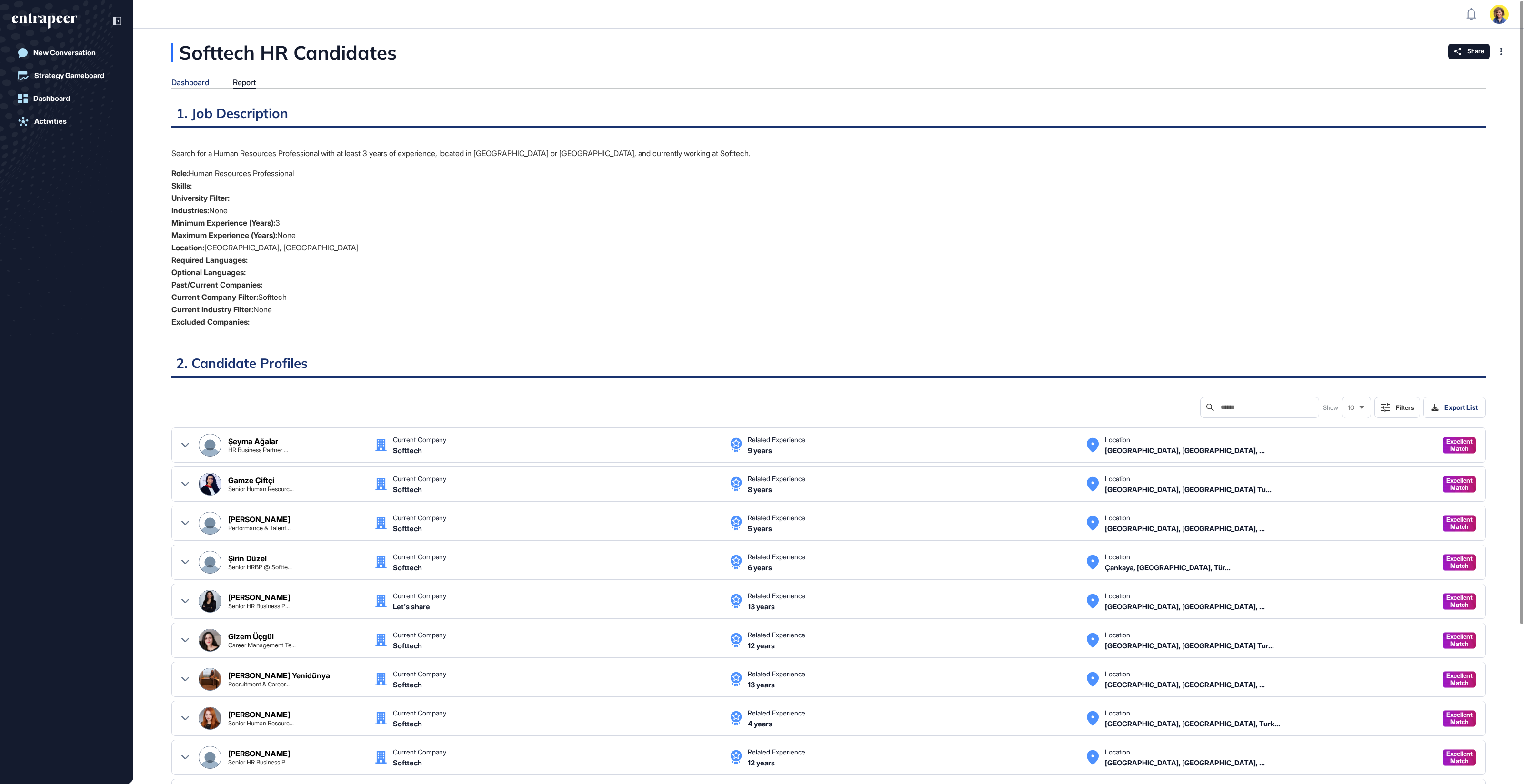
click at [185, 84] on div "Dashboard" at bounding box center [190, 83] width 38 height 9
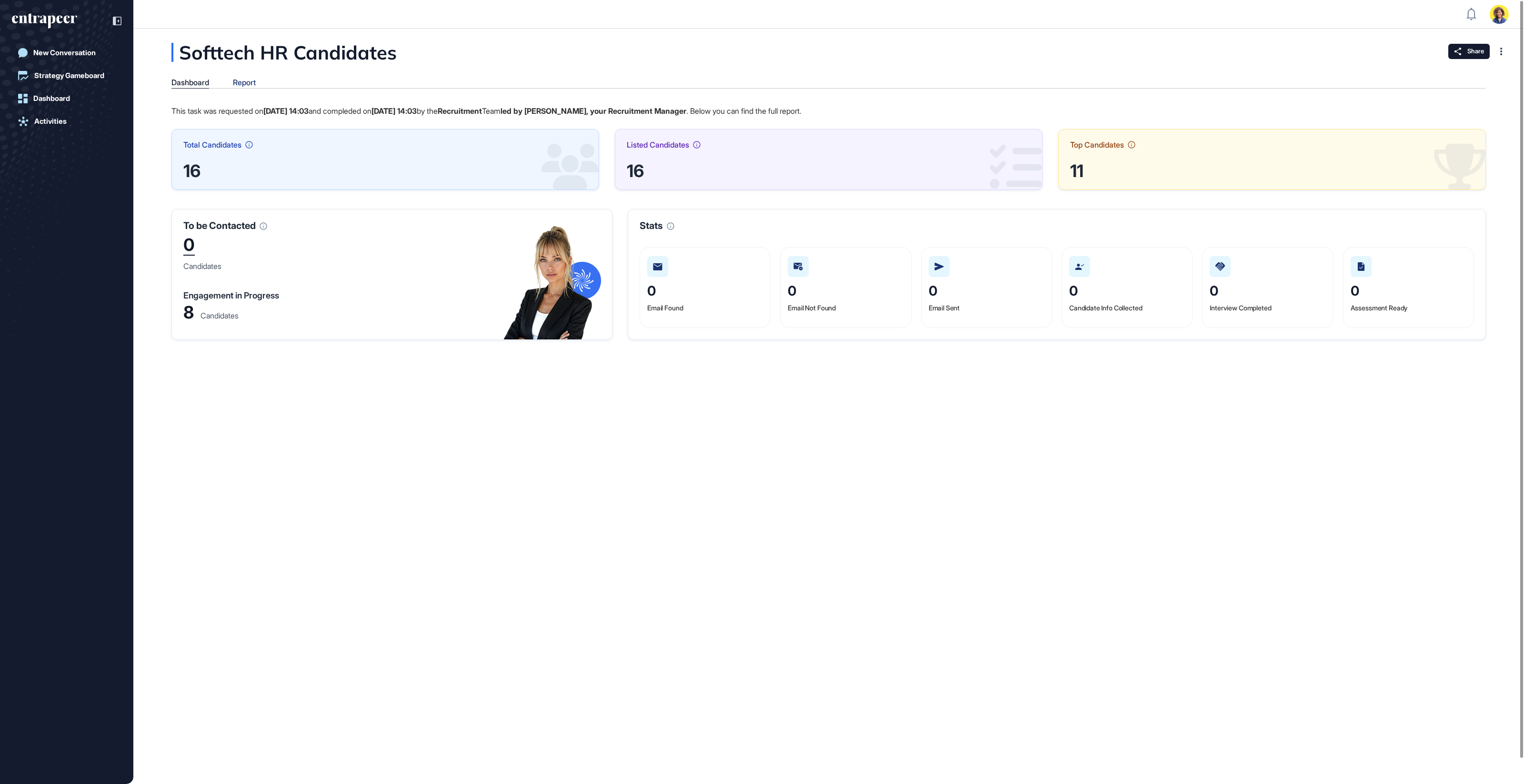
click at [241, 83] on div "Report" at bounding box center [244, 83] width 23 height 9
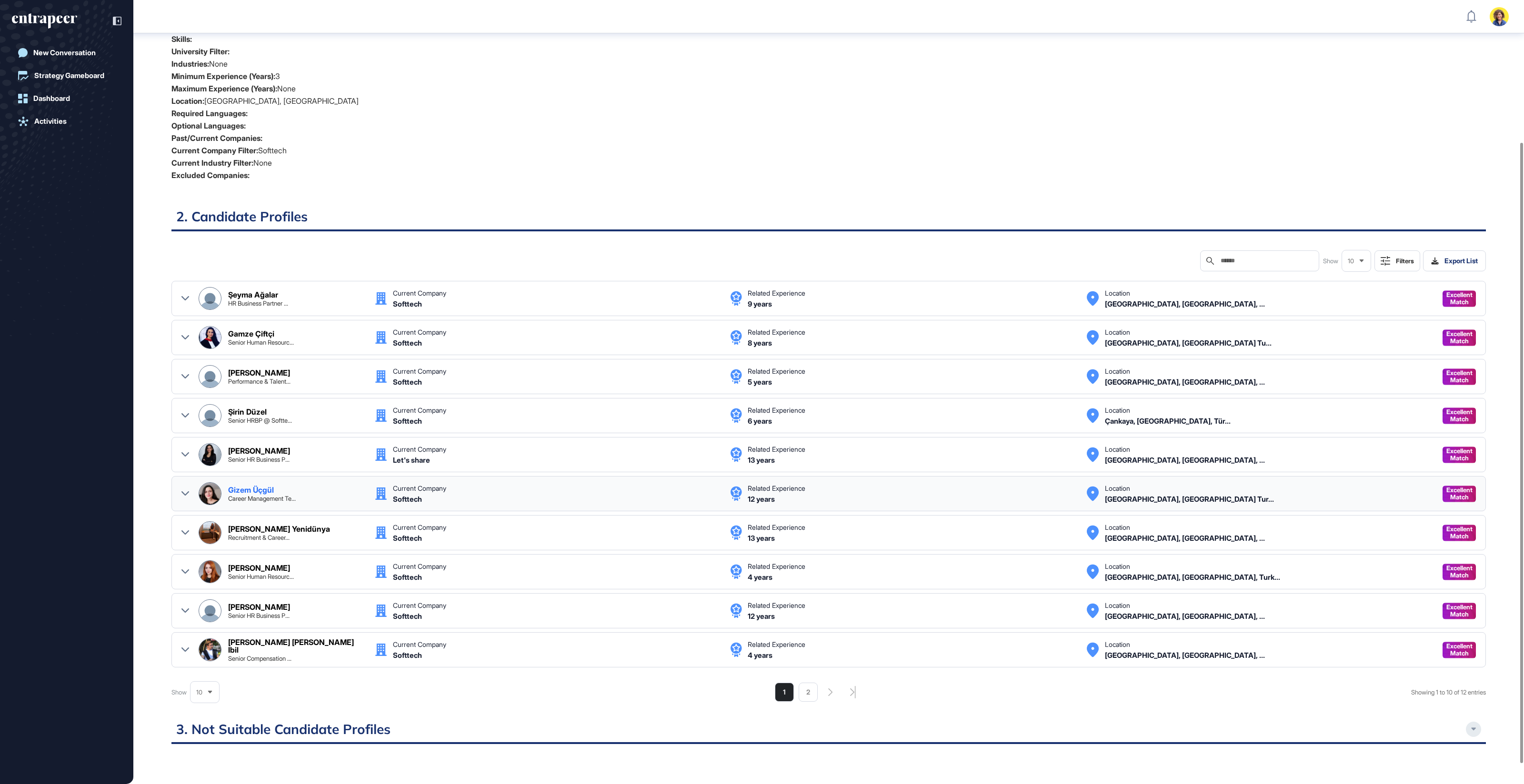
scroll to position [205, 0]
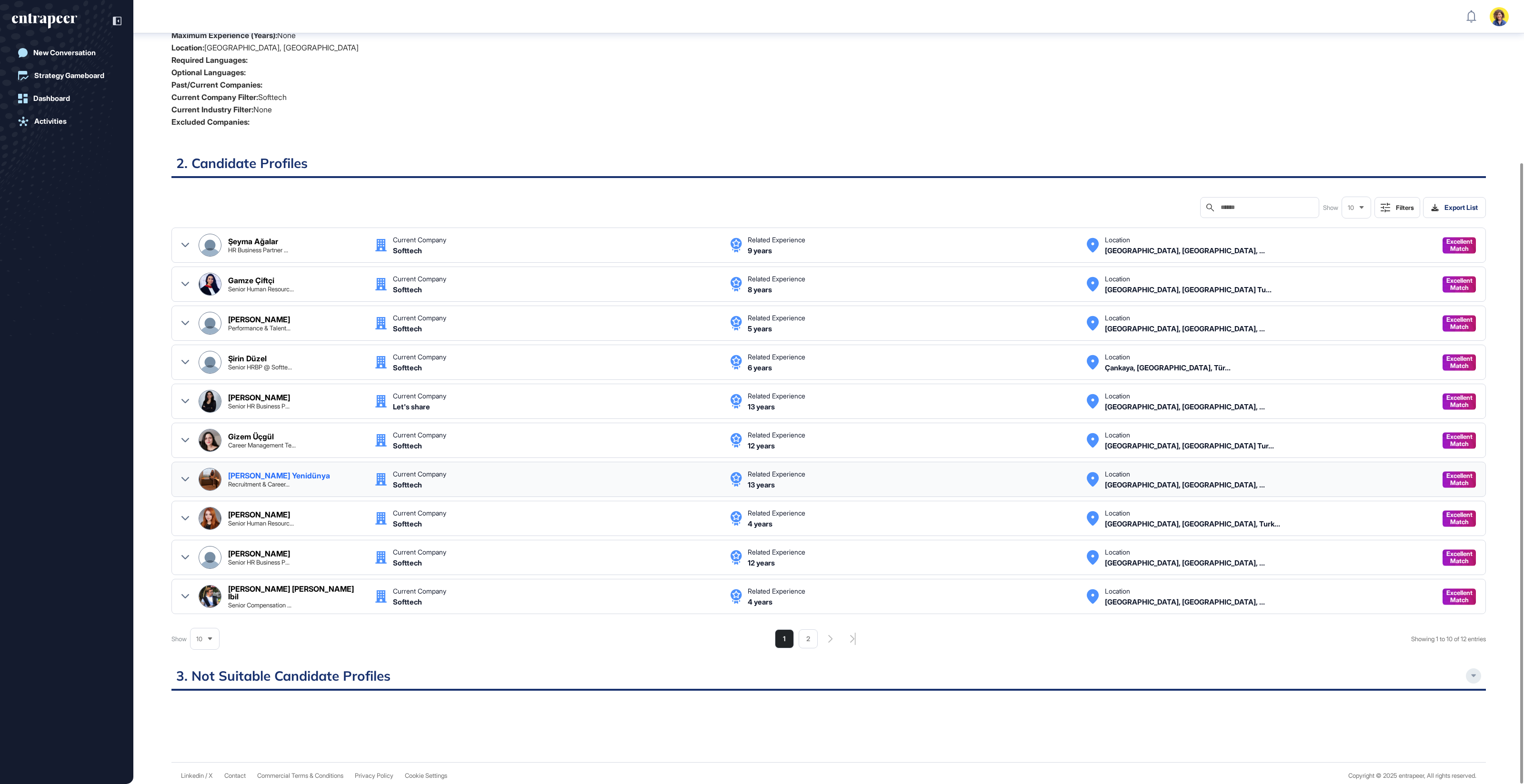
drag, startPoint x: 183, startPoint y: 474, endPoint x: 211, endPoint y: 476, distance: 28.1
click at [183, 475] on icon at bounding box center [185, 479] width 8 height 8
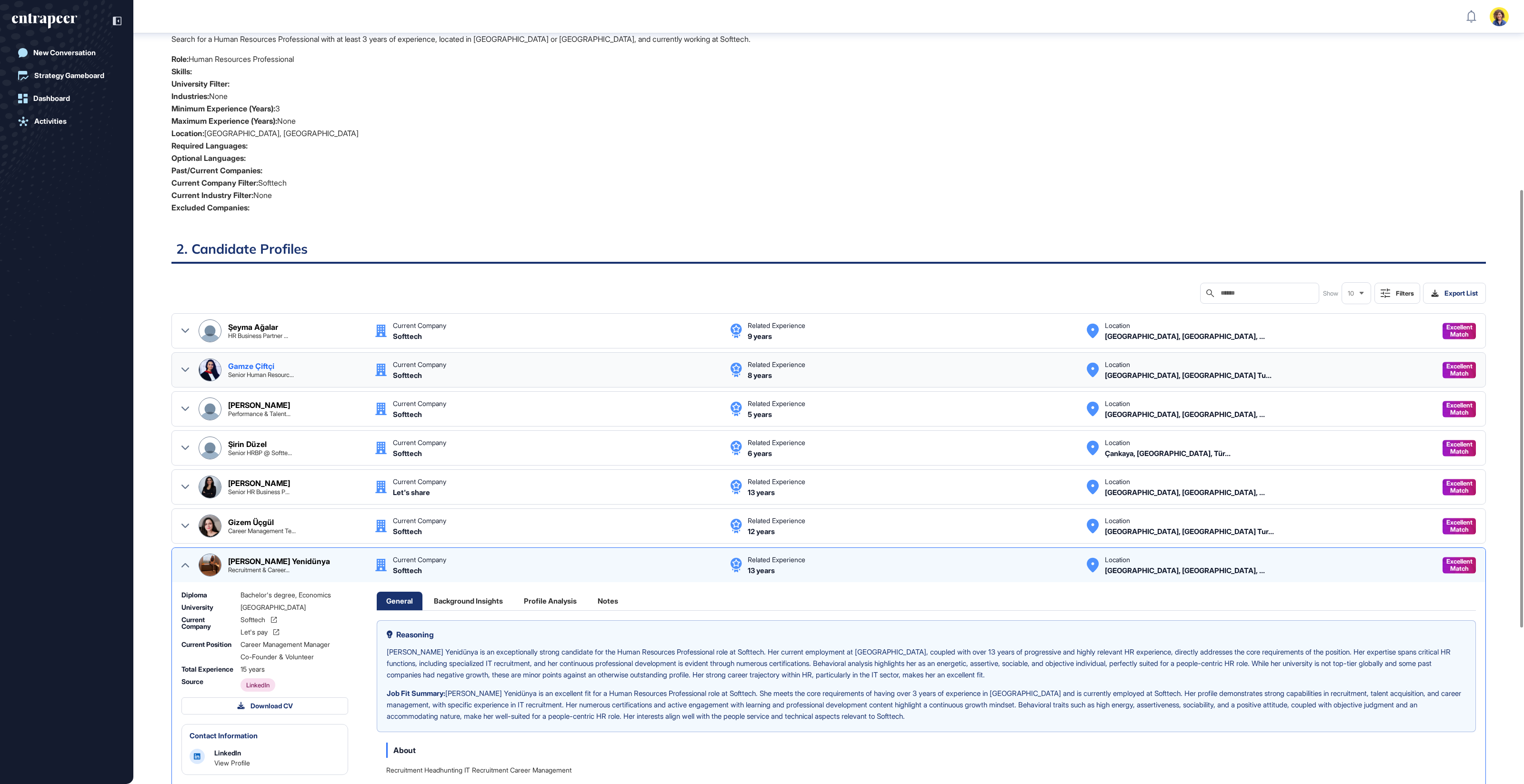
scroll to position [0, 0]
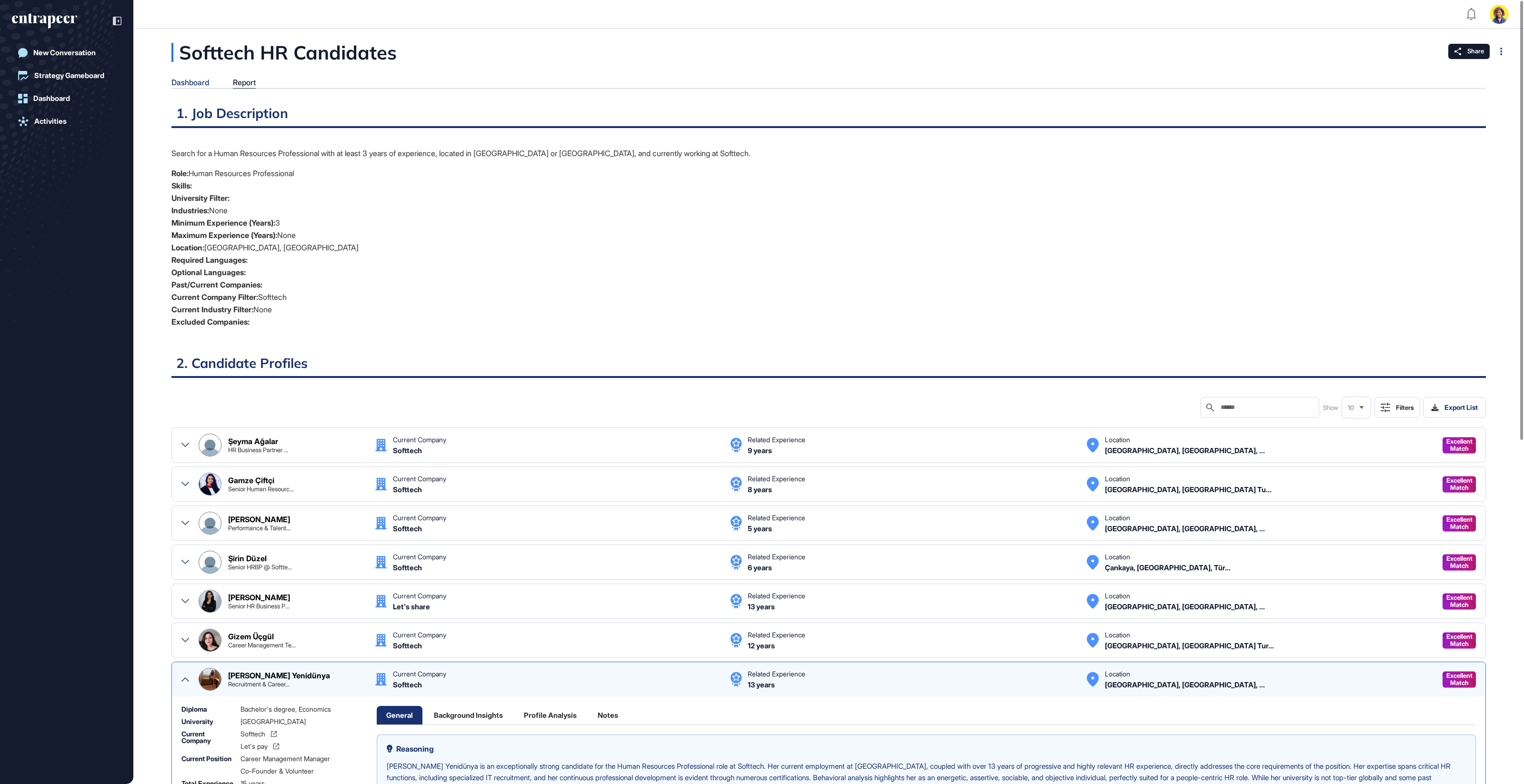
click at [206, 78] on div "Dashboard" at bounding box center [190, 83] width 38 height 9
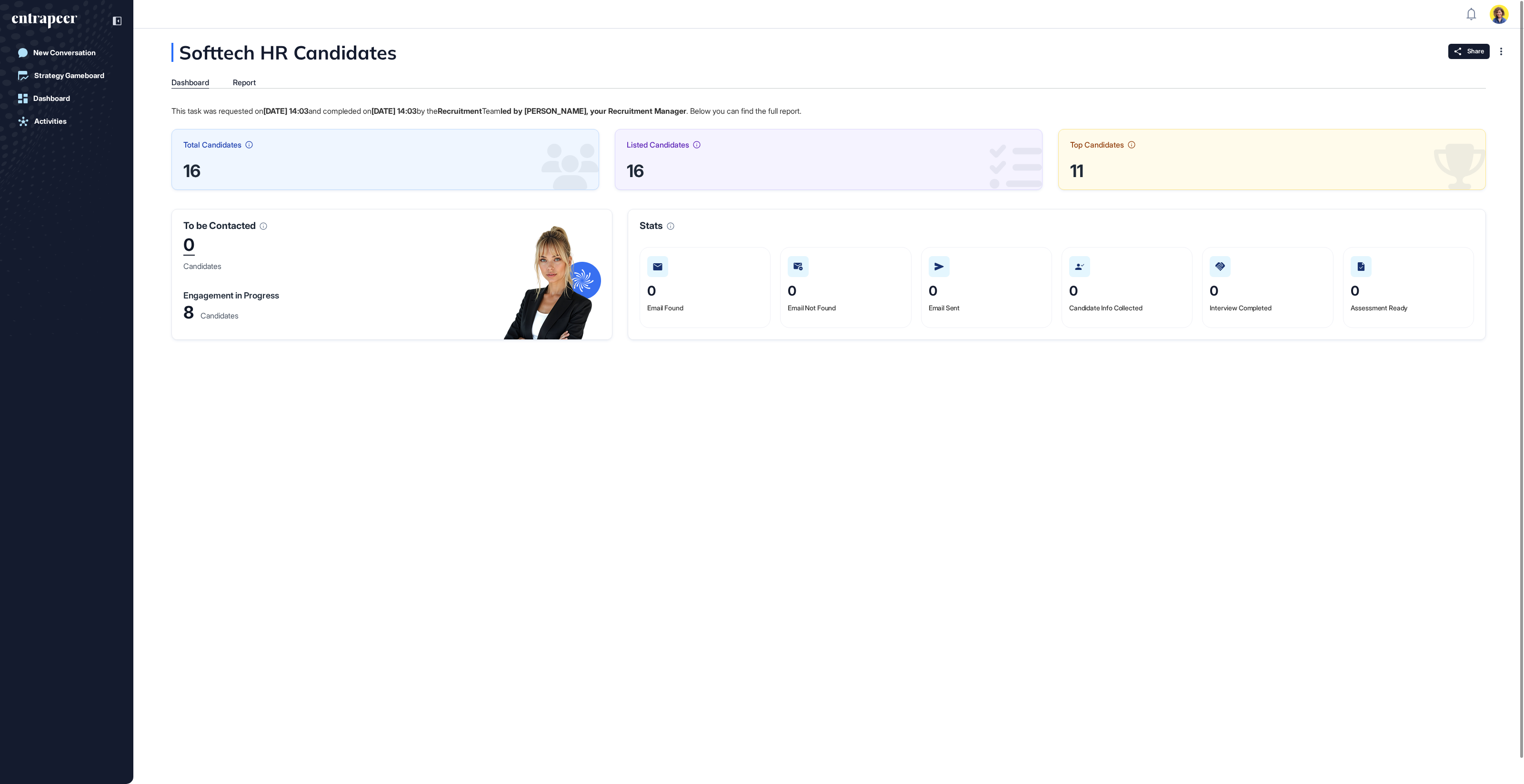
click at [188, 307] on div "8" at bounding box center [188, 312] width 10 height 14
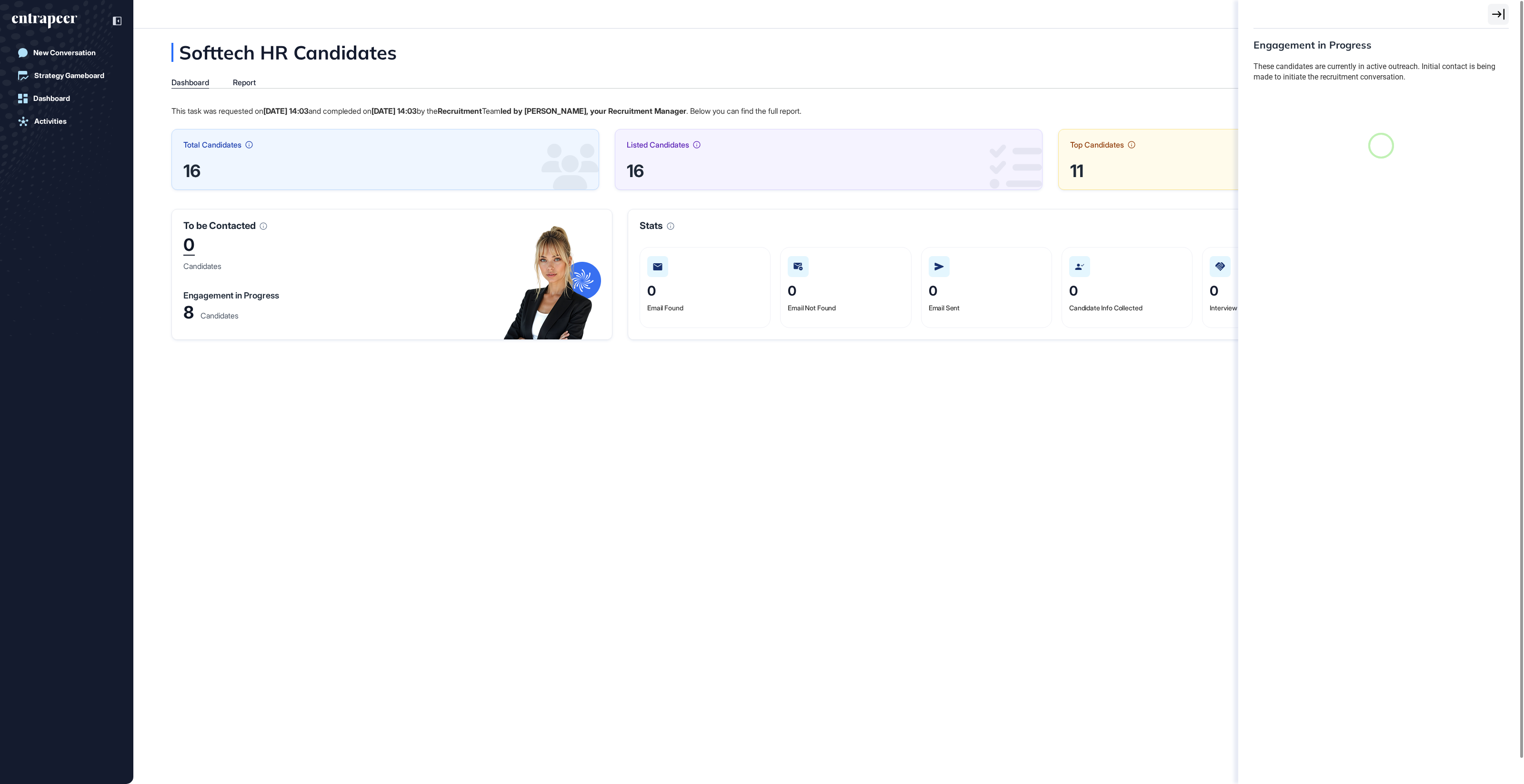
scroll to position [4, 1]
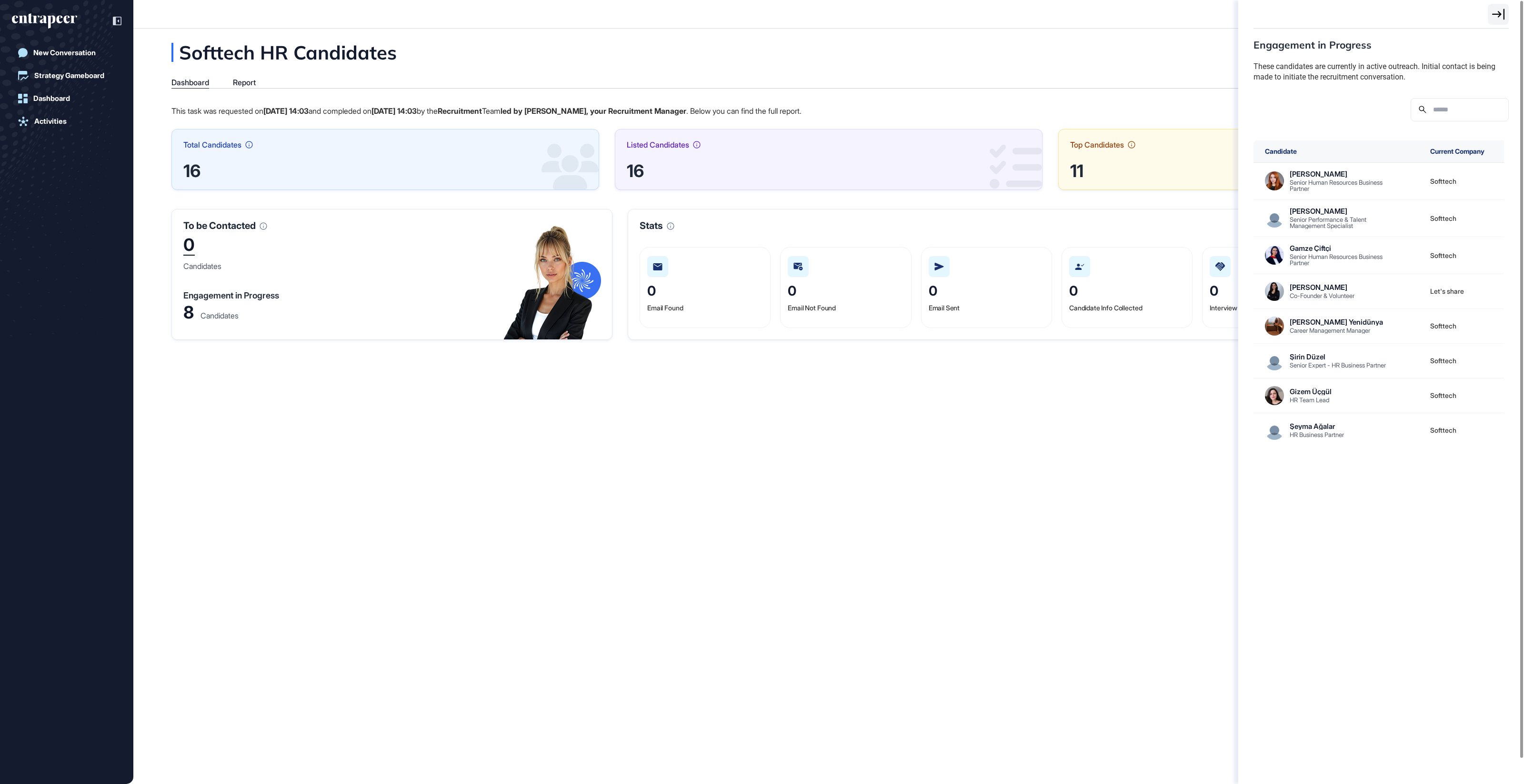
click at [901, 477] on div "Engagement in Progress These candidates are currently in active outreach. Initi…" at bounding box center [762, 392] width 1524 height 784
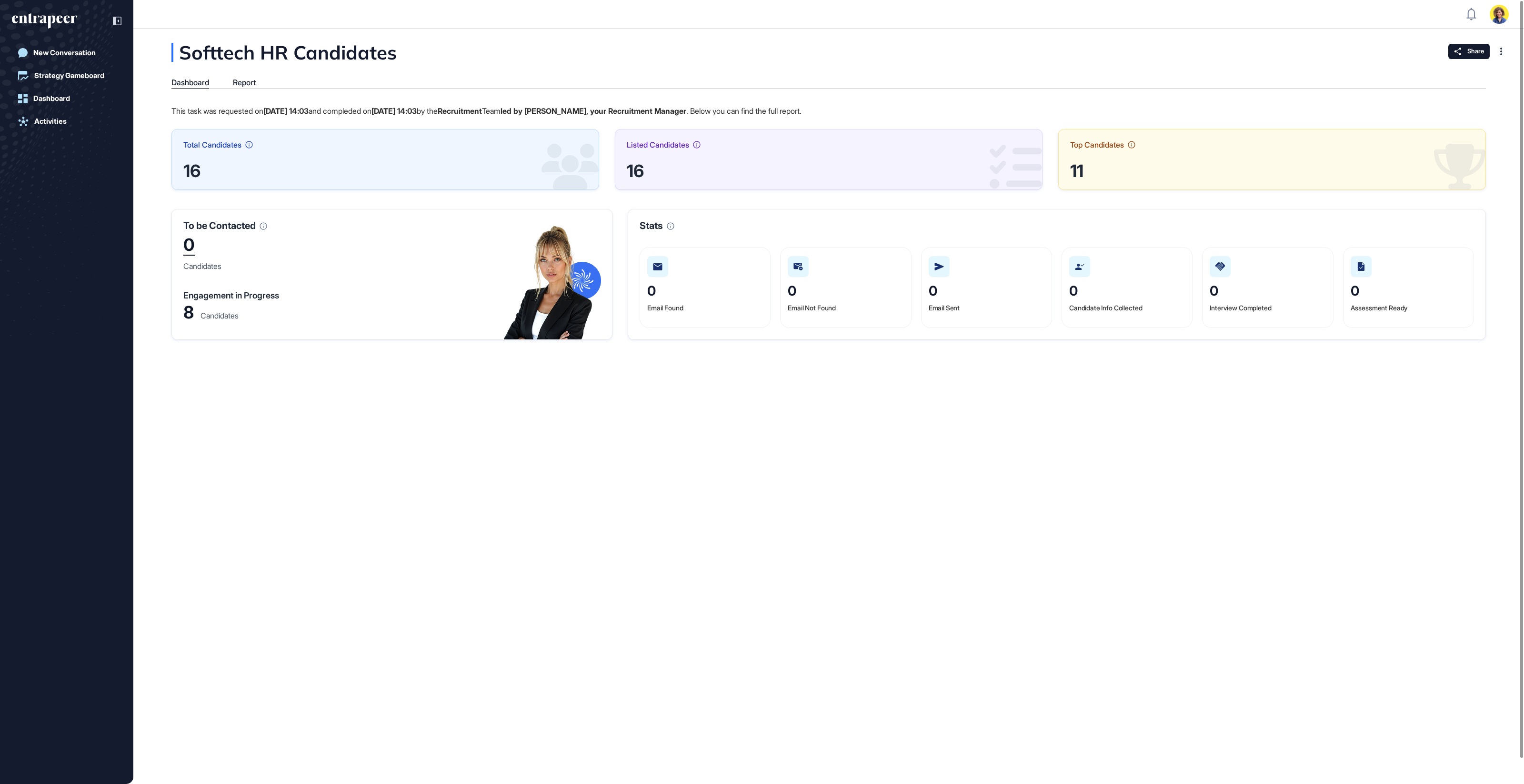
click at [205, 318] on div "Candidates" at bounding box center [220, 316] width 38 height 8
click at [185, 315] on div "8" at bounding box center [188, 312] width 10 height 14
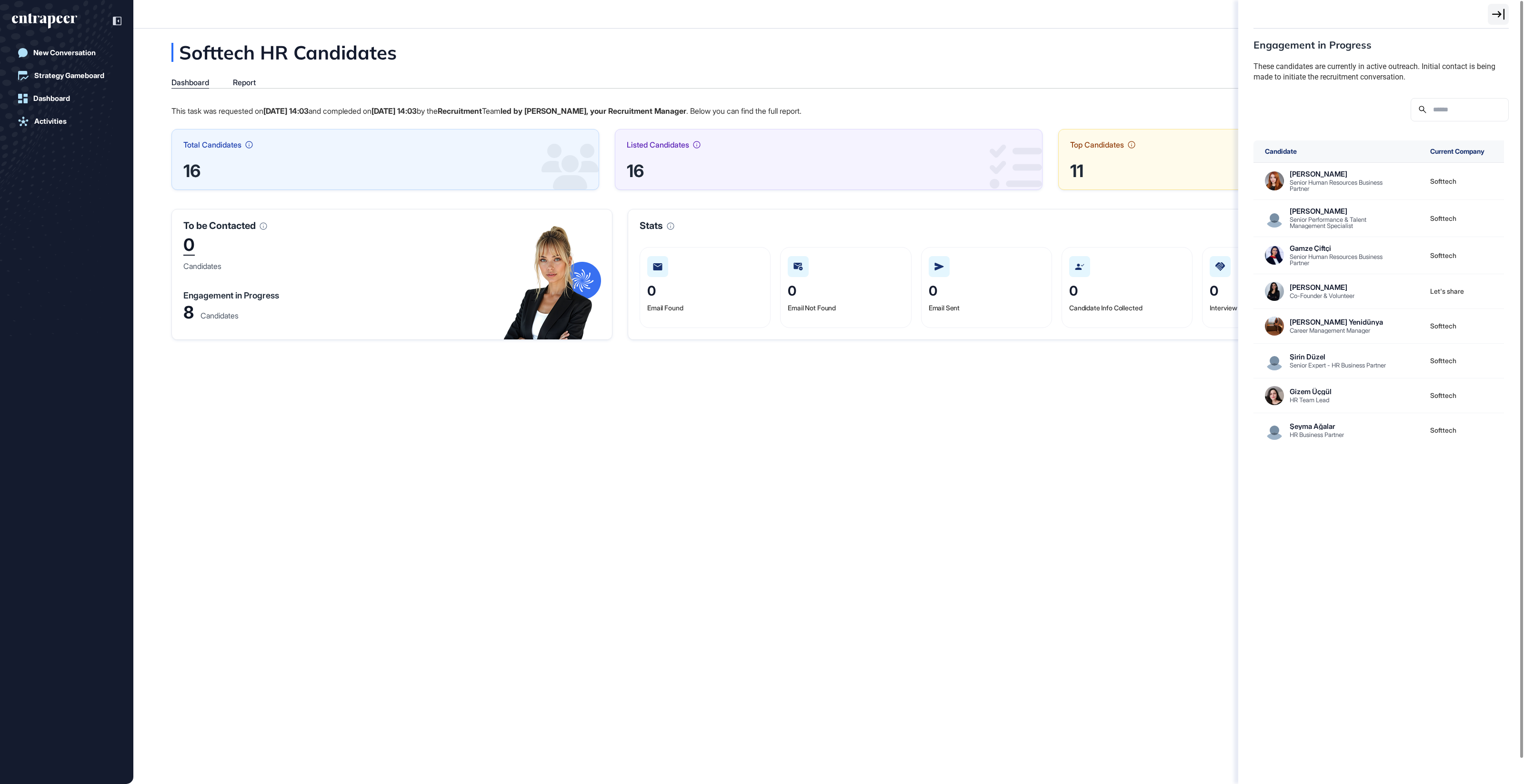
click at [709, 428] on div "Engagement in Progress These candidates are currently in active outreach. Initi…" at bounding box center [762, 392] width 1524 height 784
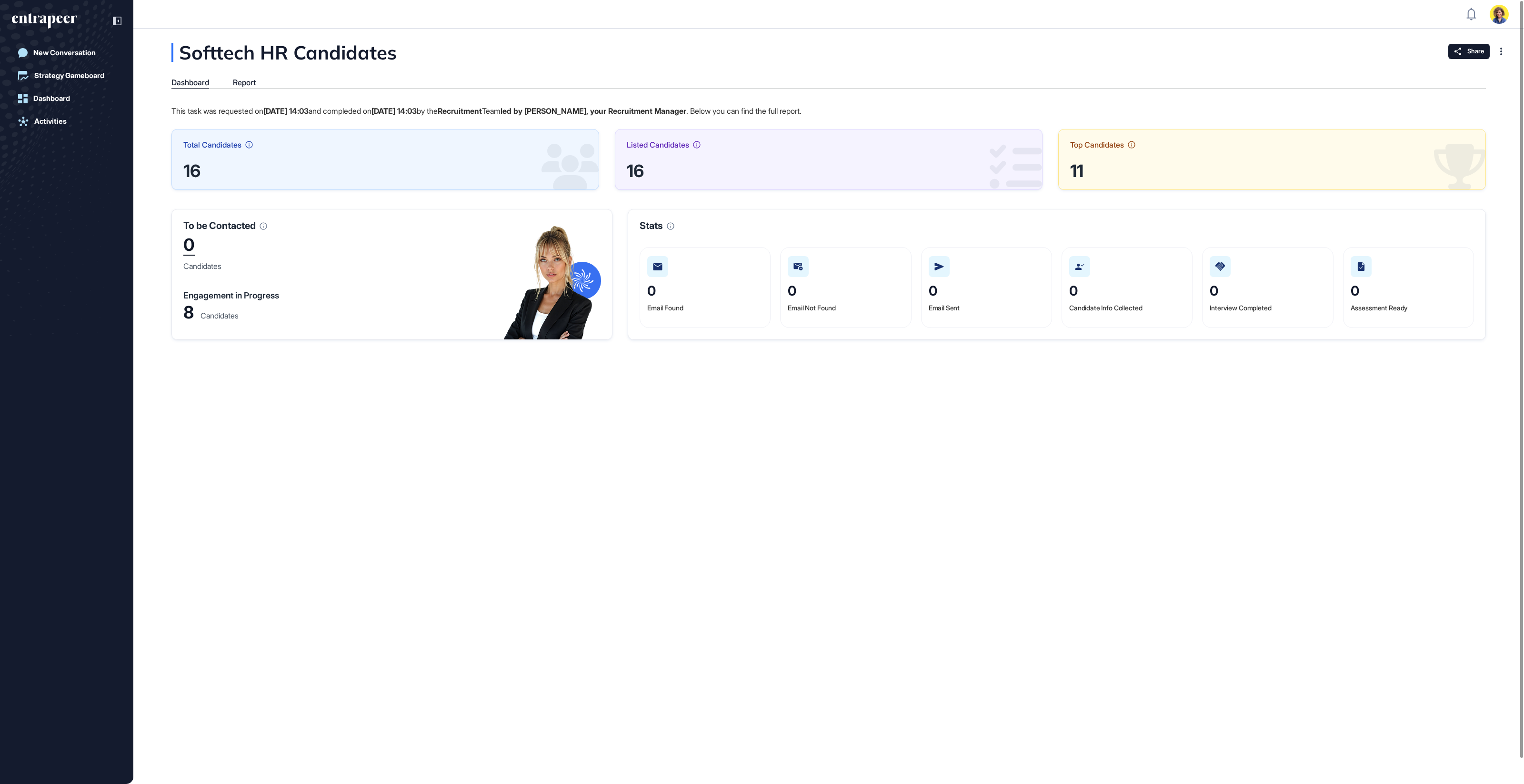
click at [187, 317] on div "8" at bounding box center [188, 312] width 10 height 14
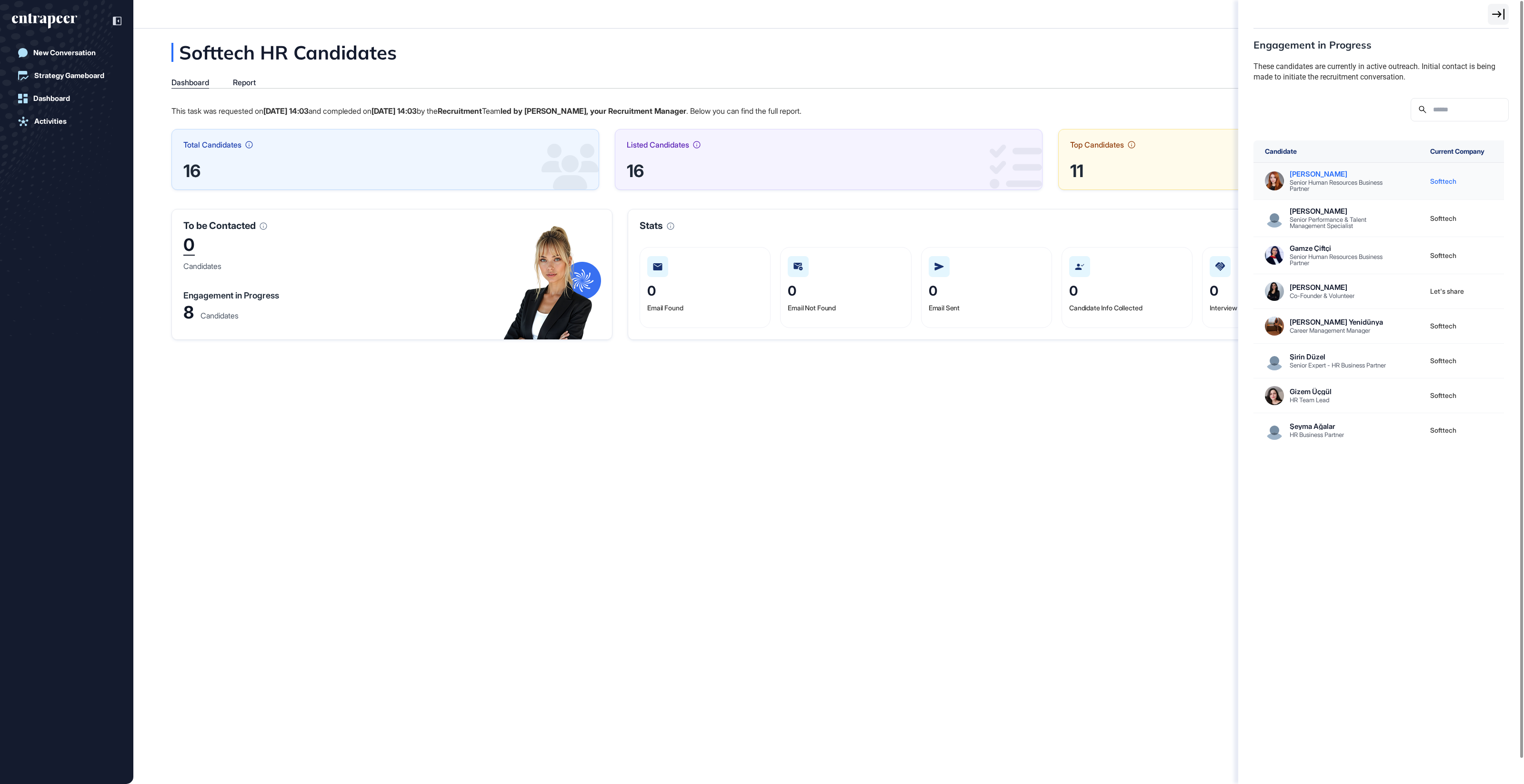
click at [1296, 174] on div "Nisa Koç" at bounding box center [1339, 174] width 100 height 7
click at [1307, 213] on div "Furkan Karaca" at bounding box center [1339, 211] width 100 height 7
click at [1304, 251] on div "Gamze Çi̇ftçi̇ Senior Human Resources Business Partner" at bounding box center [1339, 256] width 100 height 22
click at [1306, 286] on div "Neslihan Özkul" at bounding box center [1322, 287] width 65 height 7
click at [1311, 320] on div "Feyza Özkan Yeni̇dünya" at bounding box center [1336, 322] width 94 height 7
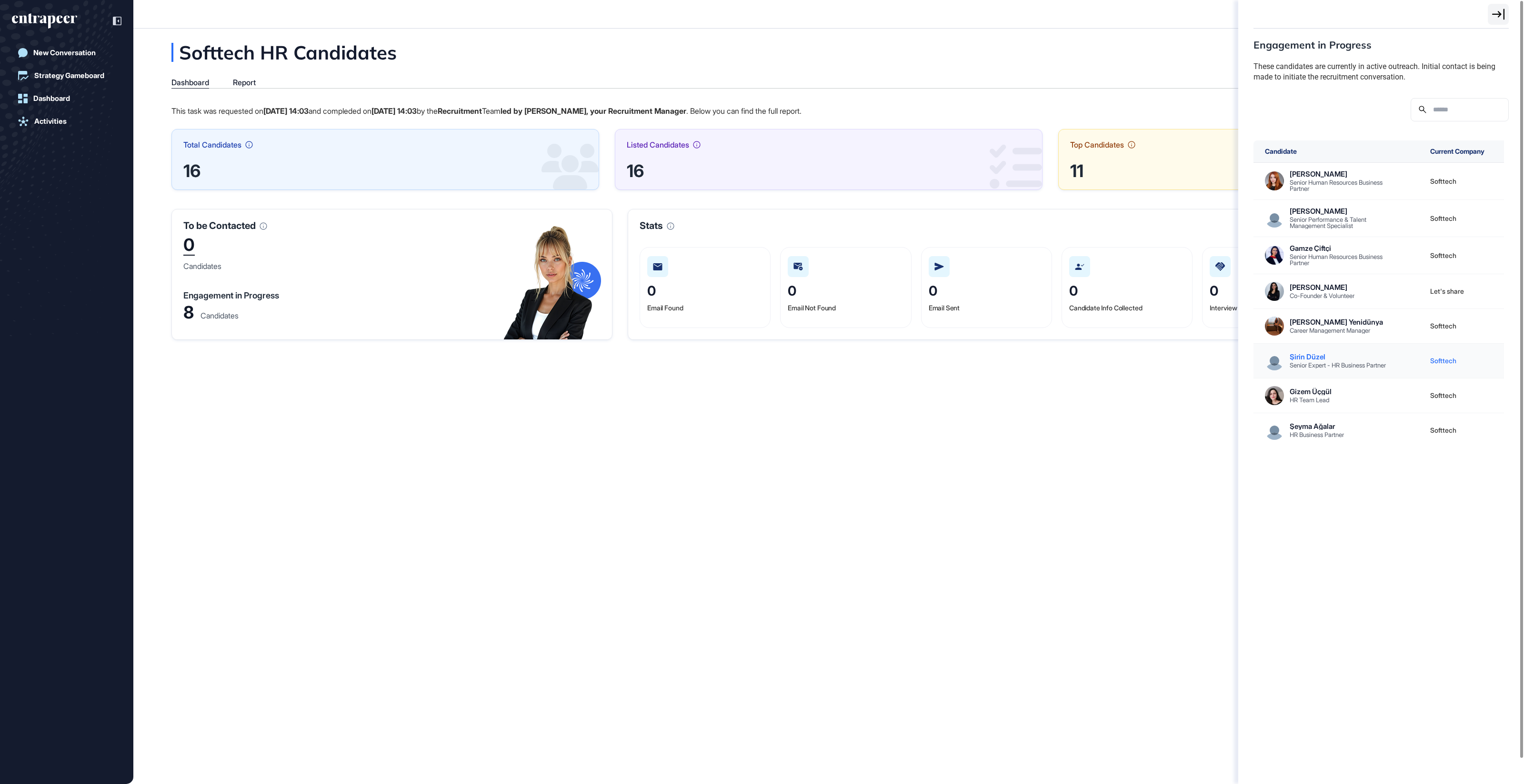
drag, startPoint x: 1297, startPoint y: 356, endPoint x: 1309, endPoint y: 377, distance: 24.2
click at [1297, 356] on div "Şirin Düzel" at bounding box center [1337, 356] width 96 height 7
click at [1310, 395] on div "Gizem Üçgül" at bounding box center [1311, 391] width 42 height 7
click at [1307, 107] on div at bounding box center [1381, 109] width 255 height 24
click at [253, 86] on div "Engagement in Progress These candidates are currently in active outreach. Initi…" at bounding box center [762, 392] width 1524 height 784
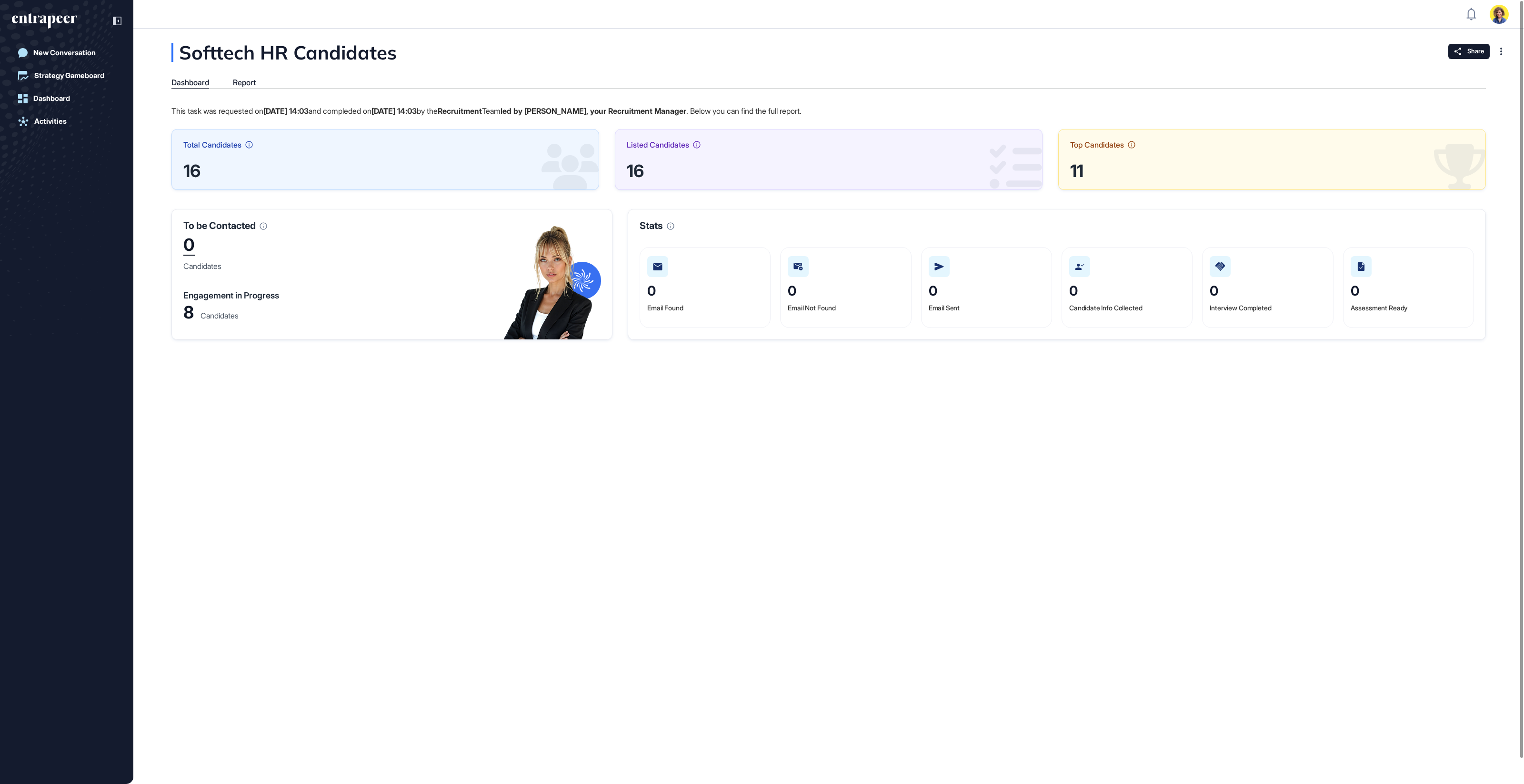
click at [251, 83] on div "Report" at bounding box center [244, 83] width 23 height 9
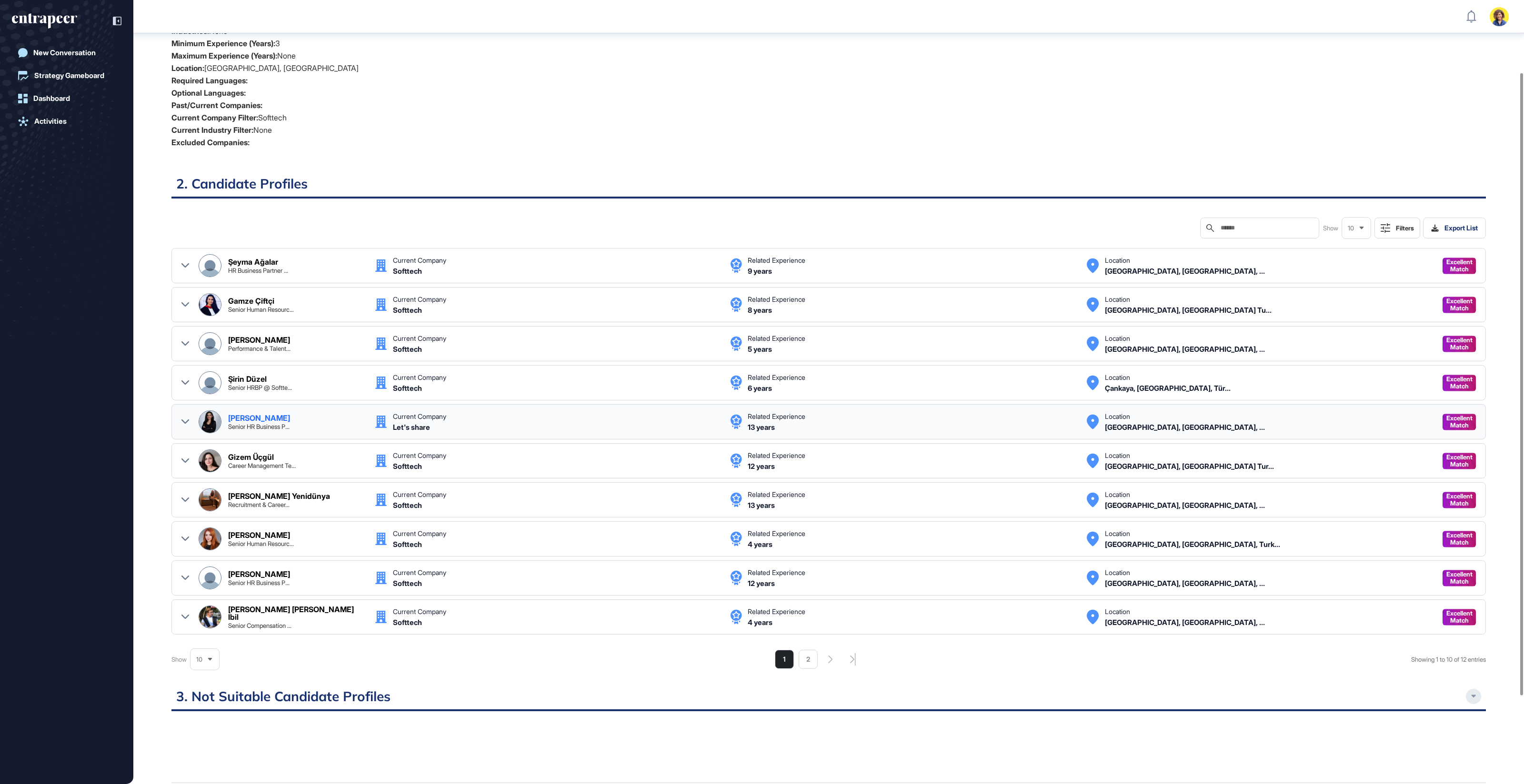
scroll to position [205, 0]
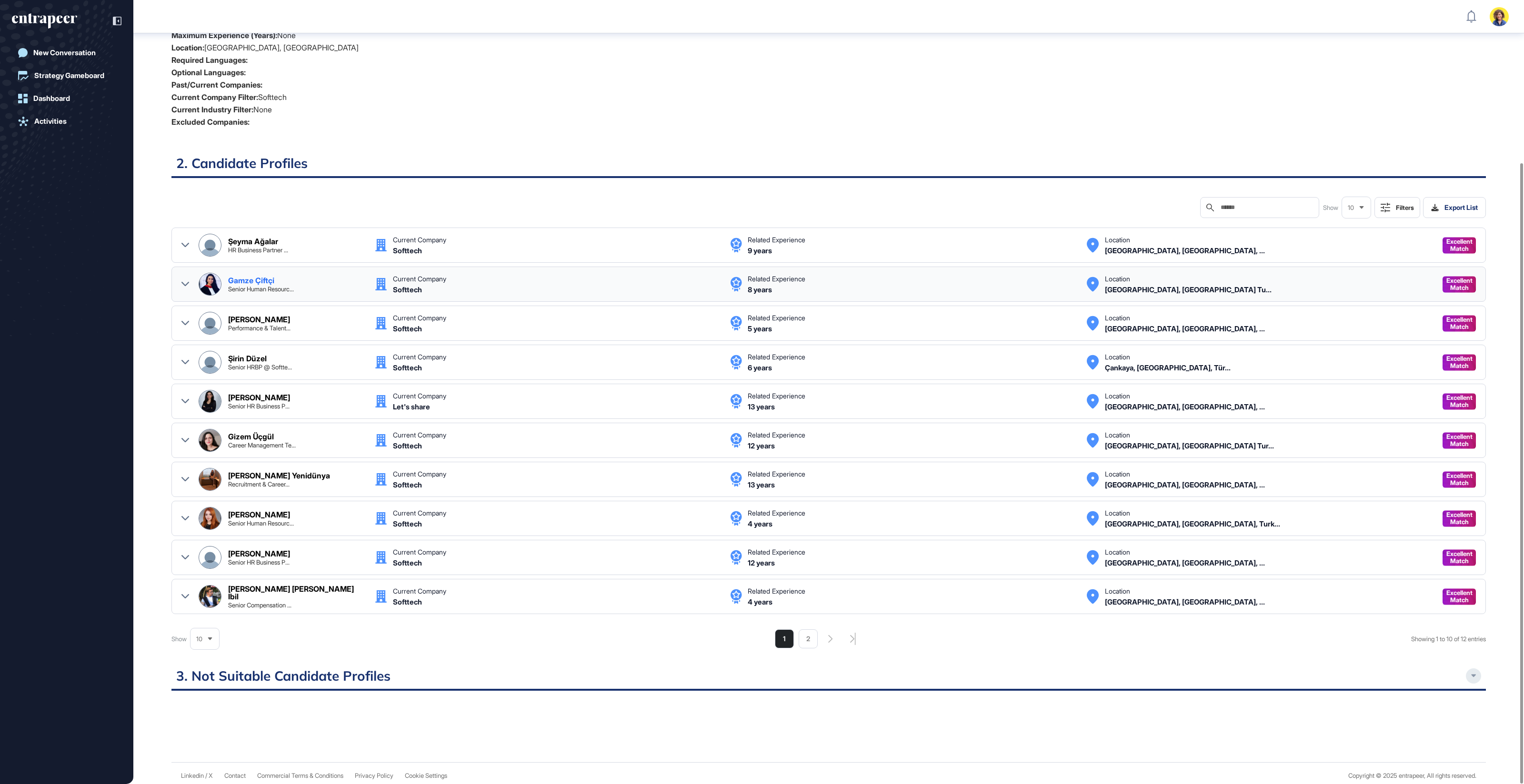
click at [182, 287] on div at bounding box center [185, 284] width 8 height 23
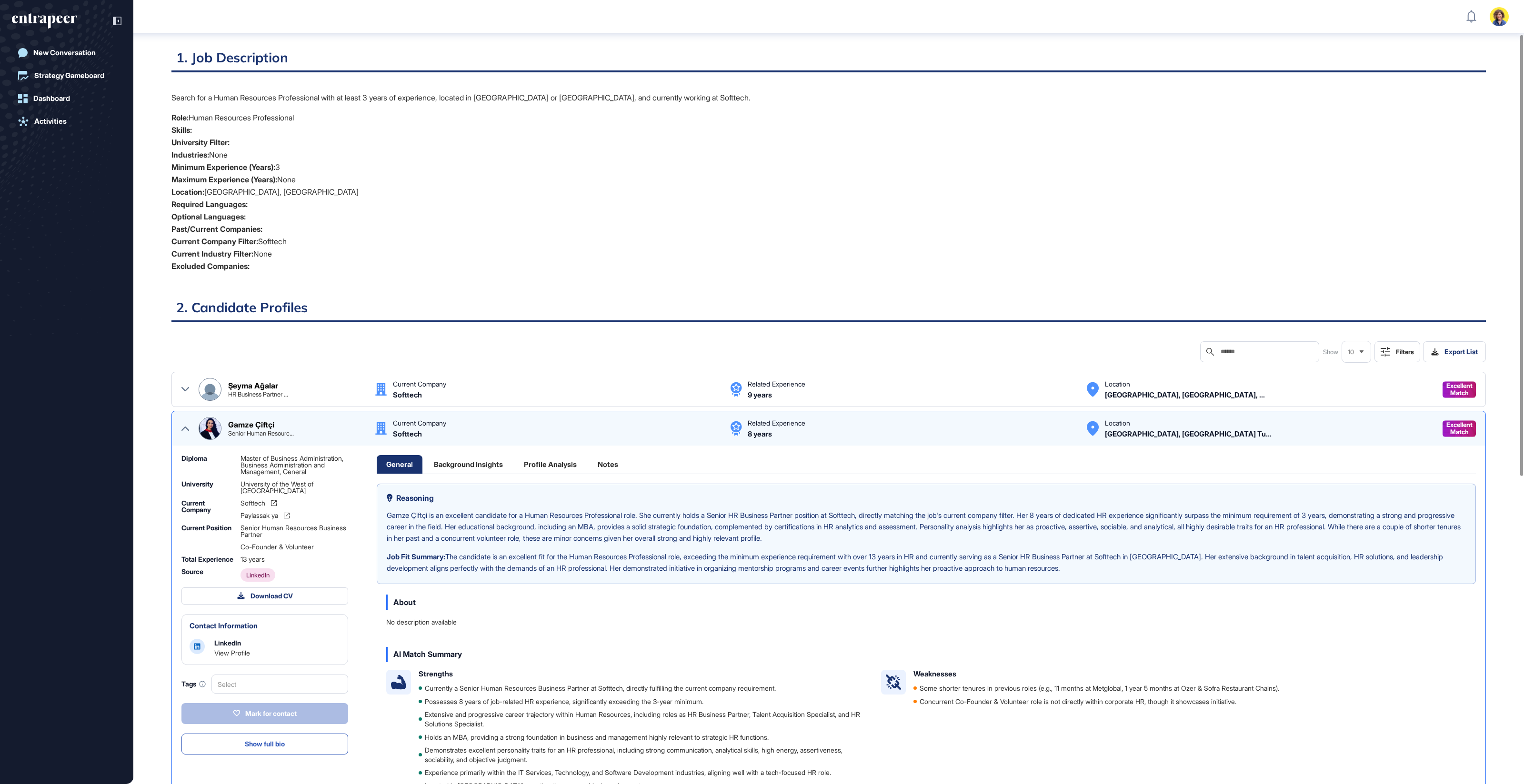
scroll to position [0, 0]
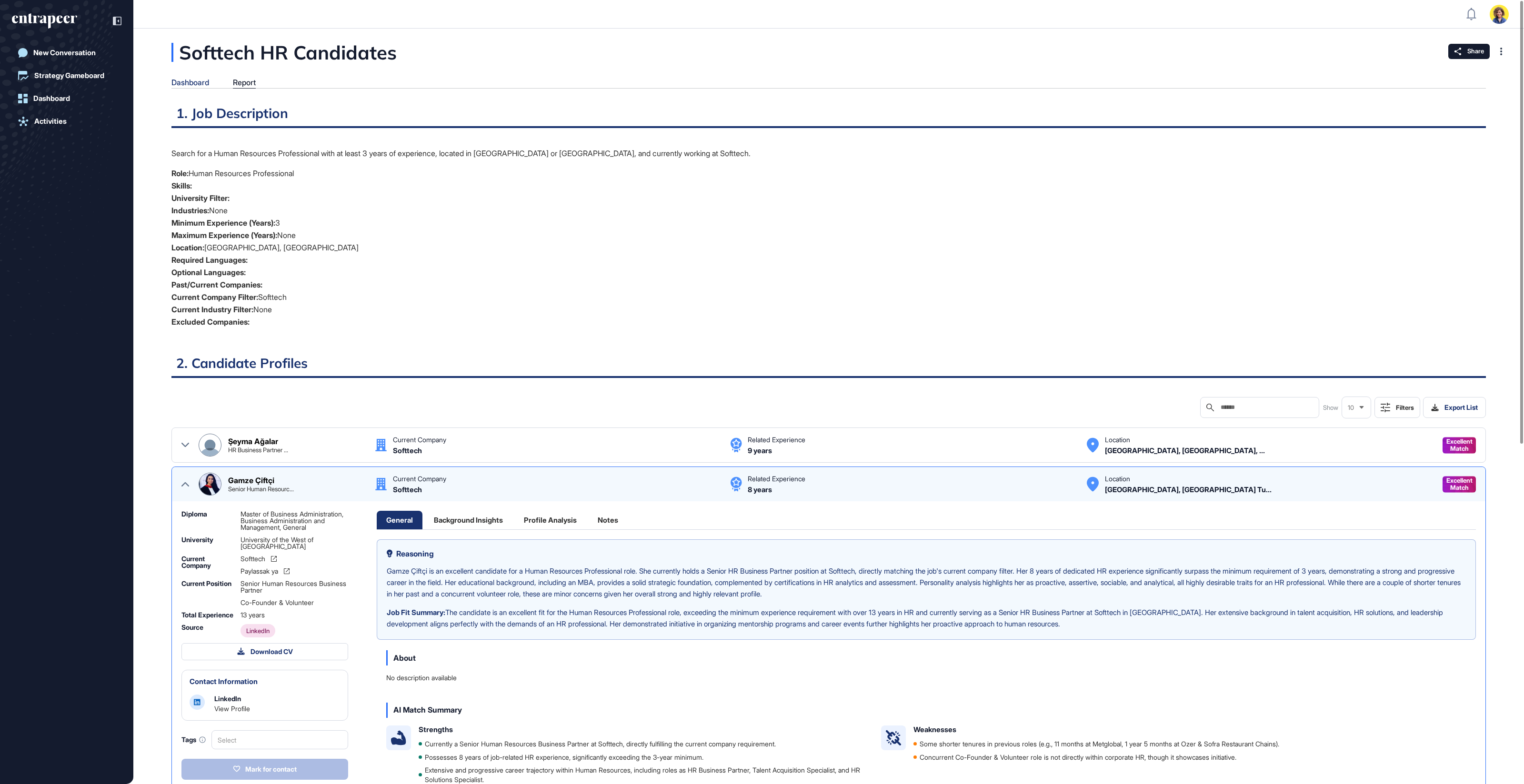
click at [199, 84] on div "Dashboard" at bounding box center [190, 83] width 38 height 9
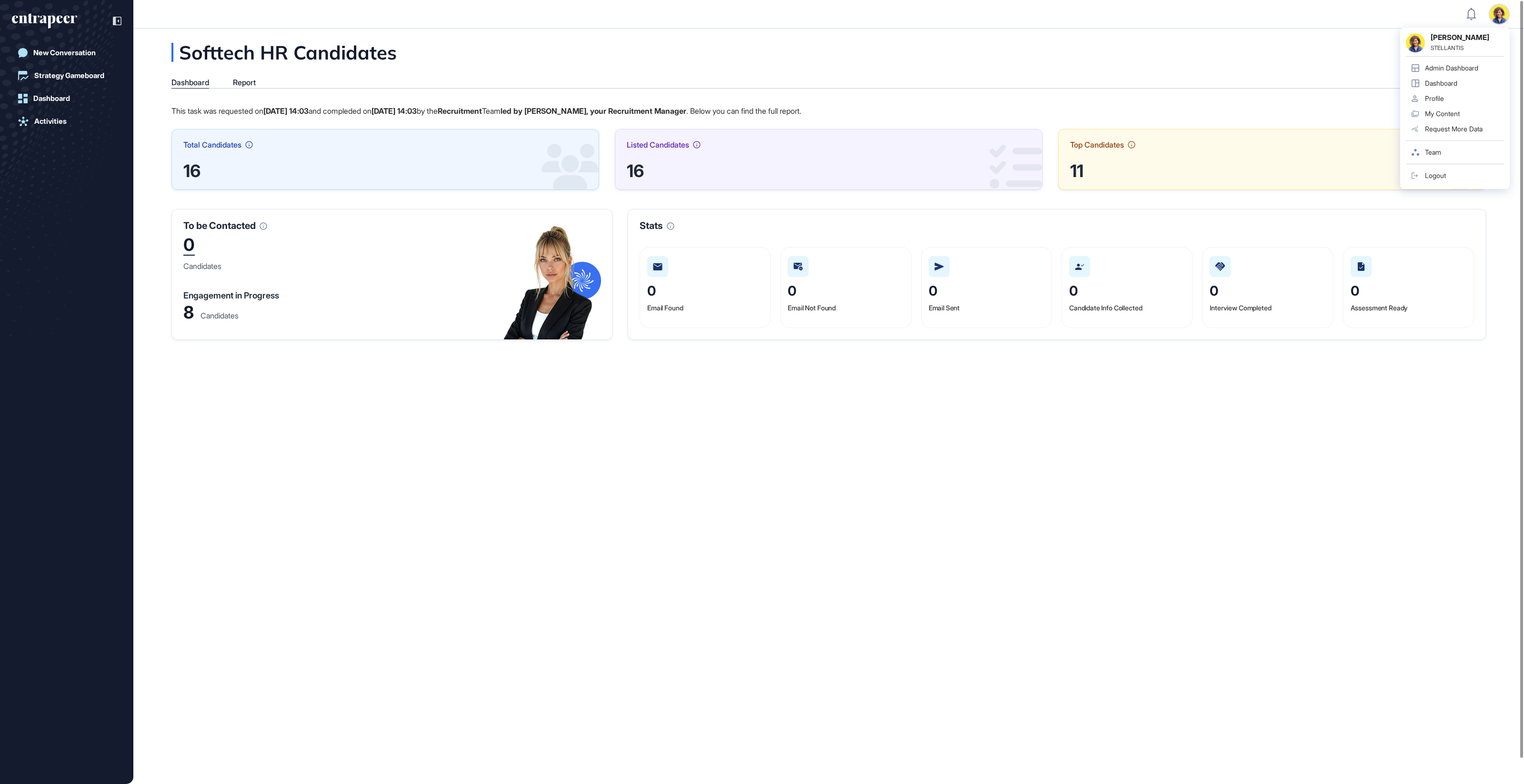
click at [1465, 66] on div "Admin Dashboard" at bounding box center [1452, 68] width 53 height 8
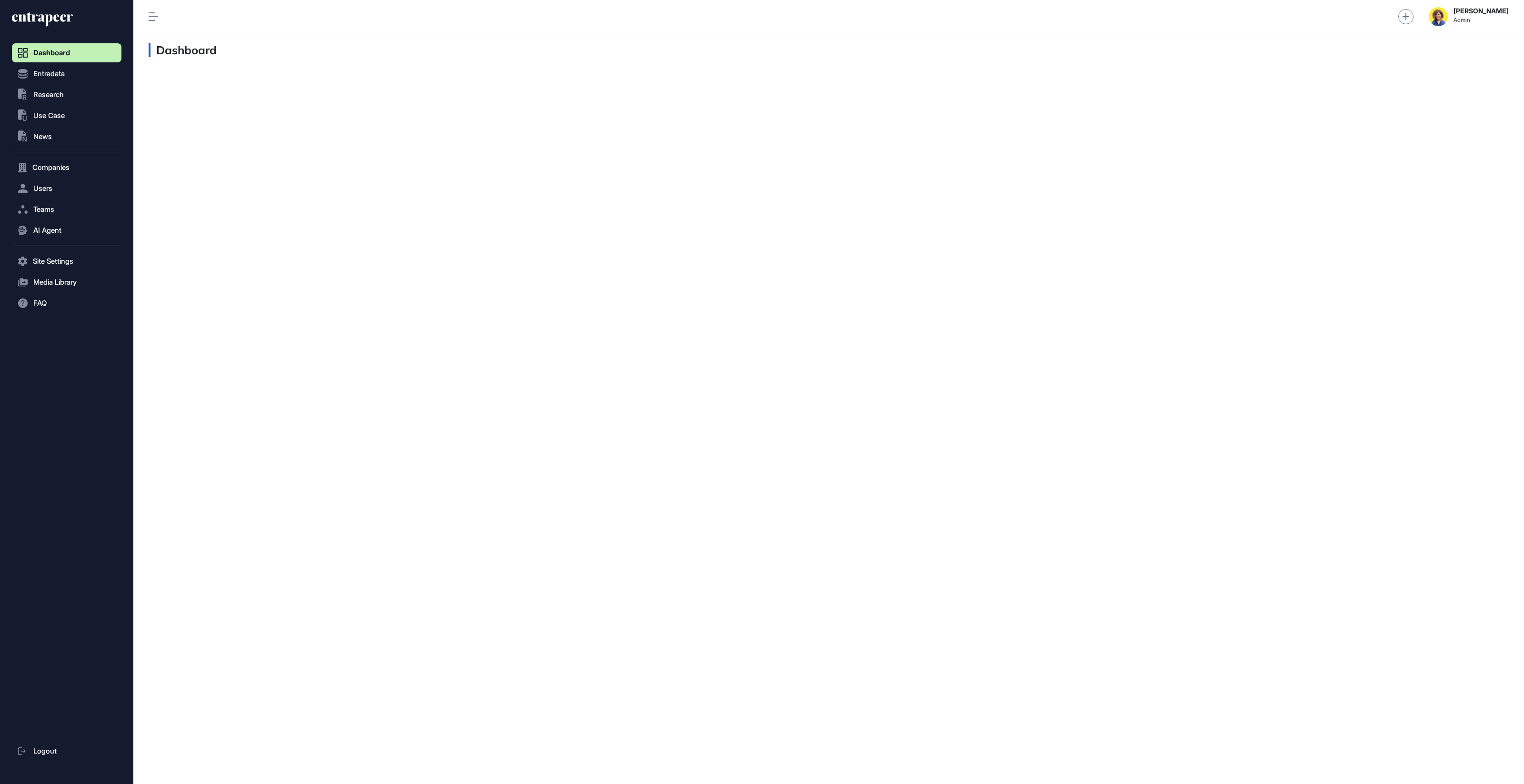
scroll to position [1, 1]
click at [39, 229] on span "AI Agent" at bounding box center [47, 230] width 28 height 8
click at [41, 262] on link "Messages" at bounding box center [69, 267] width 105 height 17
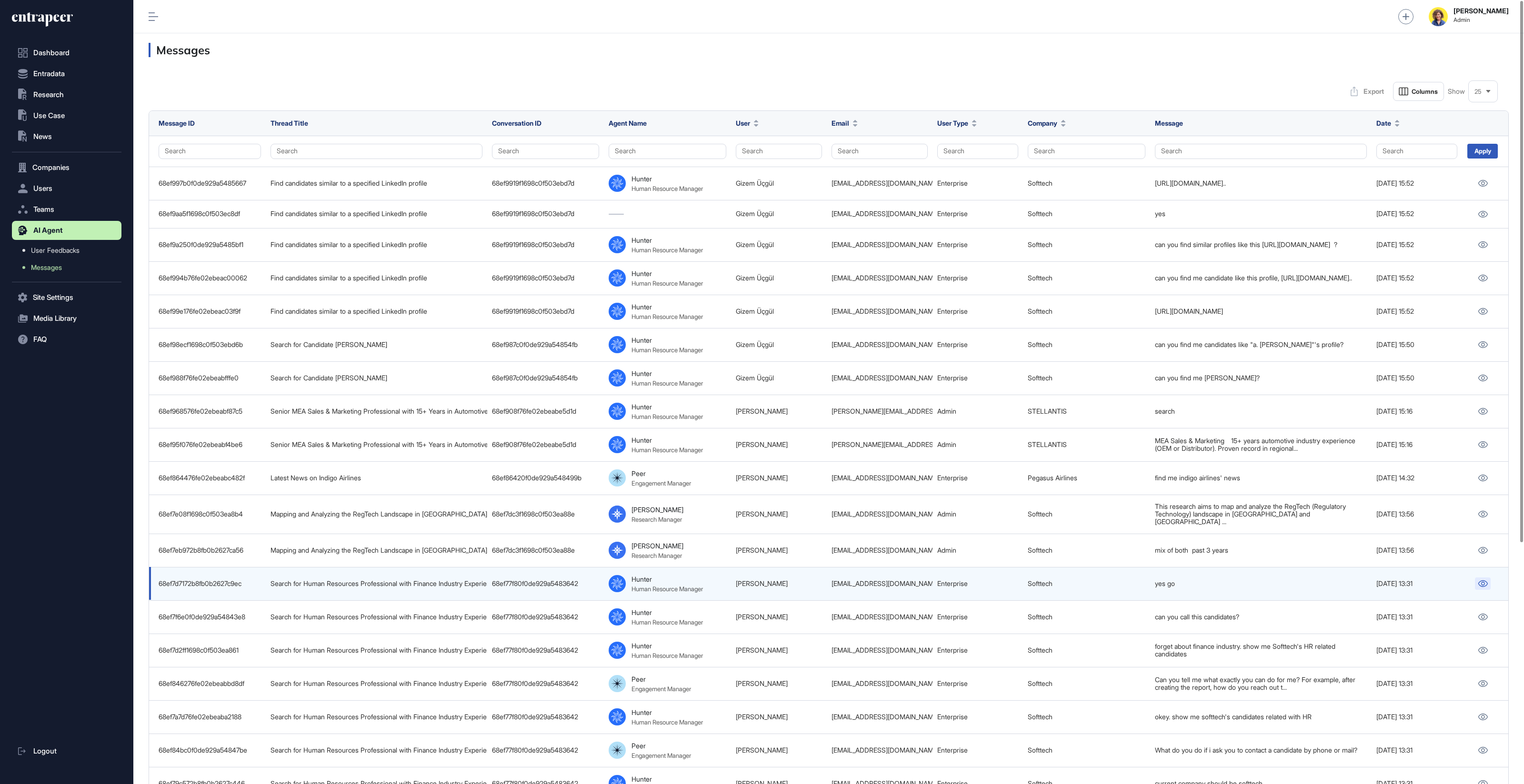
click at [1486, 580] on icon at bounding box center [1483, 584] width 10 height 6
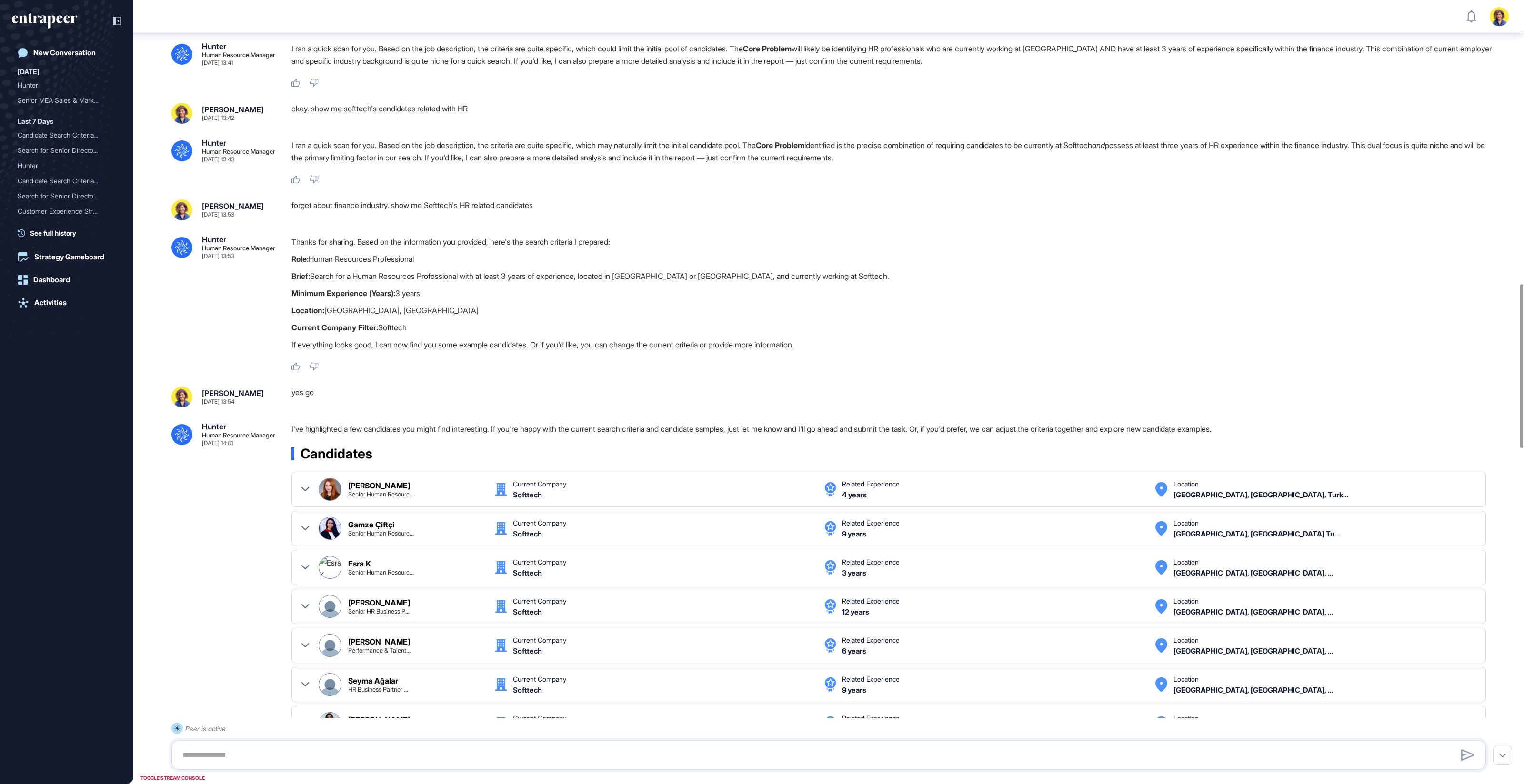
scroll to position [1356, 0]
drag, startPoint x: 334, startPoint y: 197, endPoint x: 577, endPoint y: 199, distance: 243.0
click at [574, 199] on div "forget about finance industry. show me Softtech's HR related candidates" at bounding box center [893, 208] width 1202 height 21
click at [577, 199] on div "forget about finance industry. show me Softtech's HR related candidates" at bounding box center [893, 208] width 1202 height 21
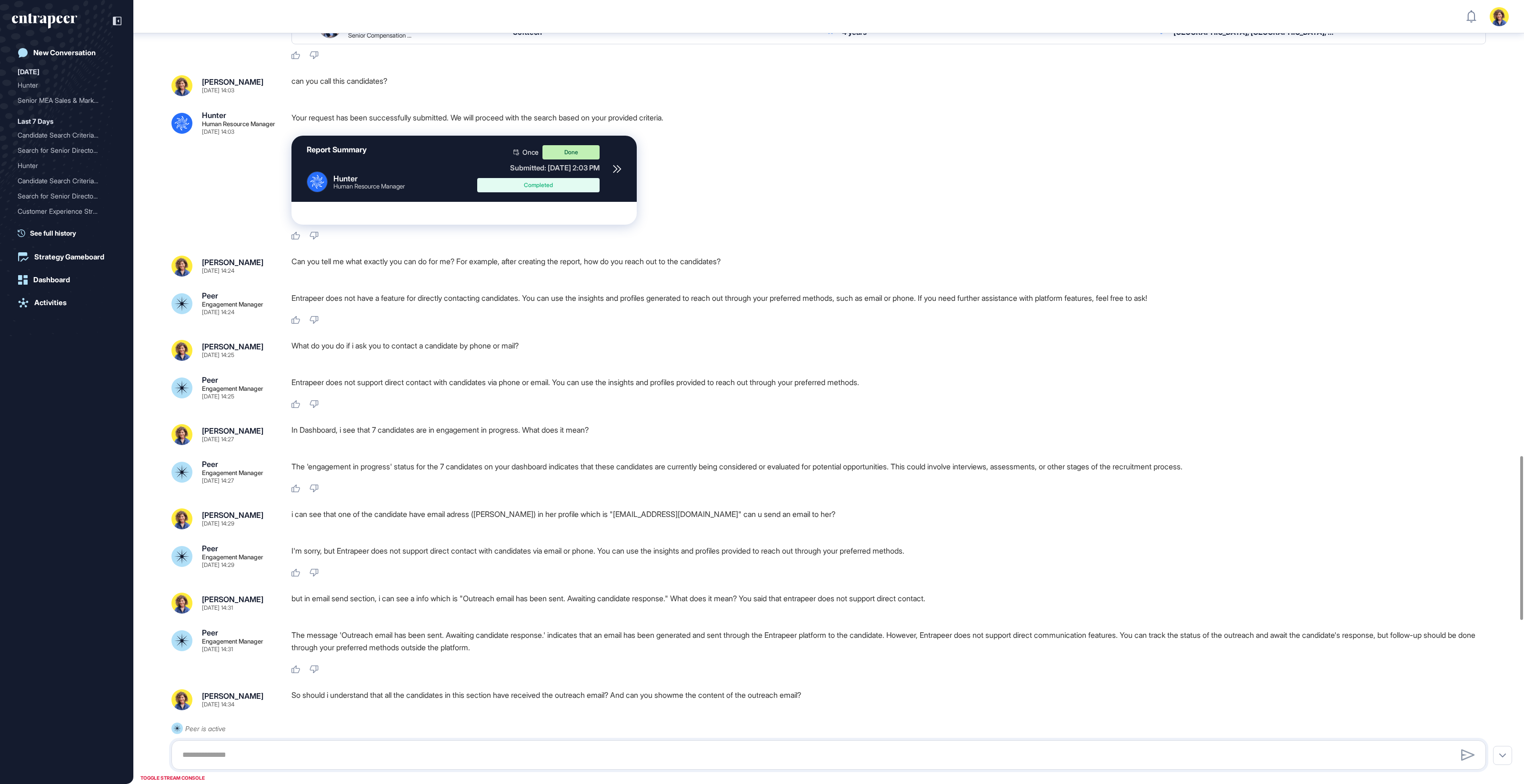
scroll to position [2168, 0]
drag, startPoint x: 370, startPoint y: 254, endPoint x: 777, endPoint y: 254, distance: 407.0
click at [777, 256] on div "Can you tell me what exactly you can do for me? For example, after creating the…" at bounding box center [893, 267] width 1202 height 21
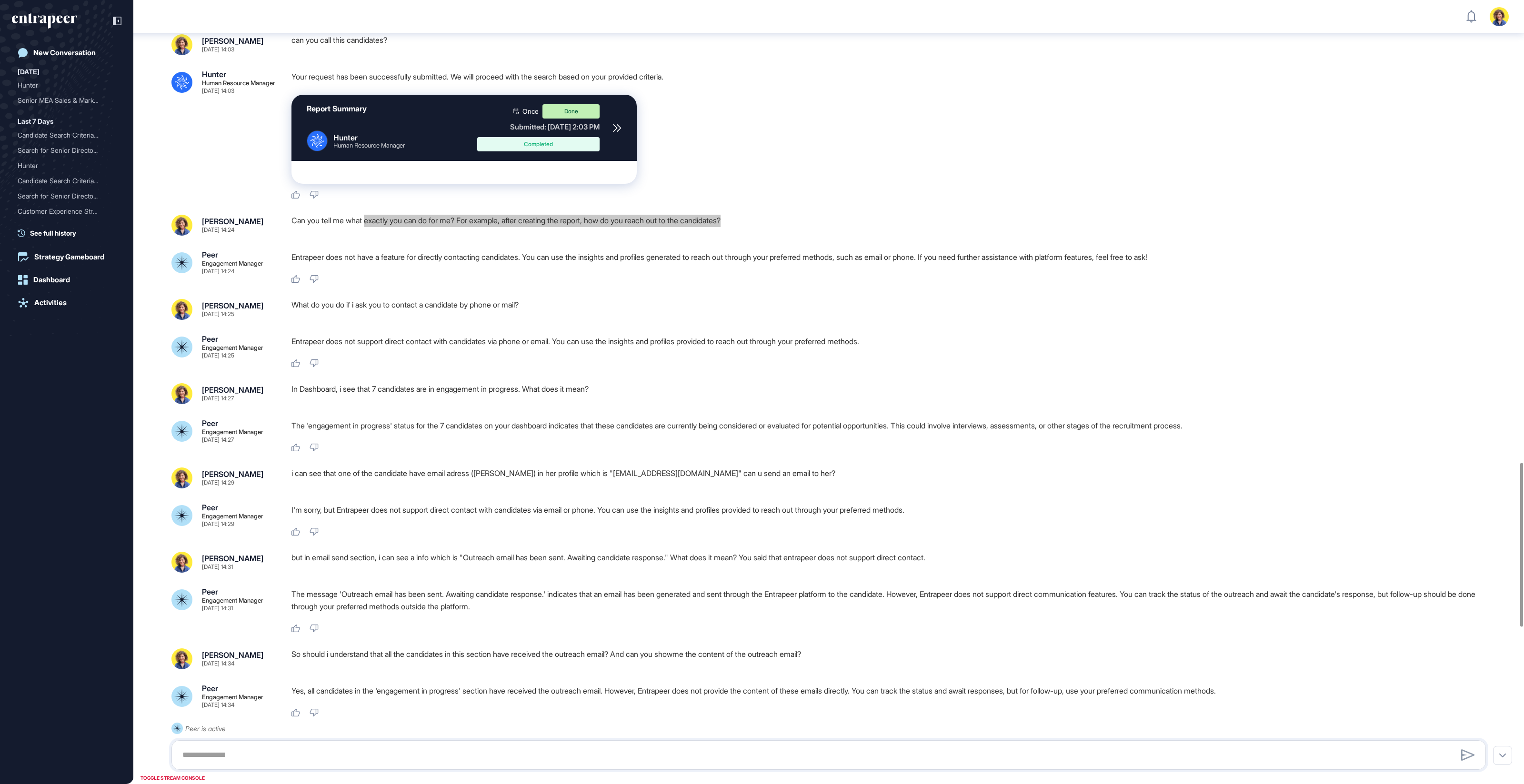
scroll to position [2209, 0]
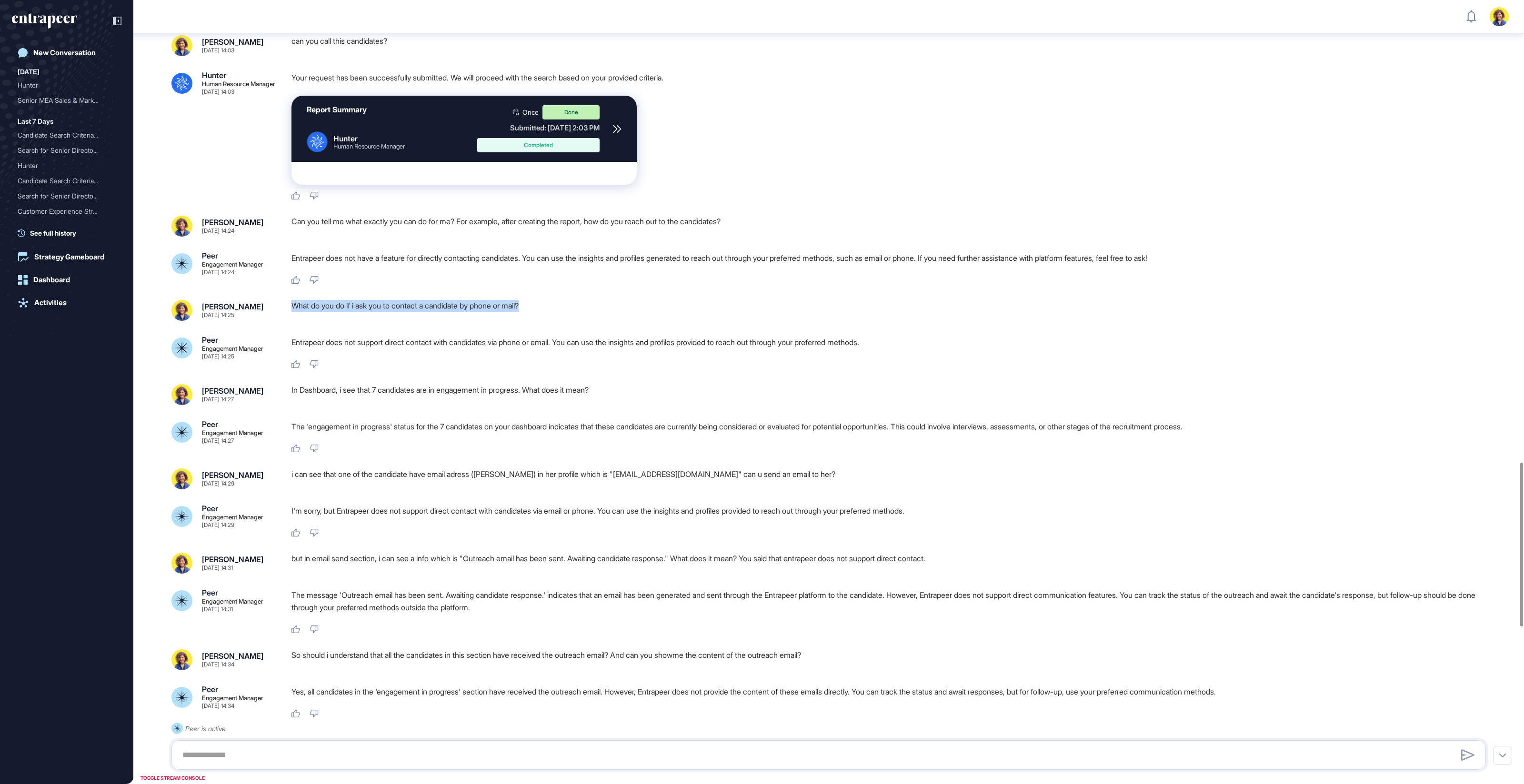
drag, startPoint x: 323, startPoint y: 305, endPoint x: 287, endPoint y: 304, distance: 36.0
click at [285, 305] on div "Sara Holyavkin Oct 15, 2025 14:25 What do you do if i ask you to contact a cand…" at bounding box center [828, 310] width 1315 height 21
drag, startPoint x: 341, startPoint y: 381, endPoint x: 651, endPoint y: 381, distance: 310.0
click at [651, 384] on div "In Dashboard, i see that 7 candidates are in engagement in progress. What does …" at bounding box center [893, 395] width 1202 height 21
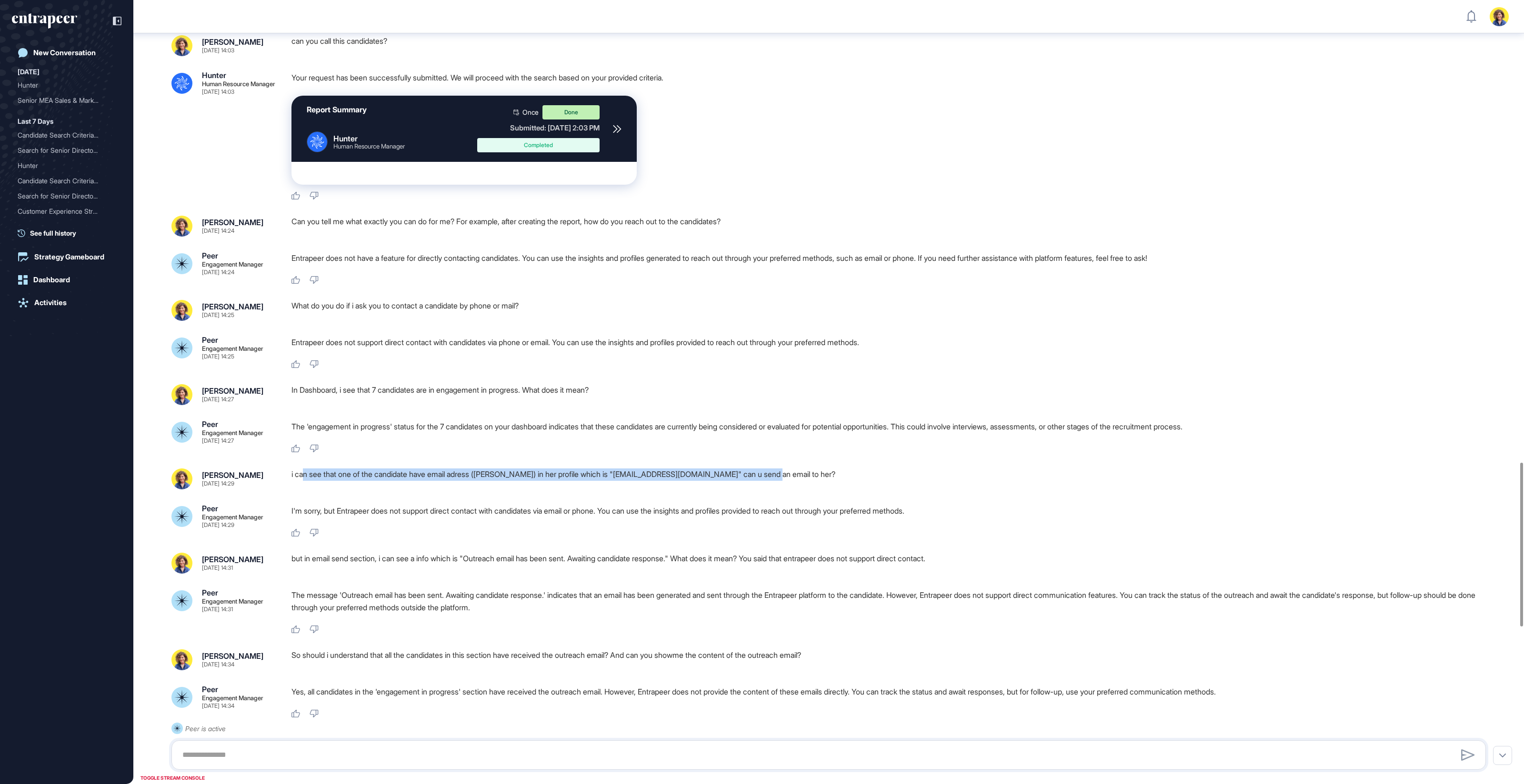
drag, startPoint x: 374, startPoint y: 468, endPoint x: 778, endPoint y: 462, distance: 404.0
click at [778, 468] on div "i can see that one of the candidate have email adress (Nisa Koç) in her profile…" at bounding box center [893, 479] width 1202 height 21
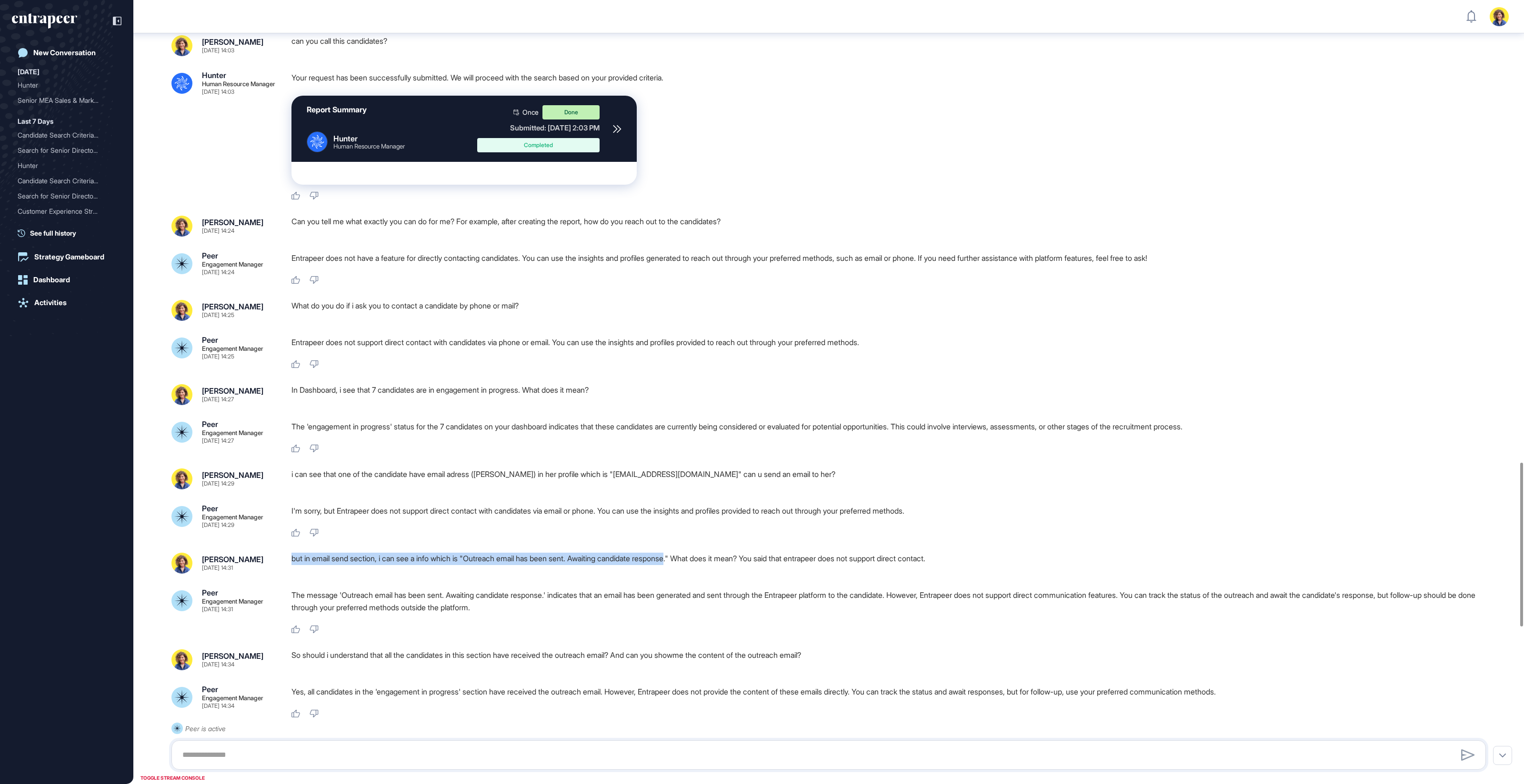
drag, startPoint x: 321, startPoint y: 545, endPoint x: 683, endPoint y: 549, distance: 362.0
click at [683, 553] on div "but in email send section, i can see a info which is "Outreach email has been s…" at bounding box center [893, 563] width 1202 height 21
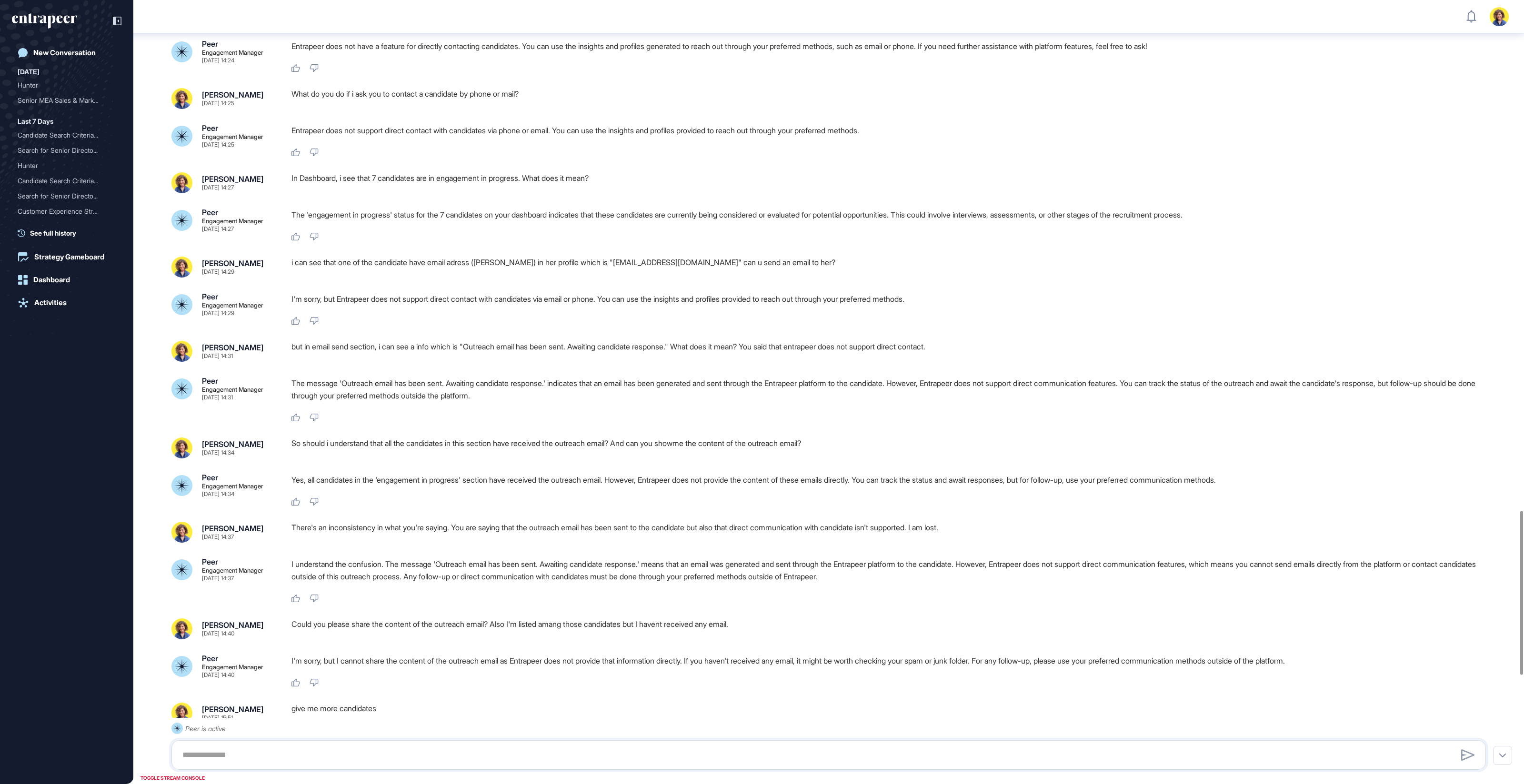
scroll to position [2442, 0]
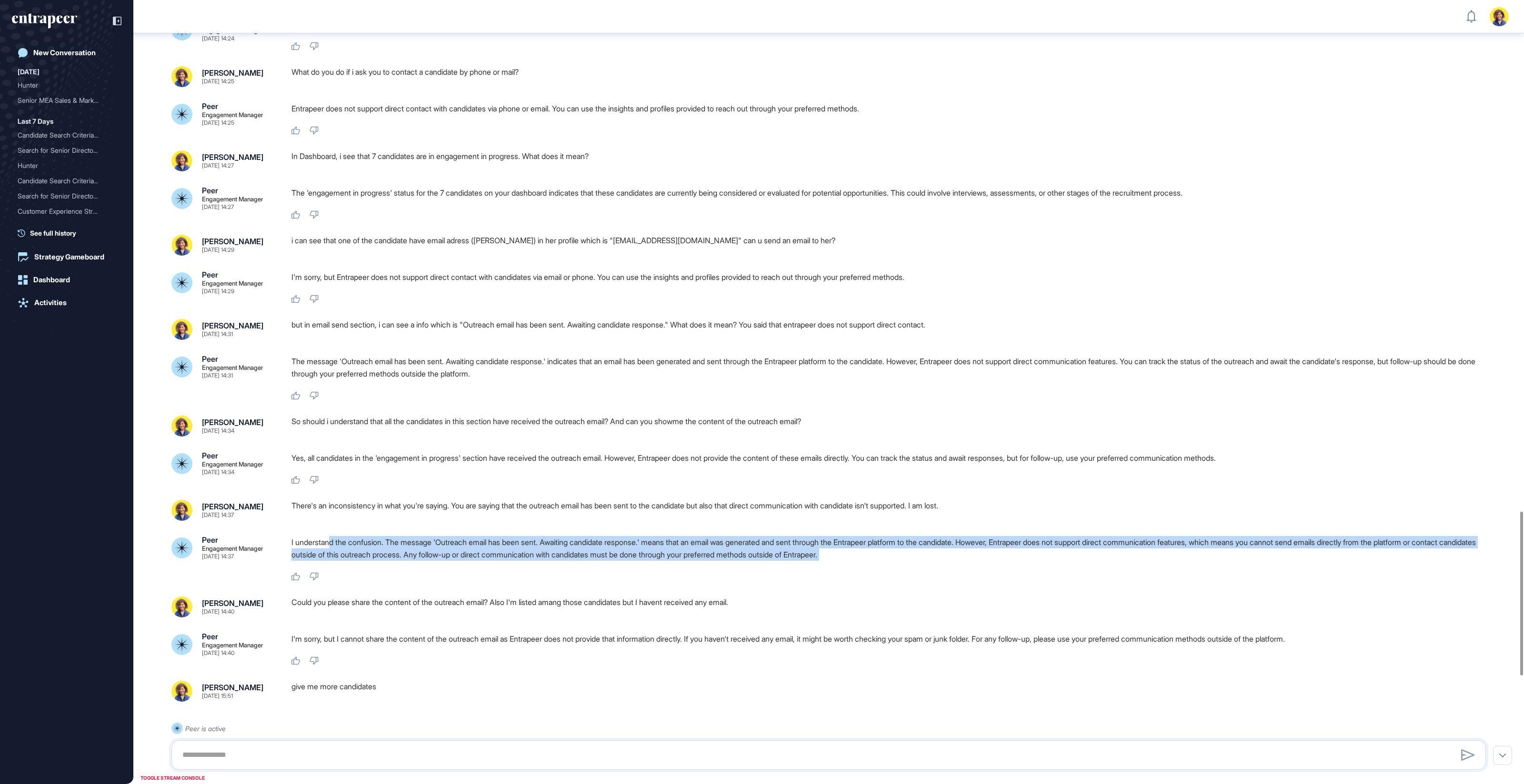
drag, startPoint x: 332, startPoint y: 532, endPoint x: 400, endPoint y: 565, distance: 75.6
click at [400, 565] on div "I understand the confusion. The message 'Outreach email has been sent. Awaiting…" at bounding box center [893, 558] width 1202 height 45
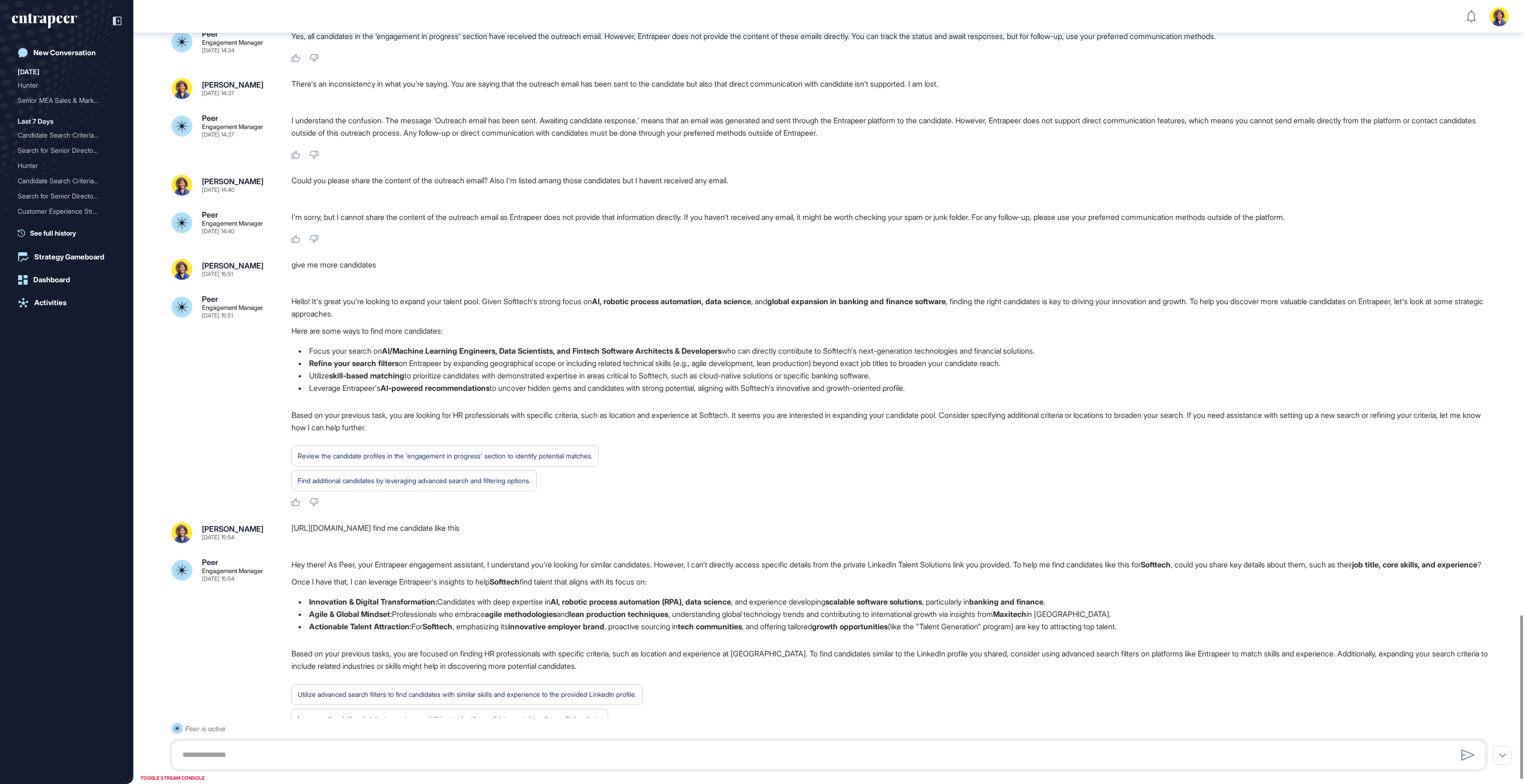
scroll to position [2958, 0]
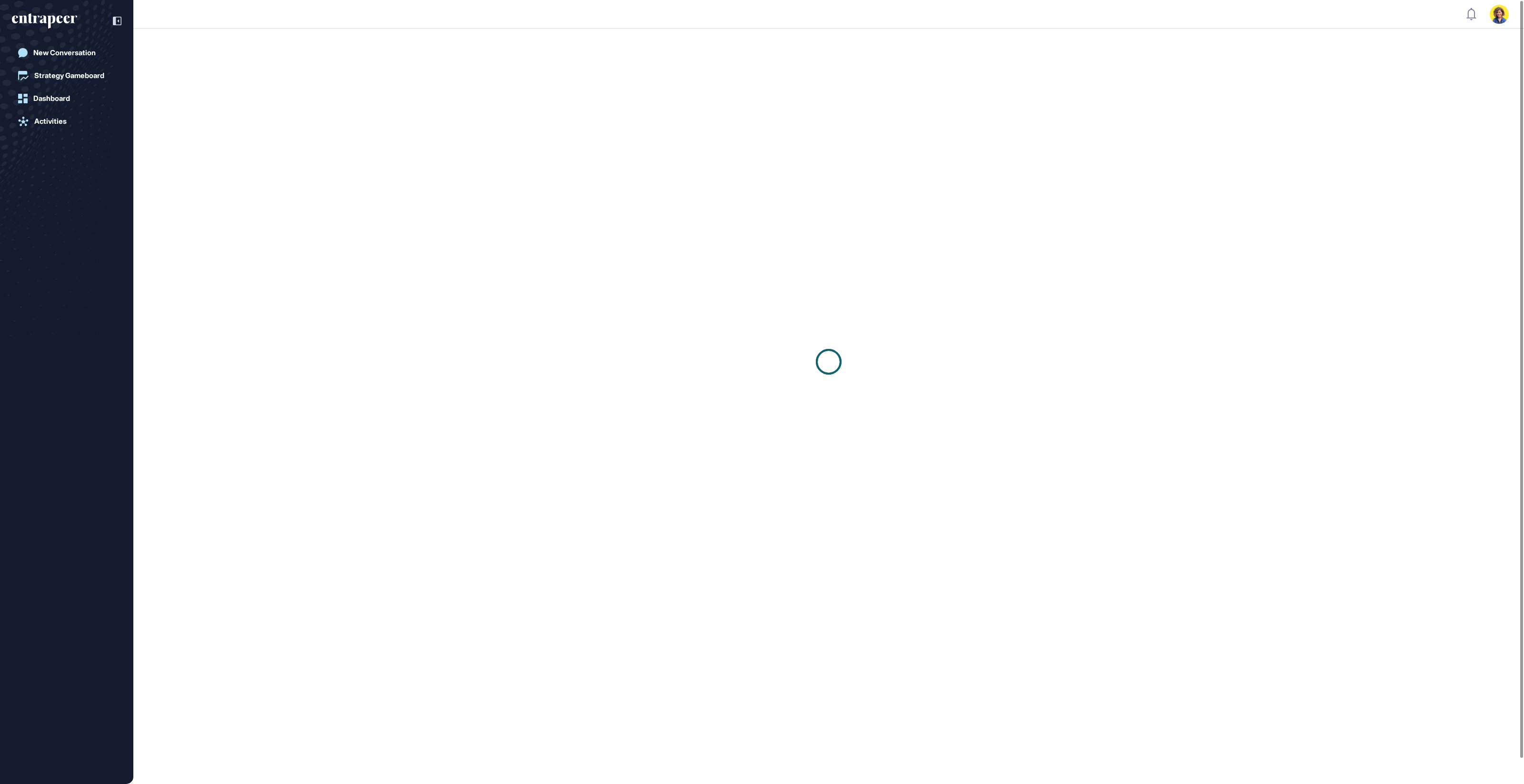
scroll to position [1, 1]
